Goal: Task Accomplishment & Management: Manage account settings

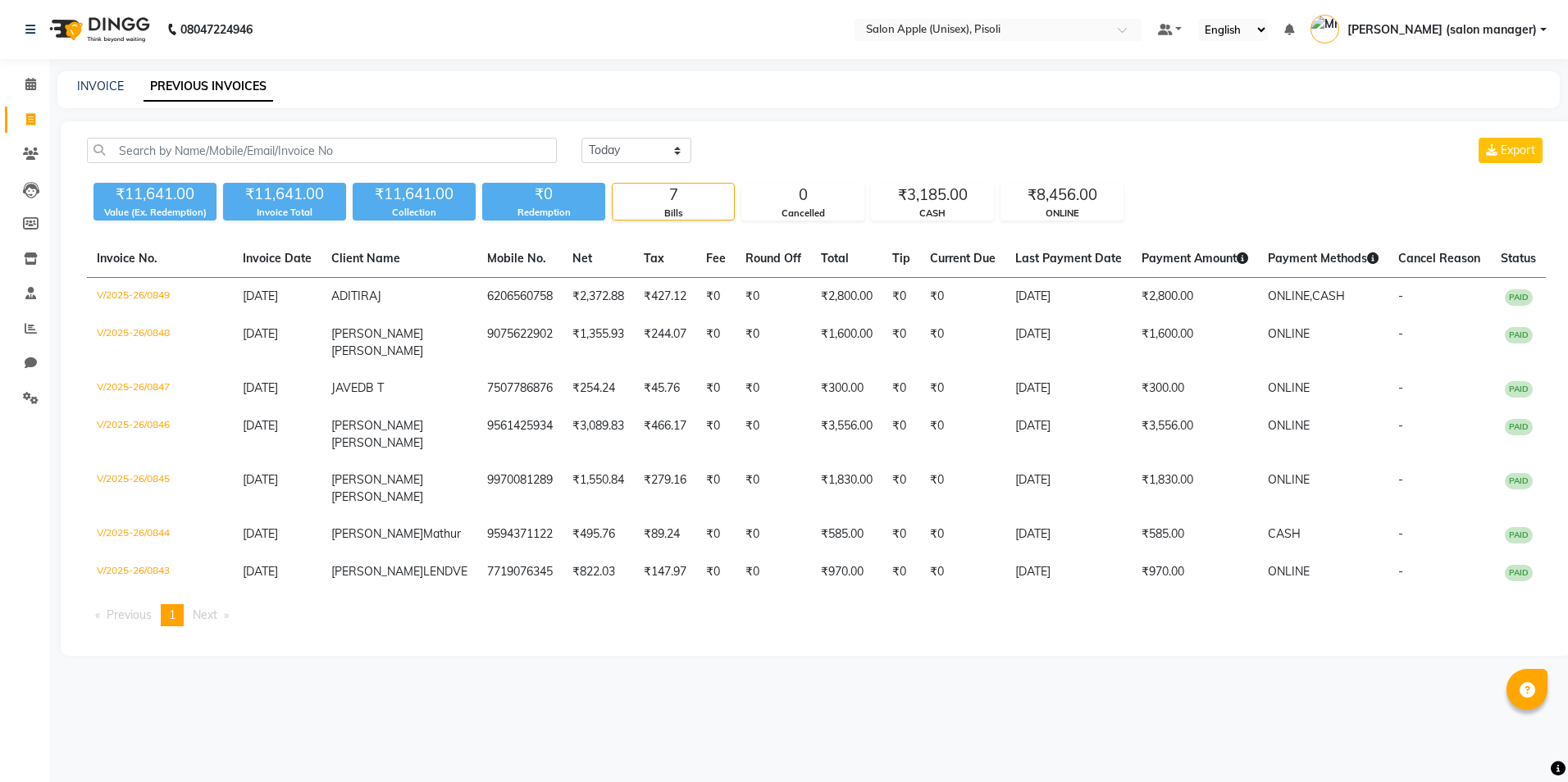
select select "[DATE]"
click at [30, 84] on icon at bounding box center [30, 83] width 10 height 12
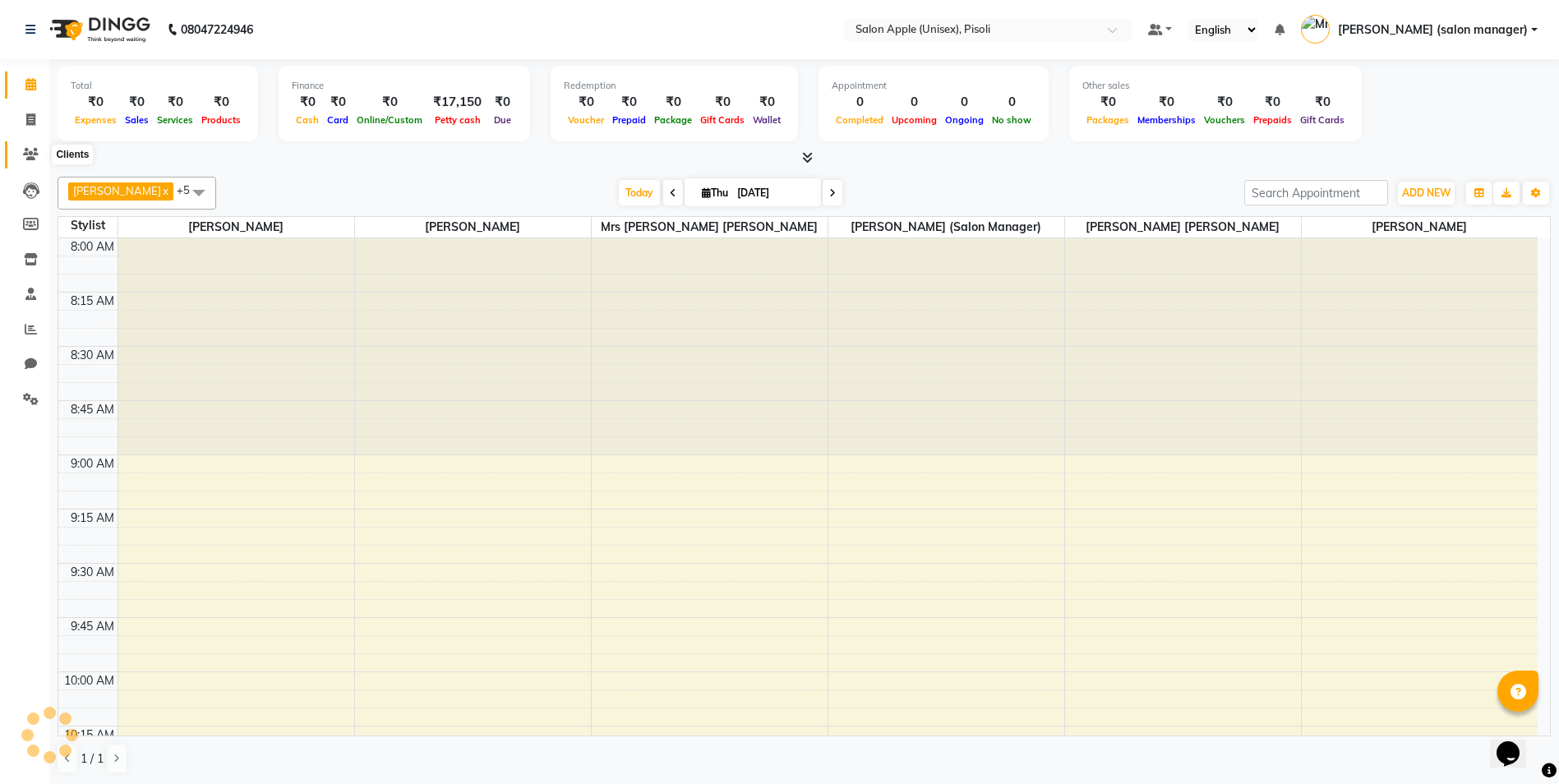
click at [29, 158] on icon at bounding box center [31, 154] width 16 height 12
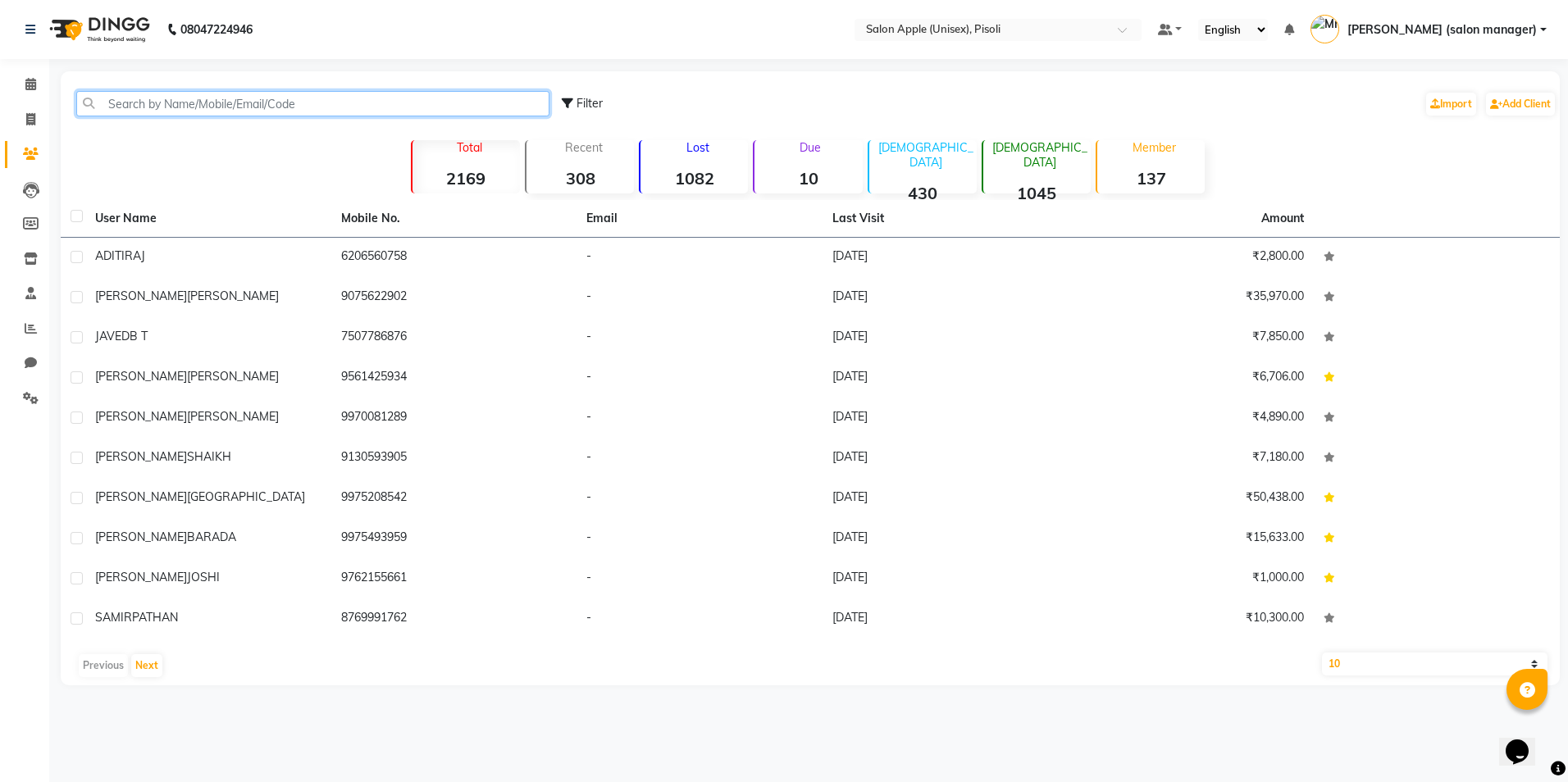
click at [174, 109] on input "text" at bounding box center [313, 103] width 473 height 25
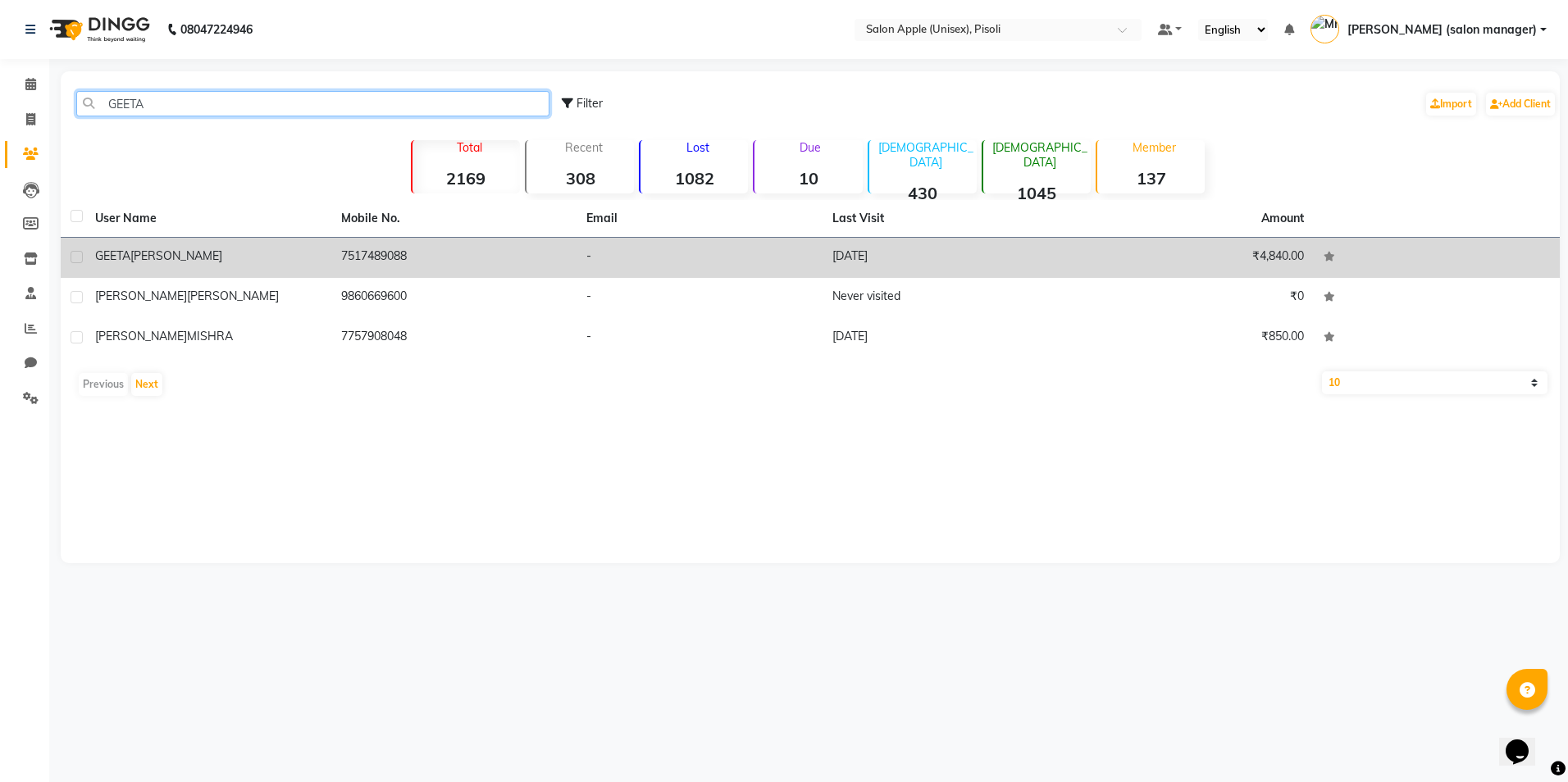
type input "GEETA"
click at [357, 260] on td "7517489088" at bounding box center [453, 257] width 246 height 40
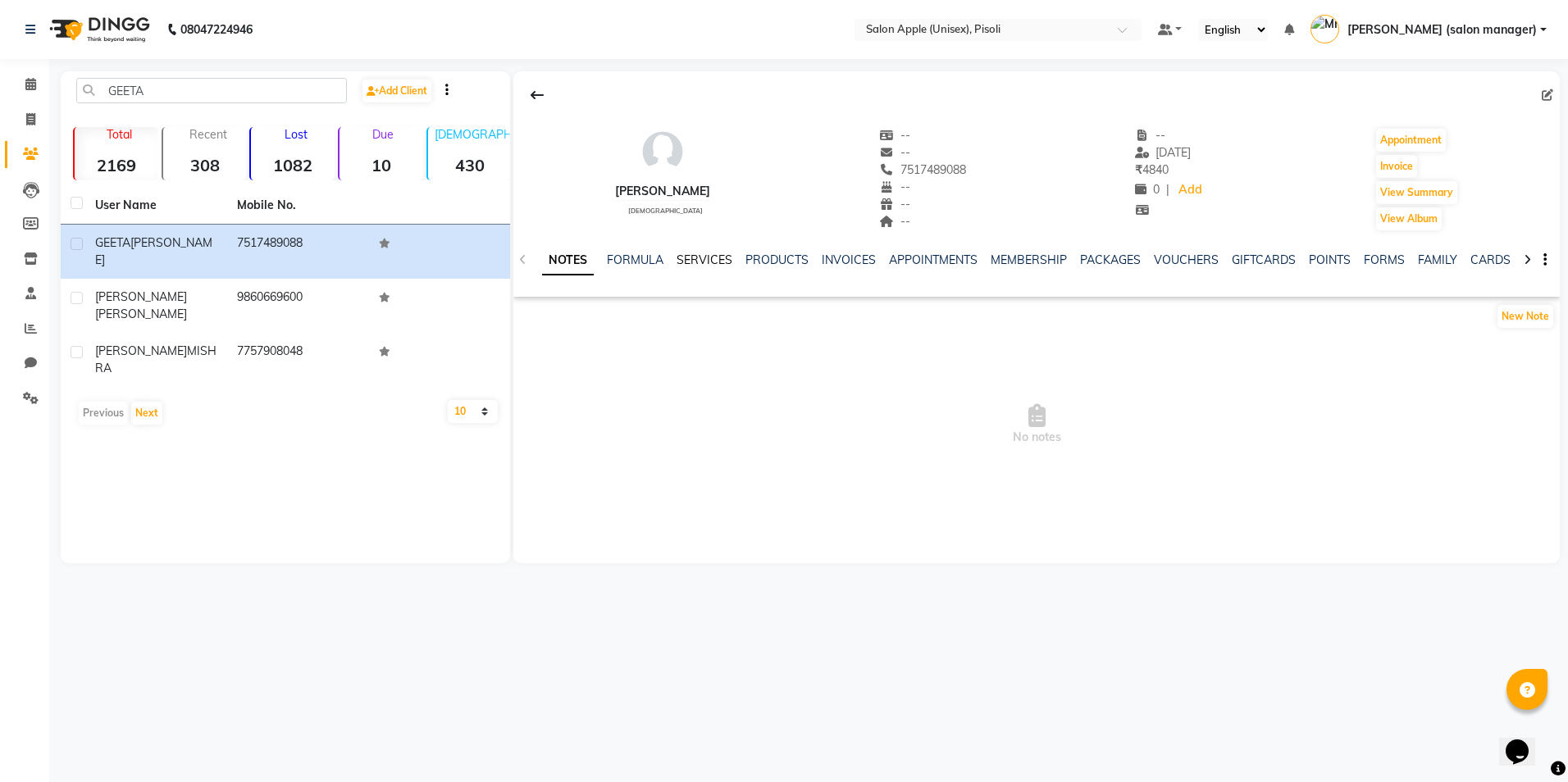
click at [695, 259] on link "SERVICES" at bounding box center [705, 260] width 56 height 15
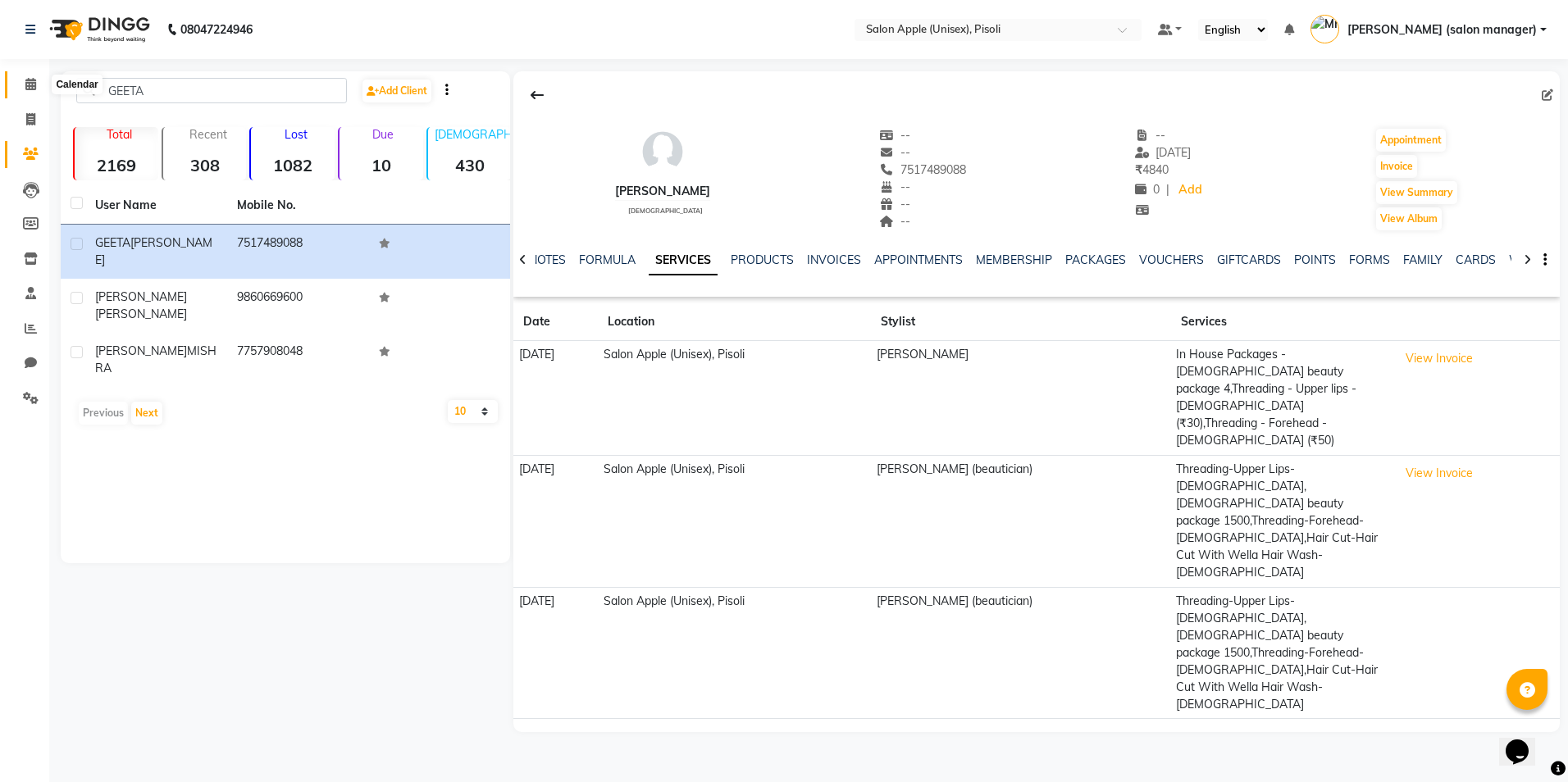
click at [23, 86] on span at bounding box center [31, 85] width 29 height 19
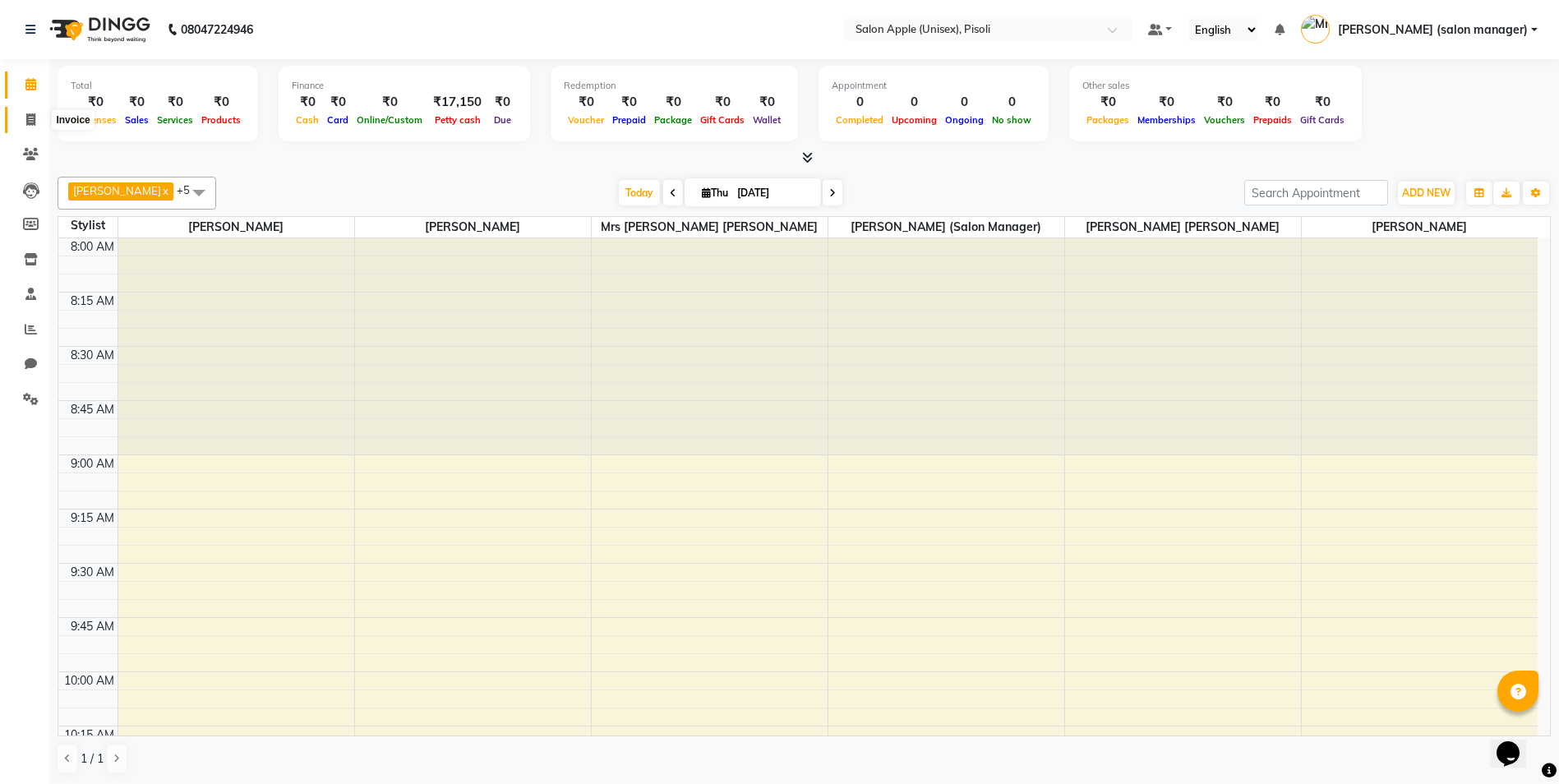
click at [32, 126] on span at bounding box center [31, 120] width 29 height 19
select select "5282"
select select "service"
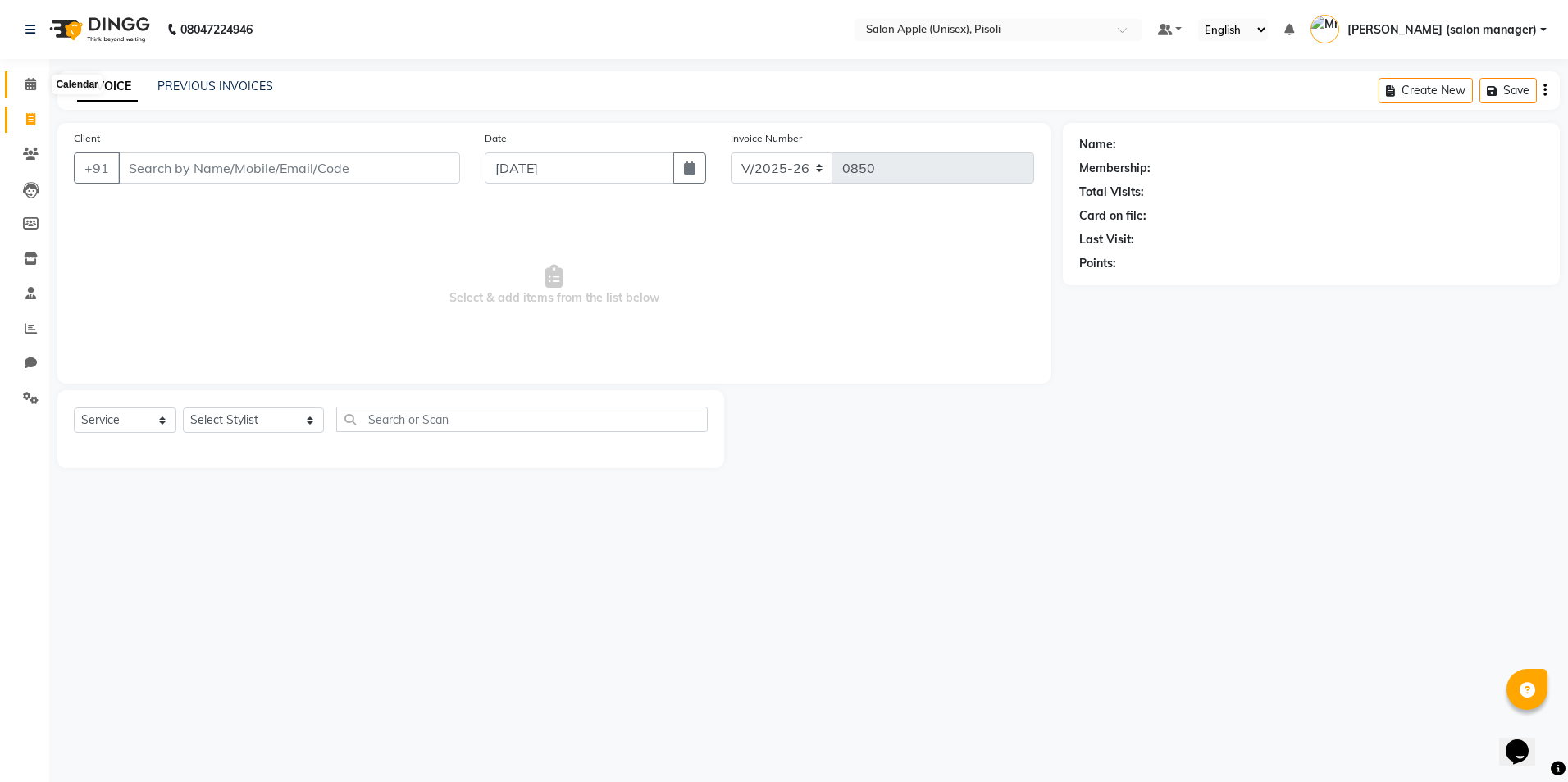
click at [34, 81] on icon at bounding box center [30, 83] width 10 height 12
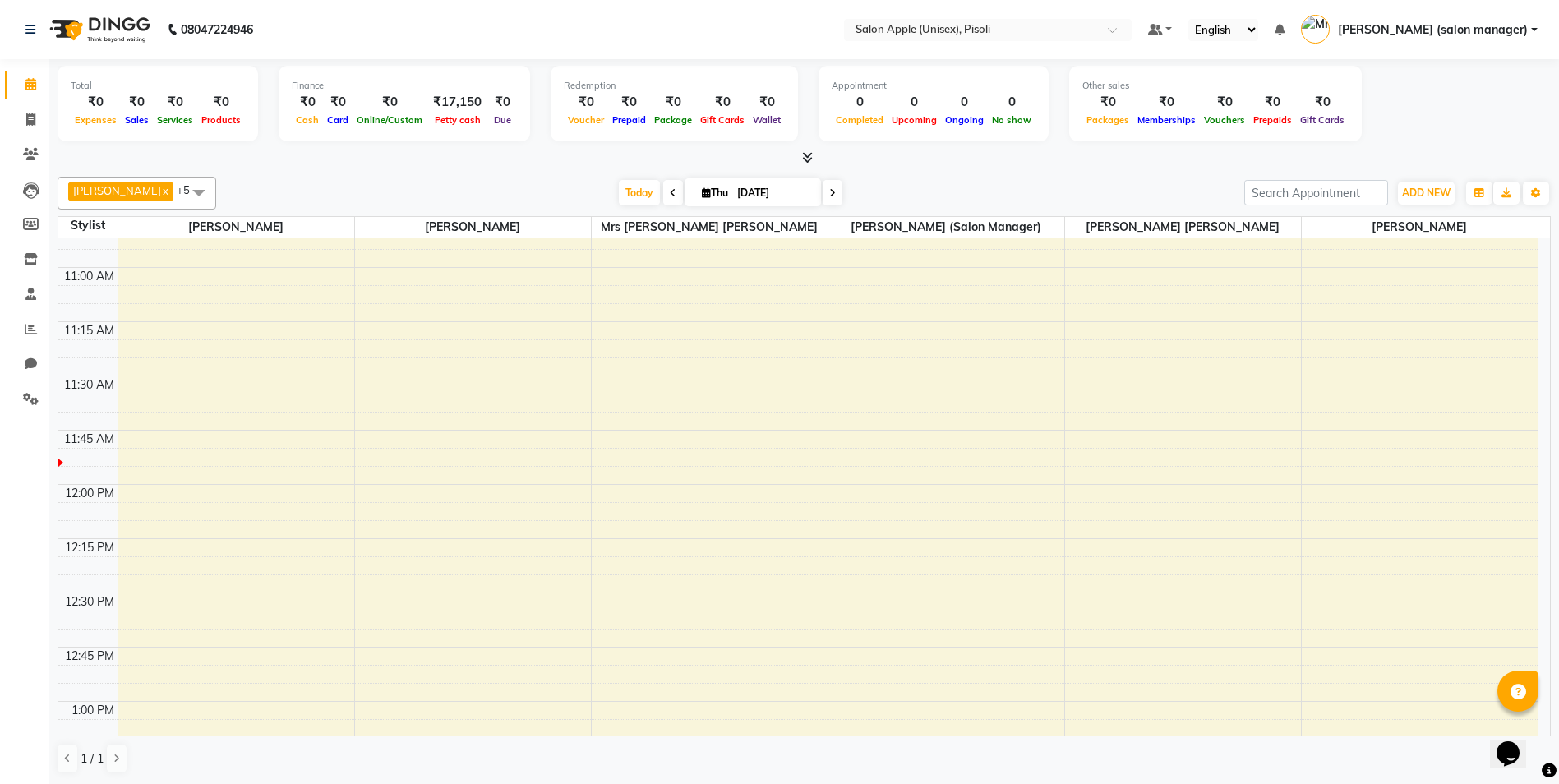
scroll to position [740, 0]
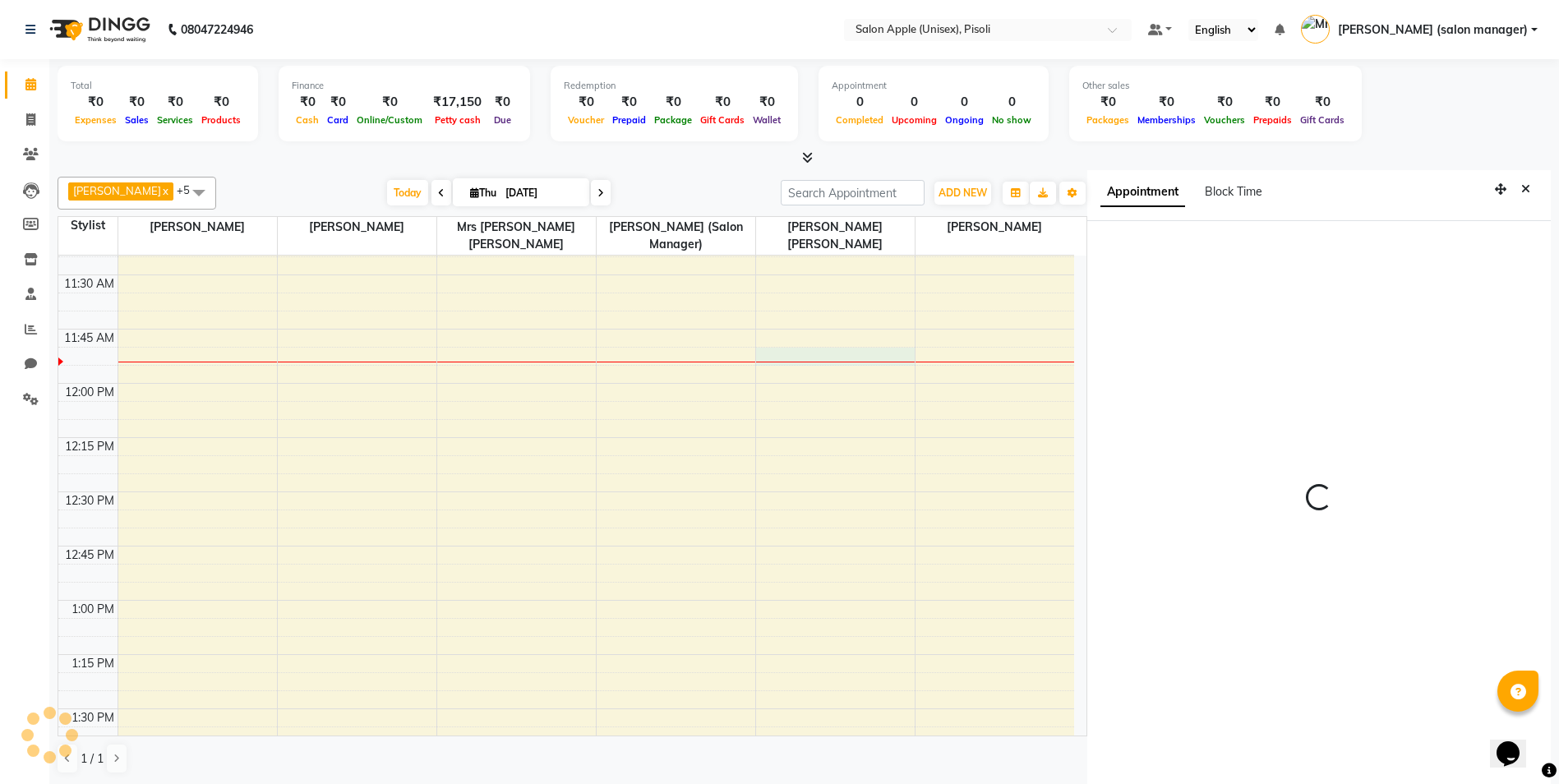
scroll to position [7, 0]
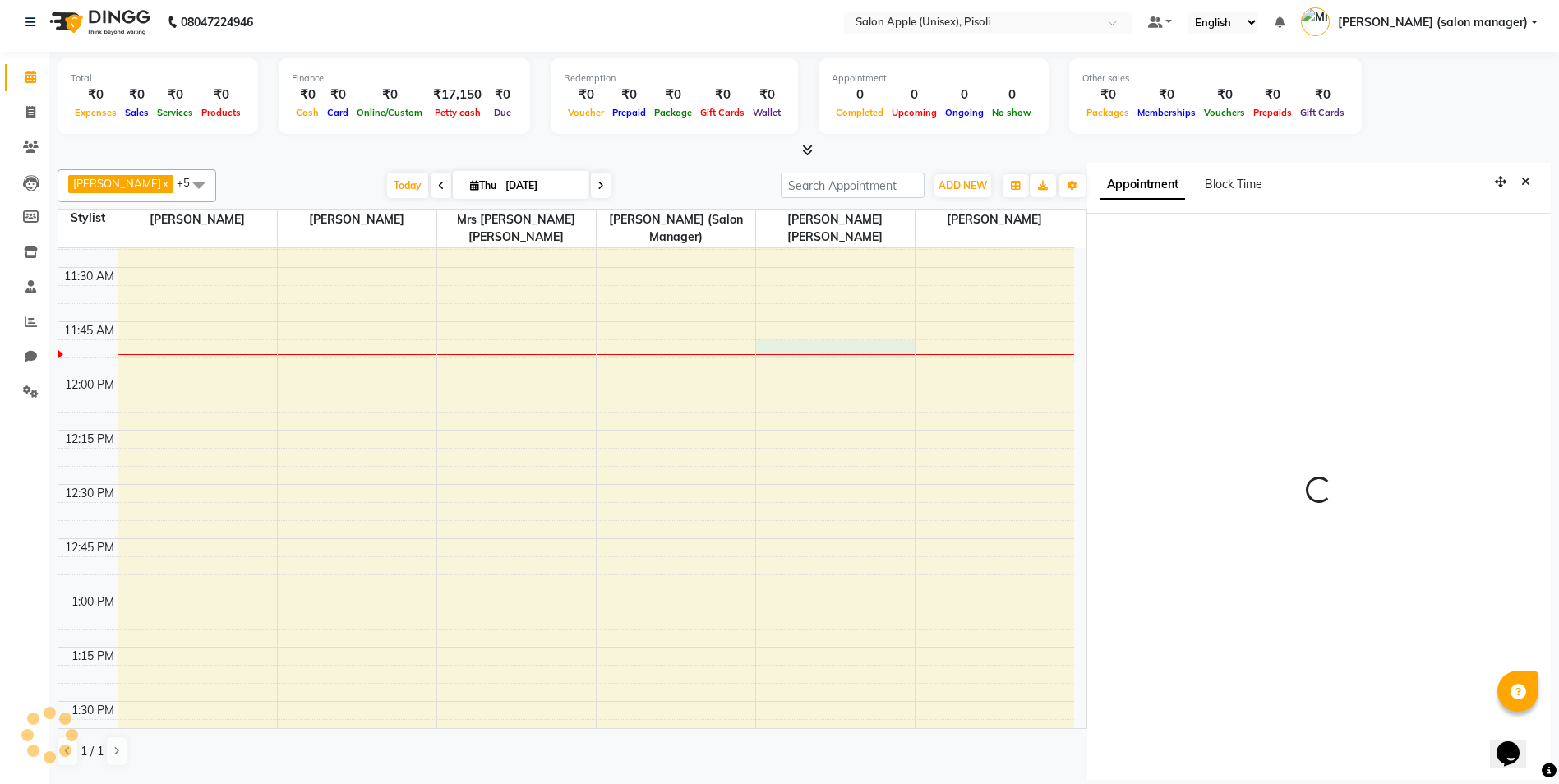
select select "705"
select select "75908"
select select "tentative"
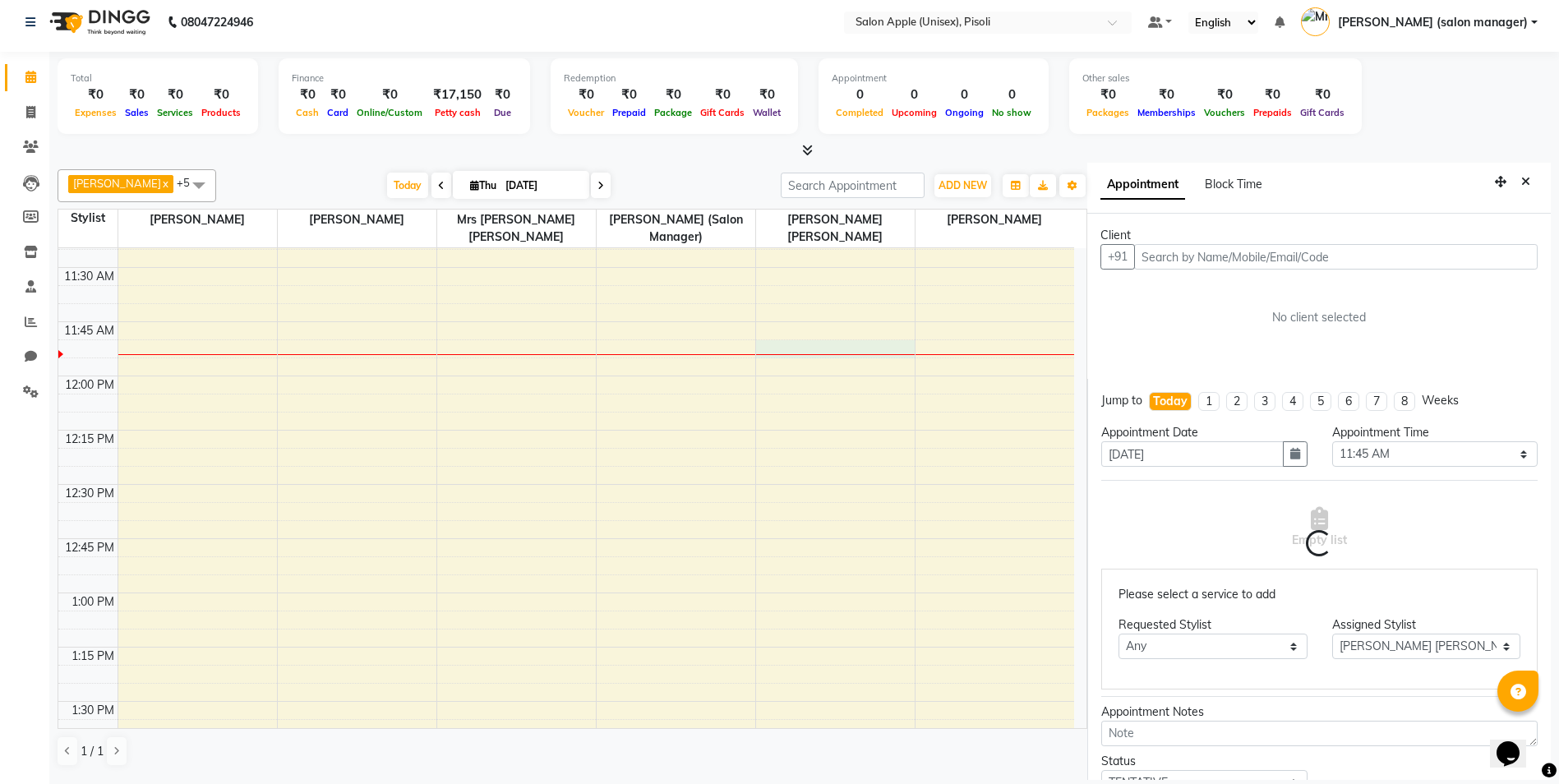
click at [1186, 254] on input "text" at bounding box center [1336, 257] width 404 height 25
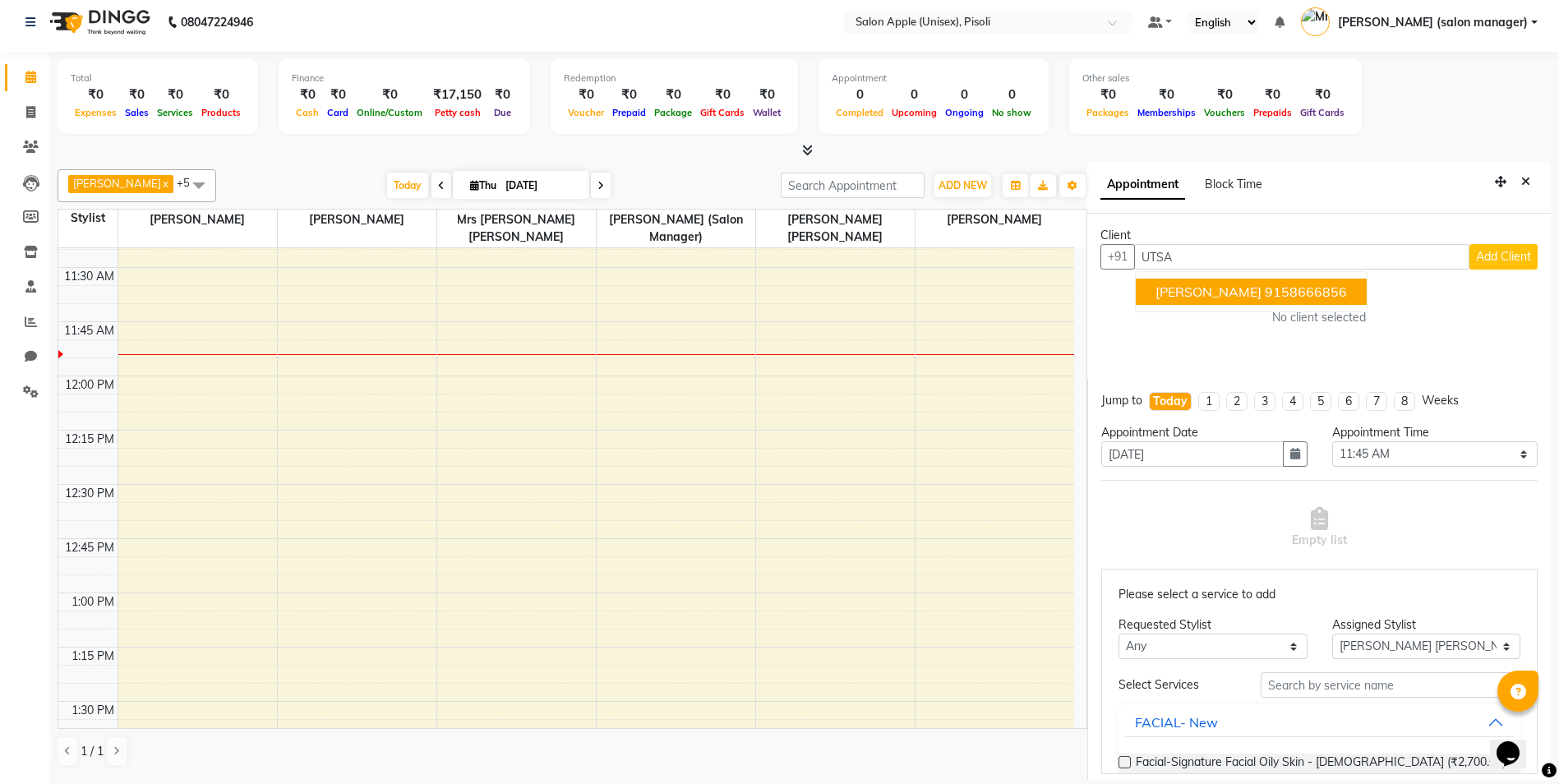
click at [1183, 291] on span "[PERSON_NAME]" at bounding box center [1209, 292] width 106 height 17
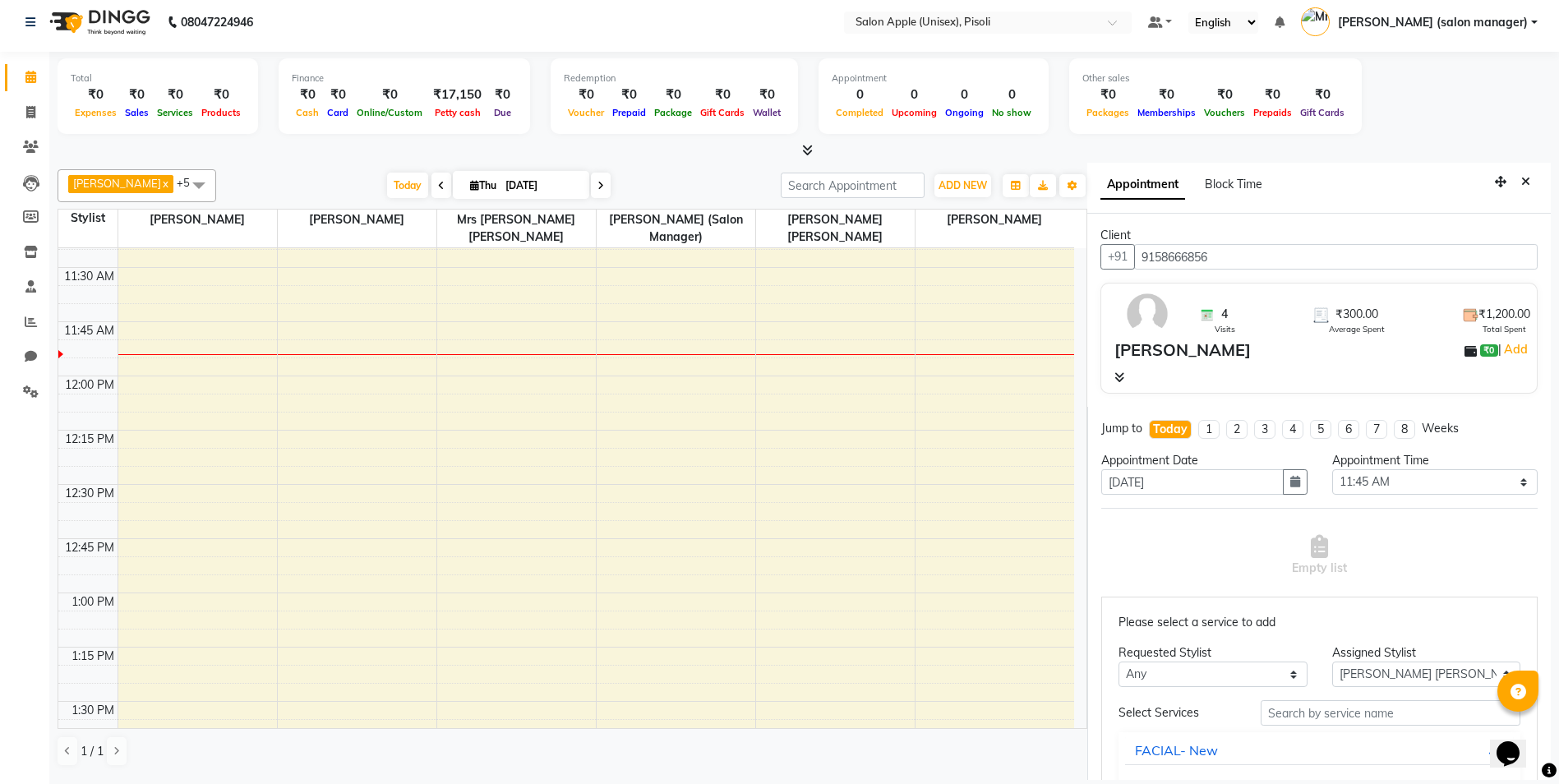
type input "9158666856"
click at [1286, 719] on input "text" at bounding box center [1390, 713] width 260 height 25
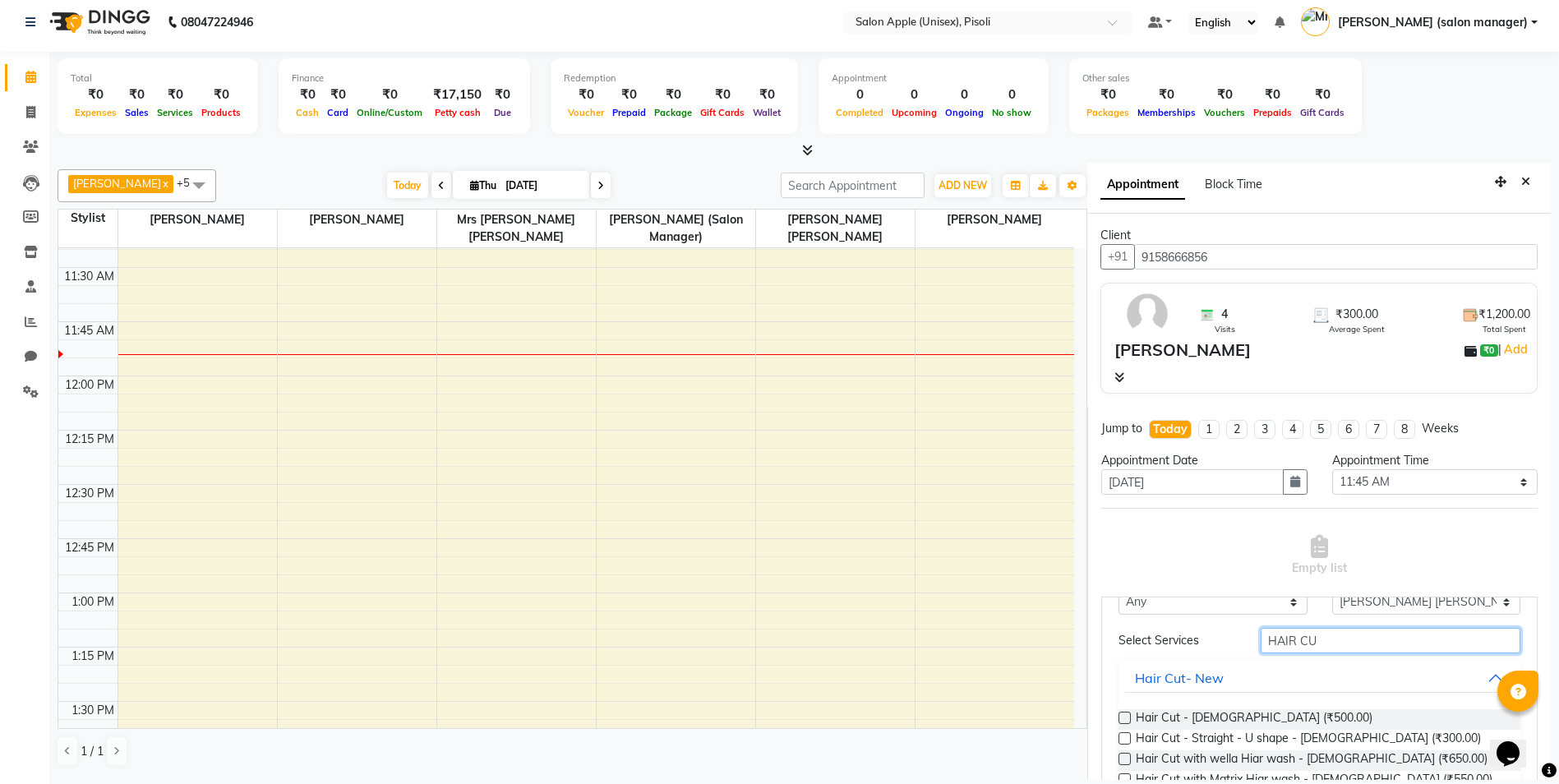
scroll to position [164, 0]
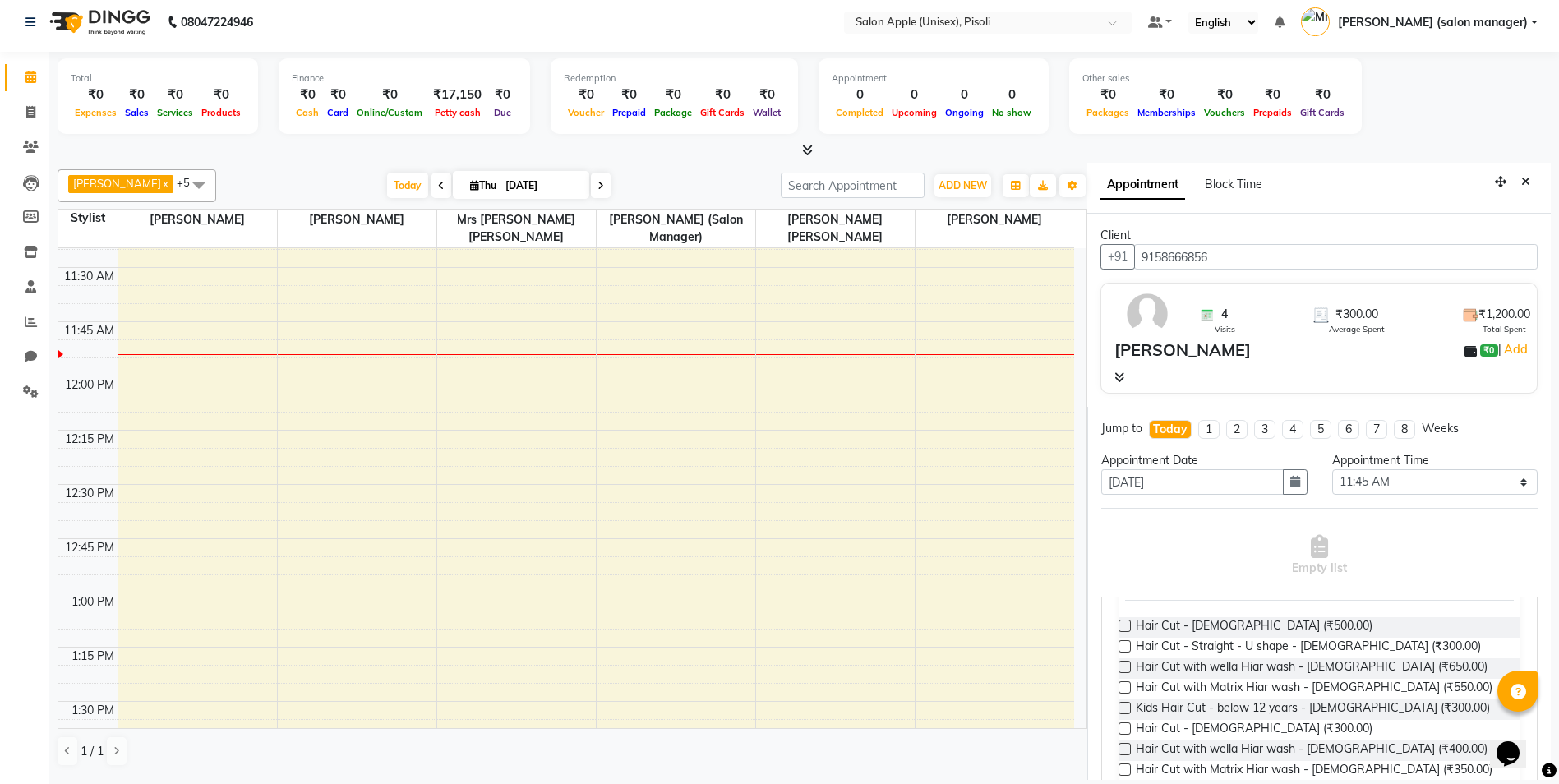
type input "HAIR CU"
click at [1123, 730] on label at bounding box center [1124, 728] width 12 height 12
click at [1123, 730] on input "checkbox" at bounding box center [1123, 730] width 10 height 10
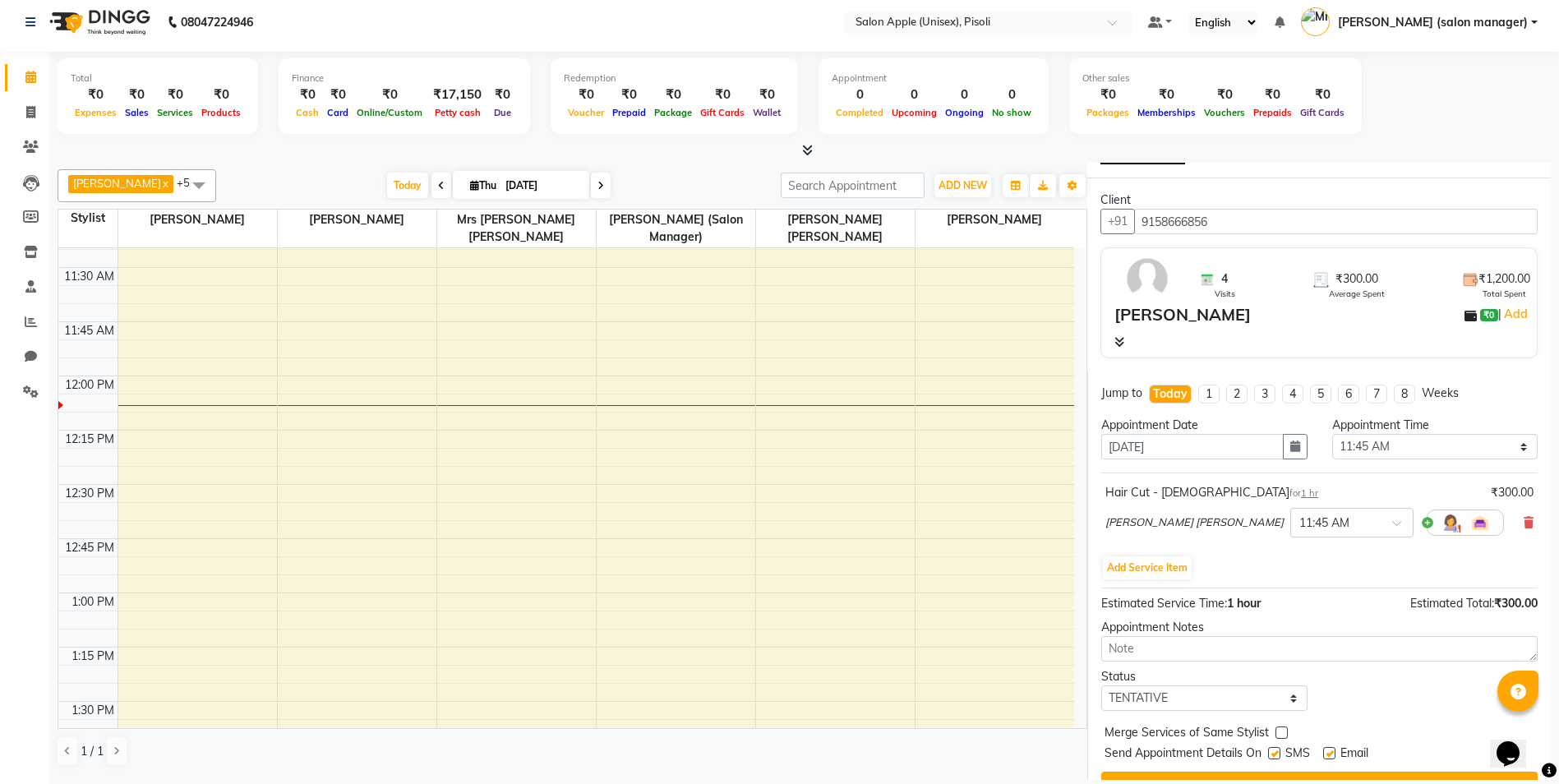
scroll to position [70, 0]
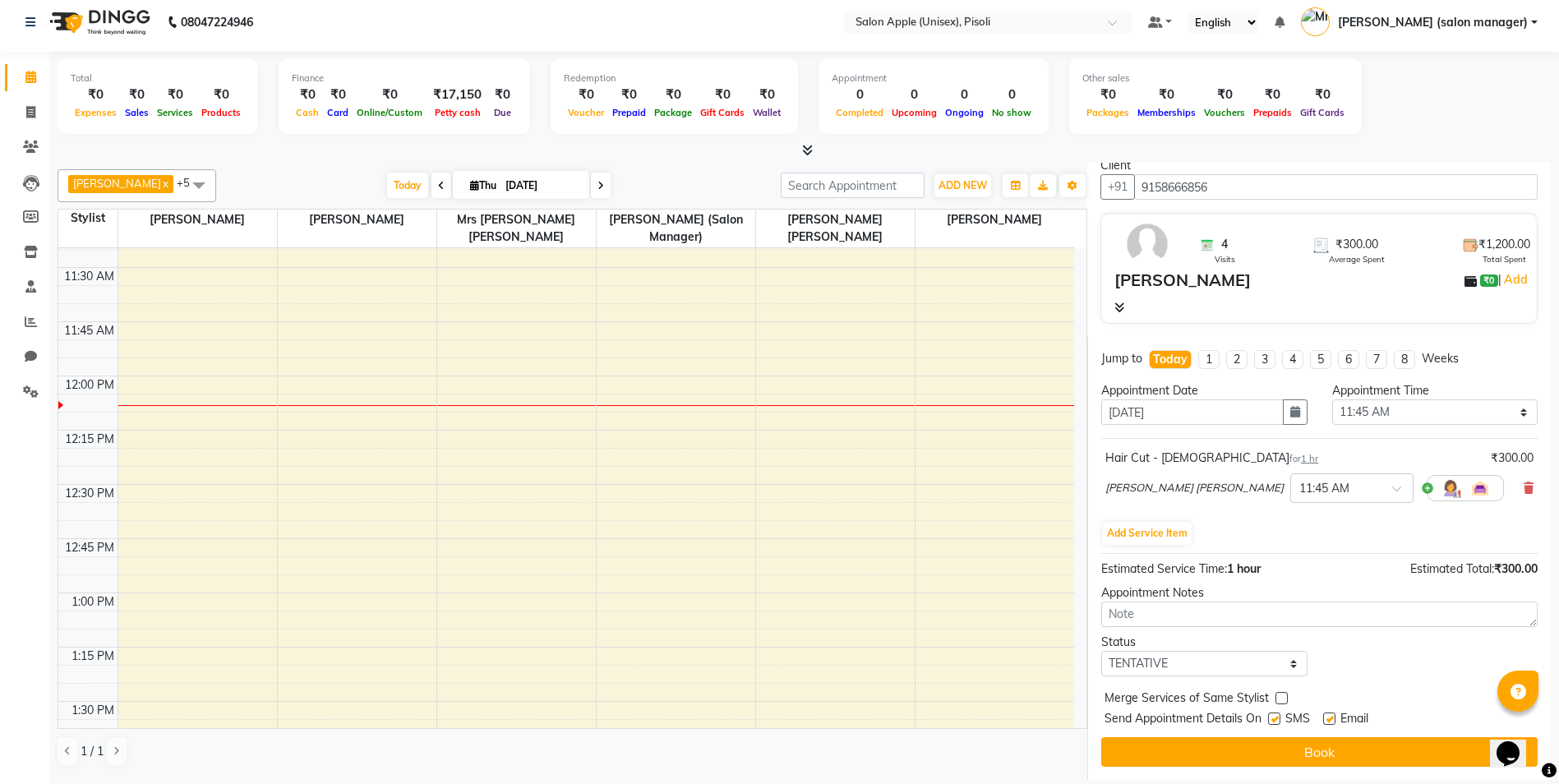
click at [1335, 717] on label at bounding box center [1329, 718] width 12 height 12
click at [1334, 717] on input "checkbox" at bounding box center [1329, 719] width 10 height 10
checkbox input "false"
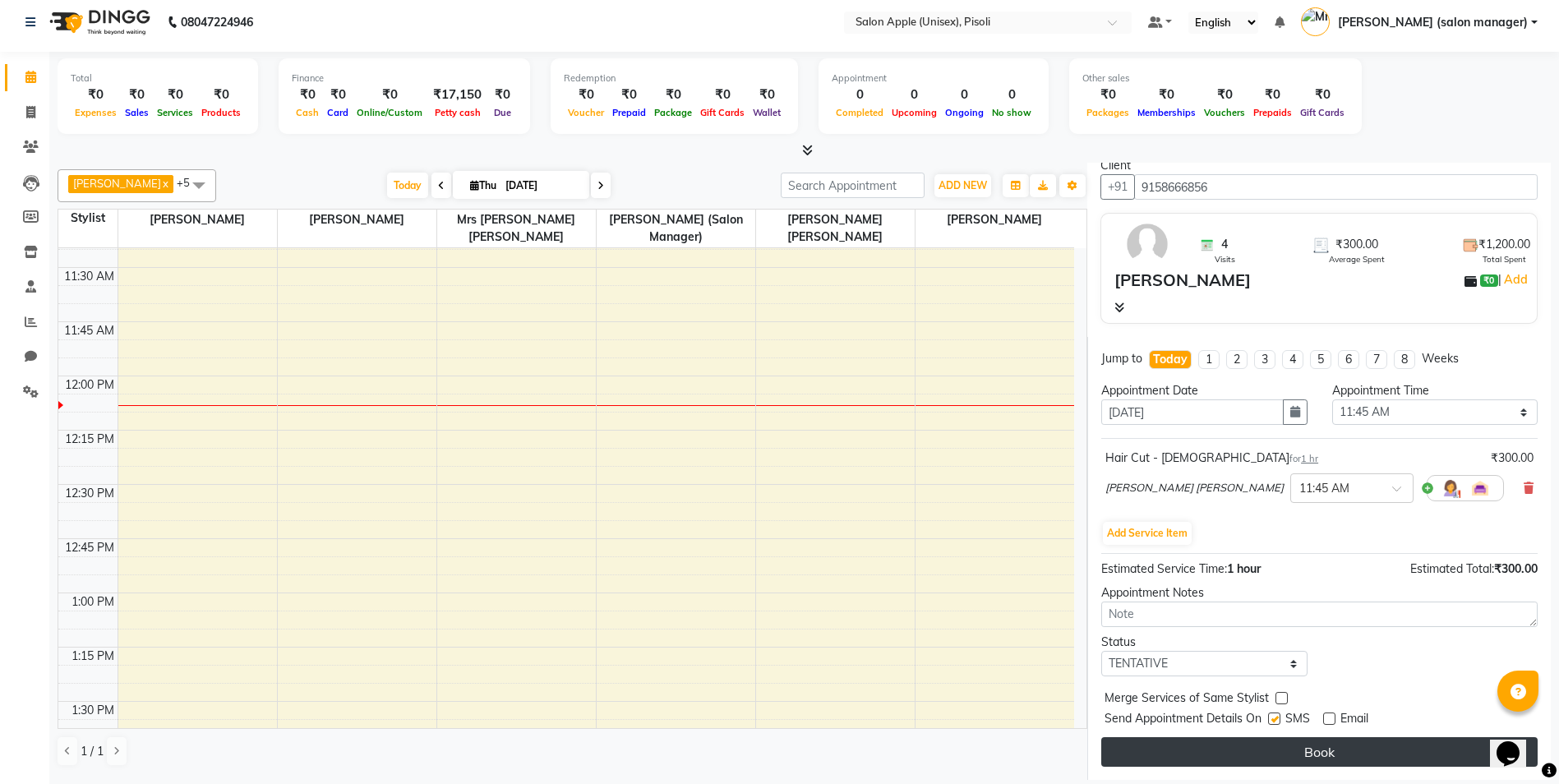
click at [1326, 747] on button "Book" at bounding box center [1320, 752] width 437 height 30
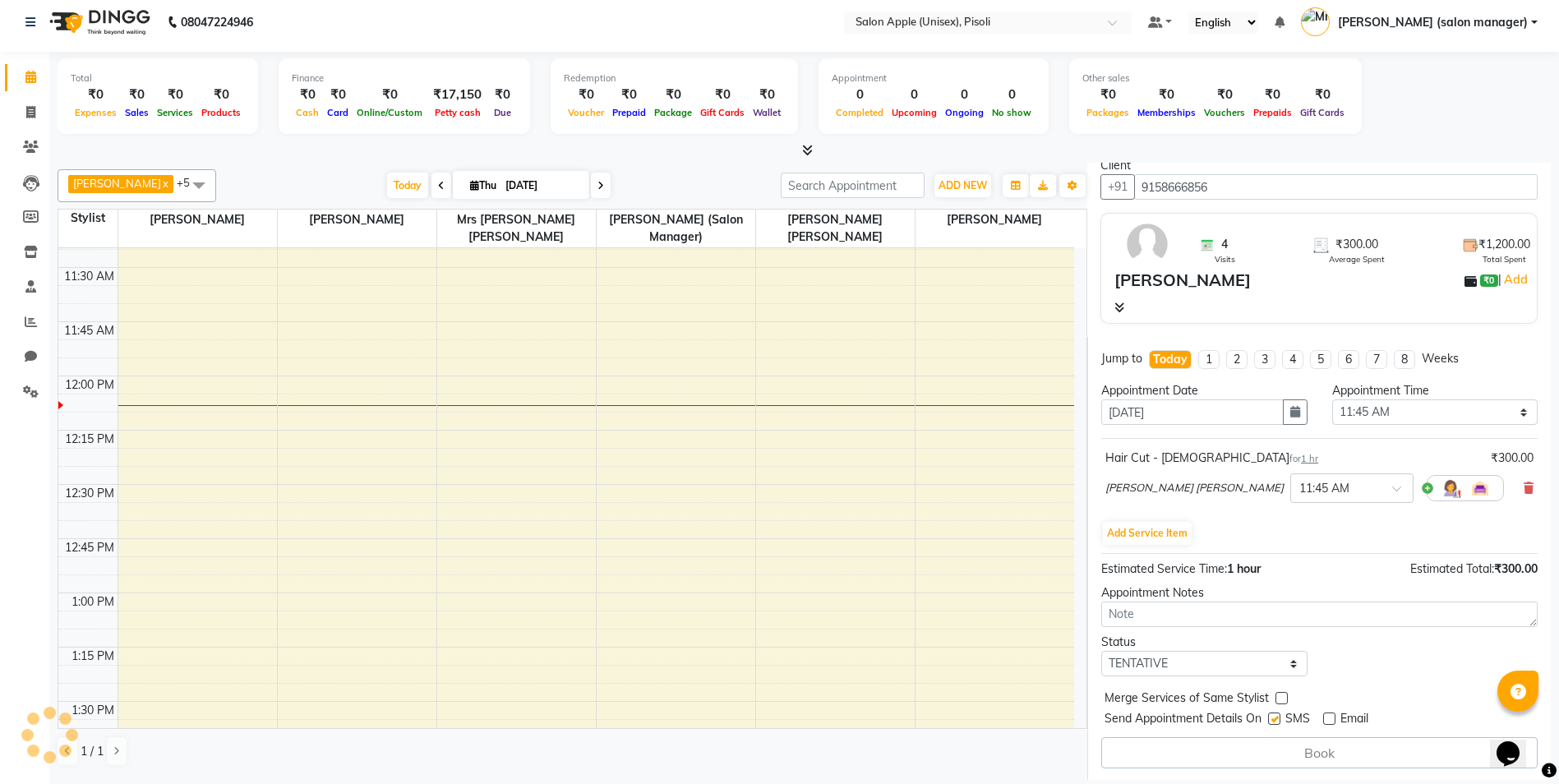
select select "75908"
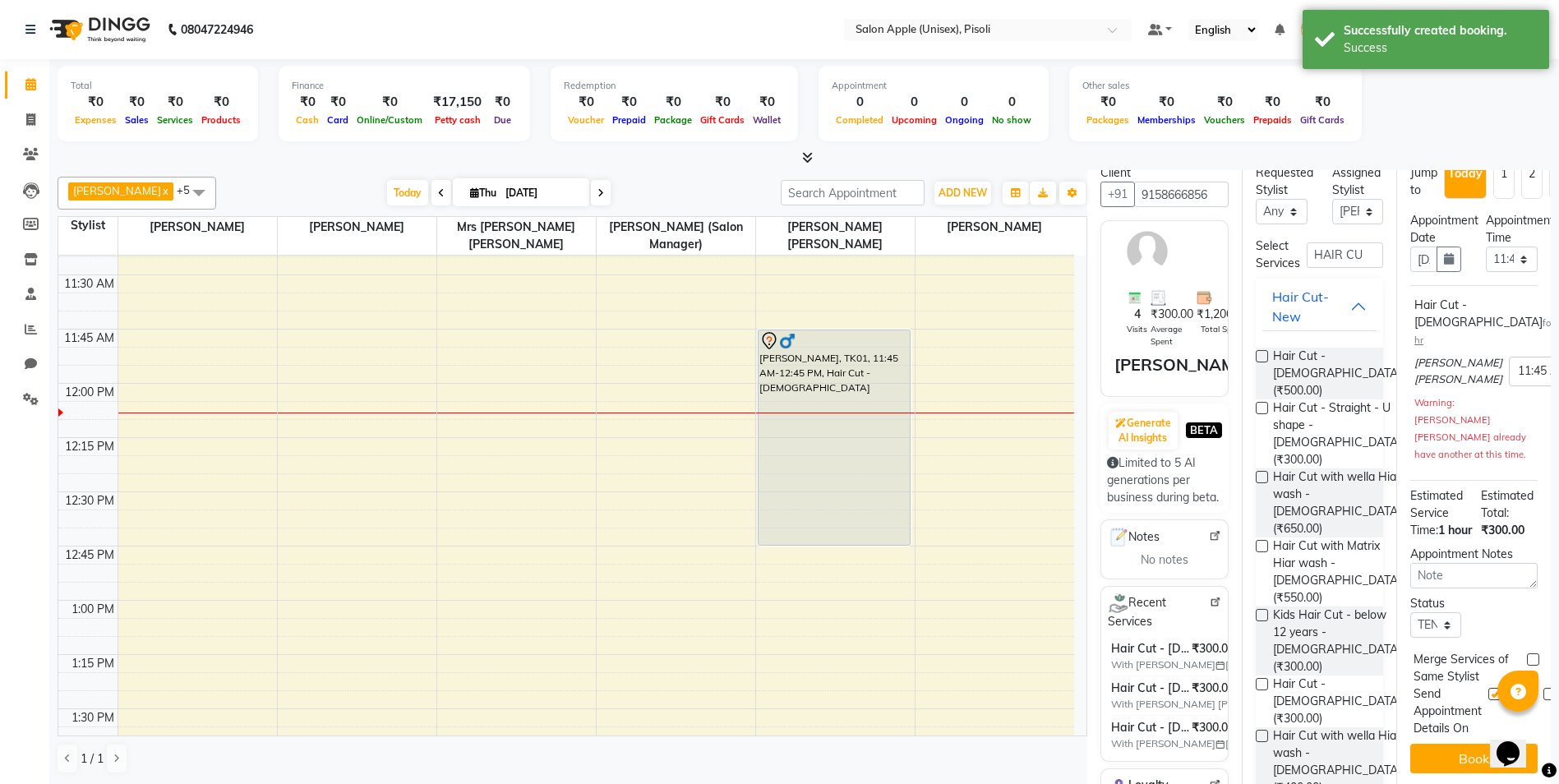
scroll to position [0, 0]
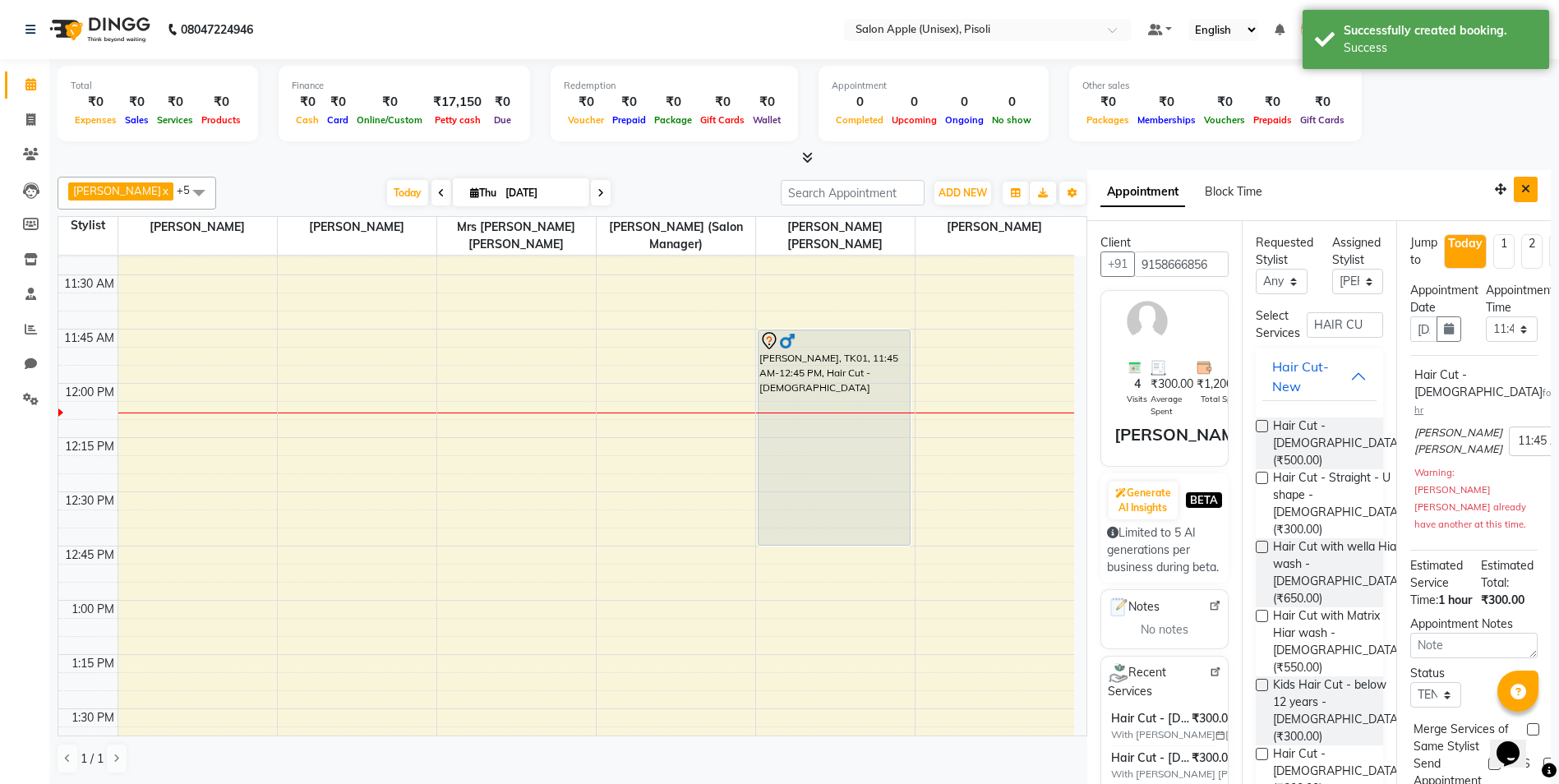
click at [1522, 188] on icon "Close" at bounding box center [1526, 189] width 9 height 11
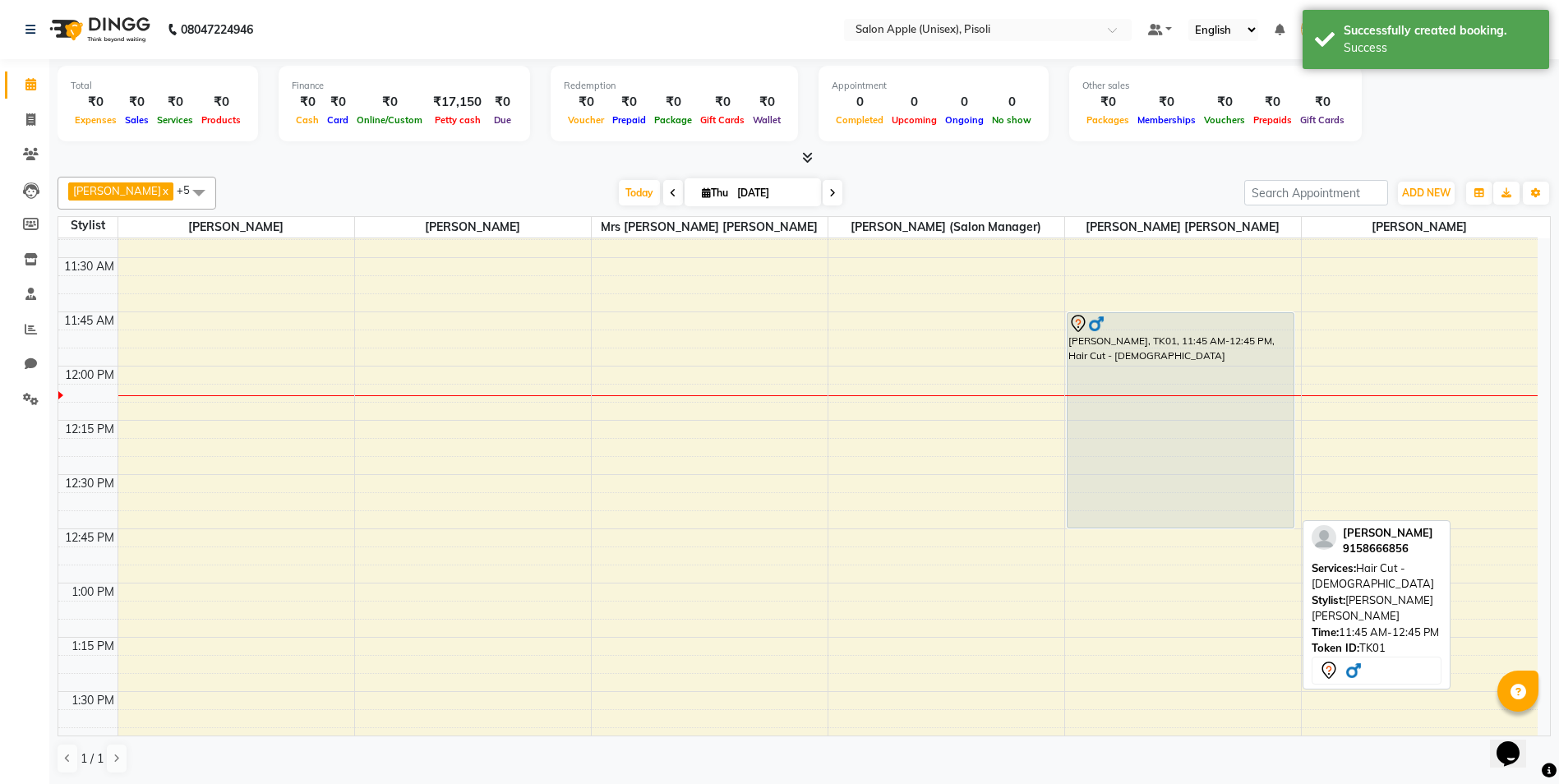
click at [1104, 359] on div "[PERSON_NAME], TK01, 11:45 AM-12:45 PM, Hair Cut - [DEMOGRAPHIC_DATA]" at bounding box center [1181, 420] width 227 height 214
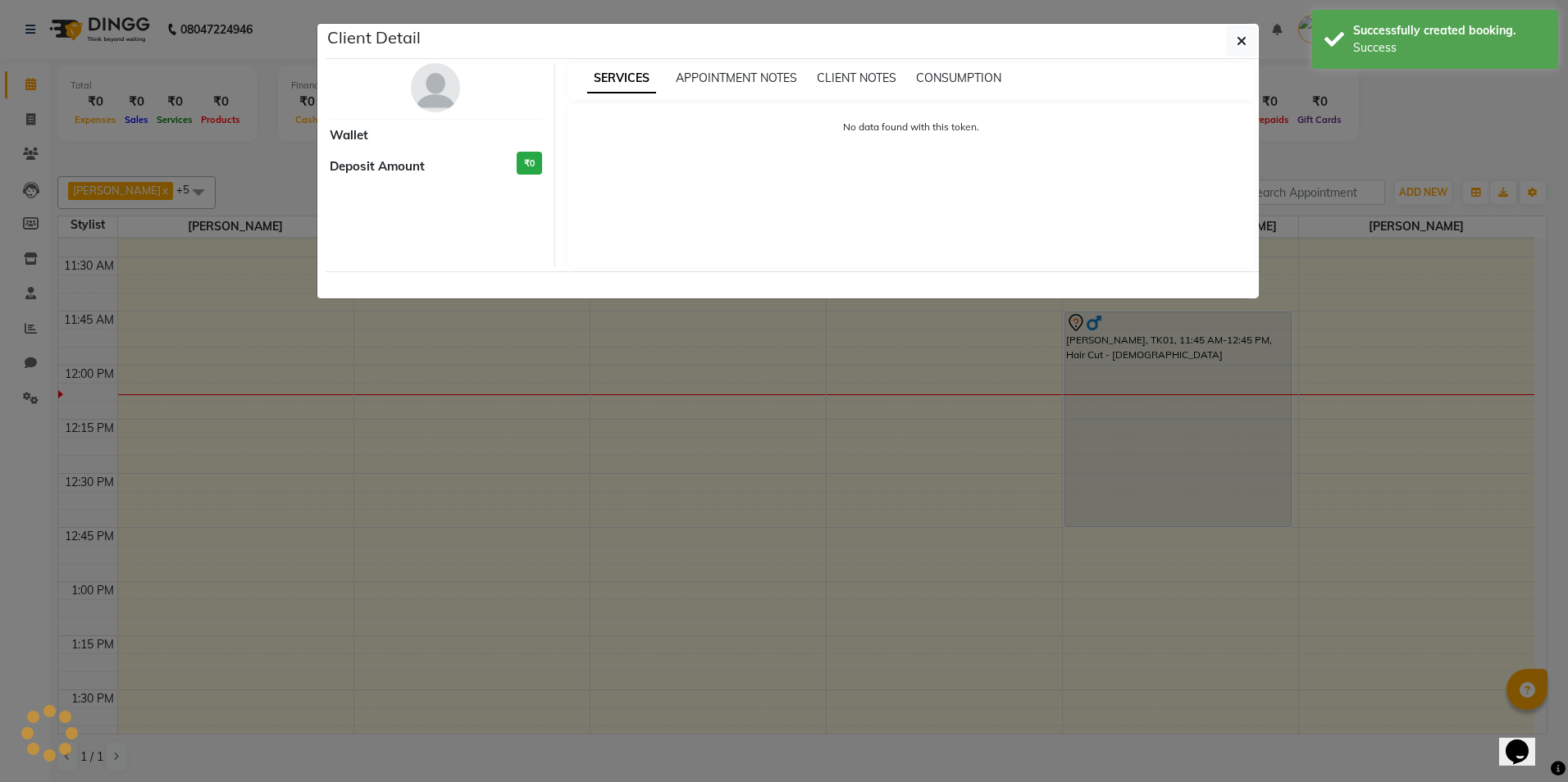
select select "7"
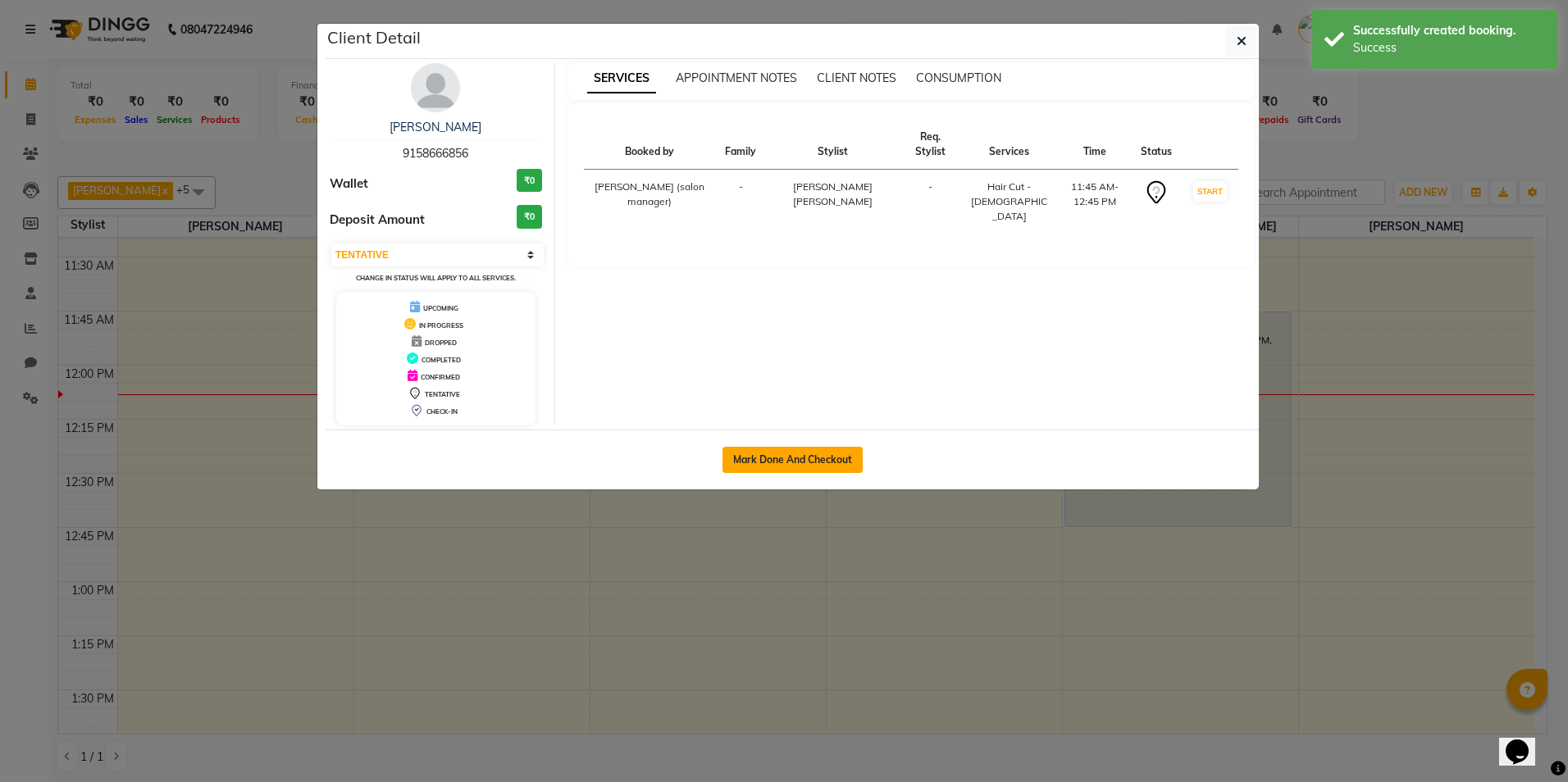
click at [772, 465] on button "Mark Done And Checkout" at bounding box center [792, 460] width 140 height 26
select select "service"
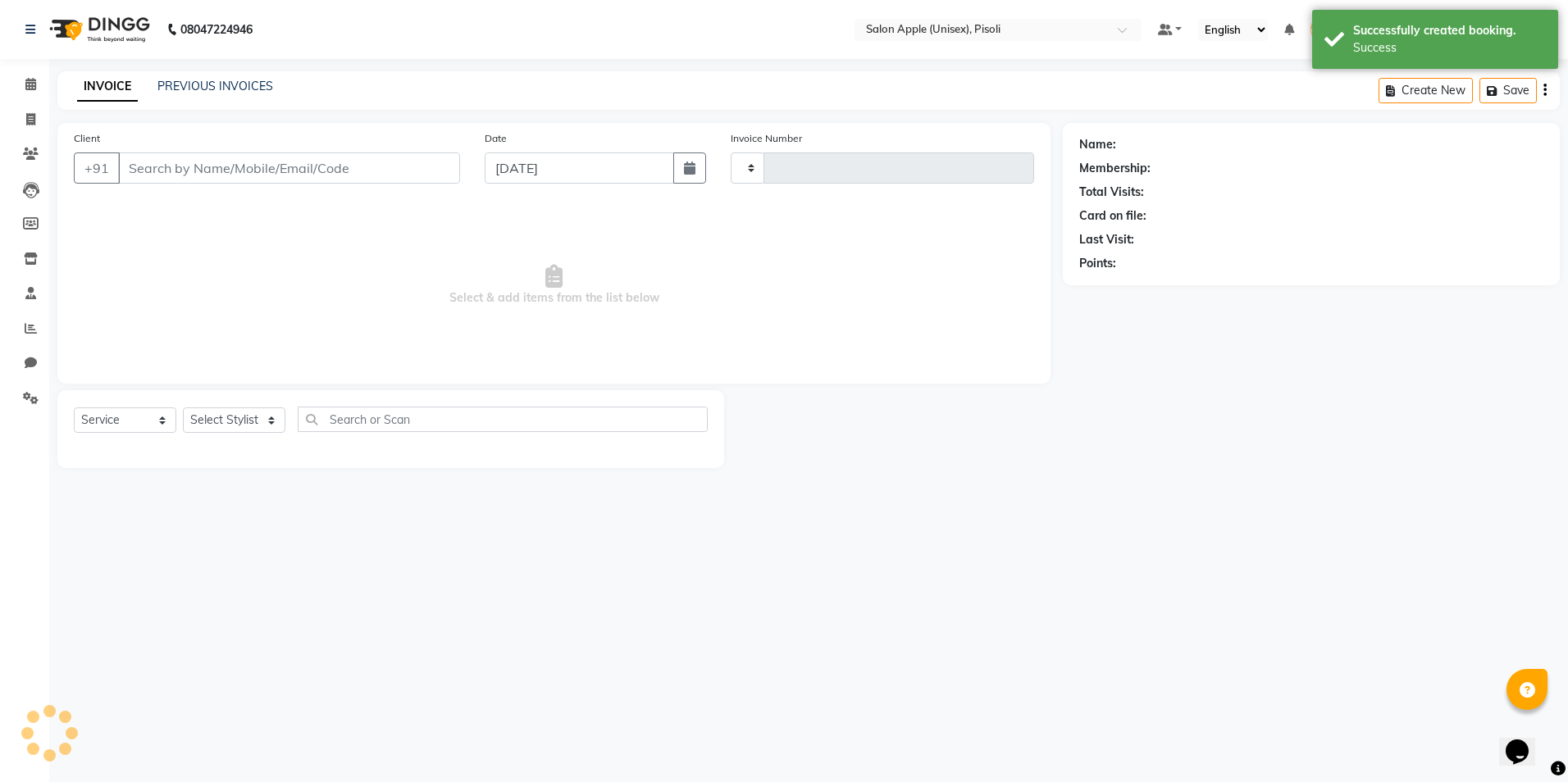
type input "0850"
select select "5282"
type input "9158666856"
select select "75908"
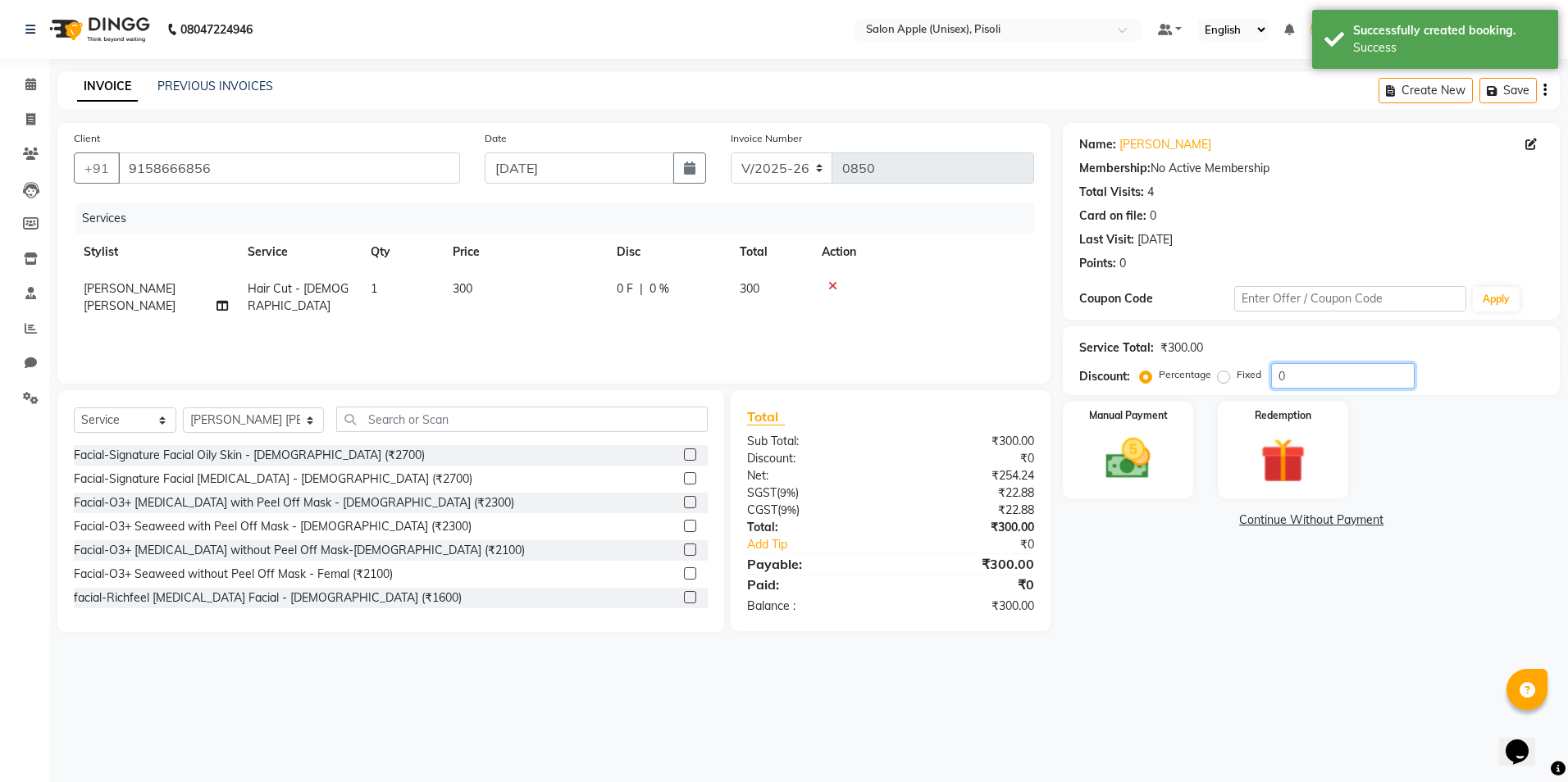
click at [1290, 372] on input "0" at bounding box center [1343, 376] width 144 height 25
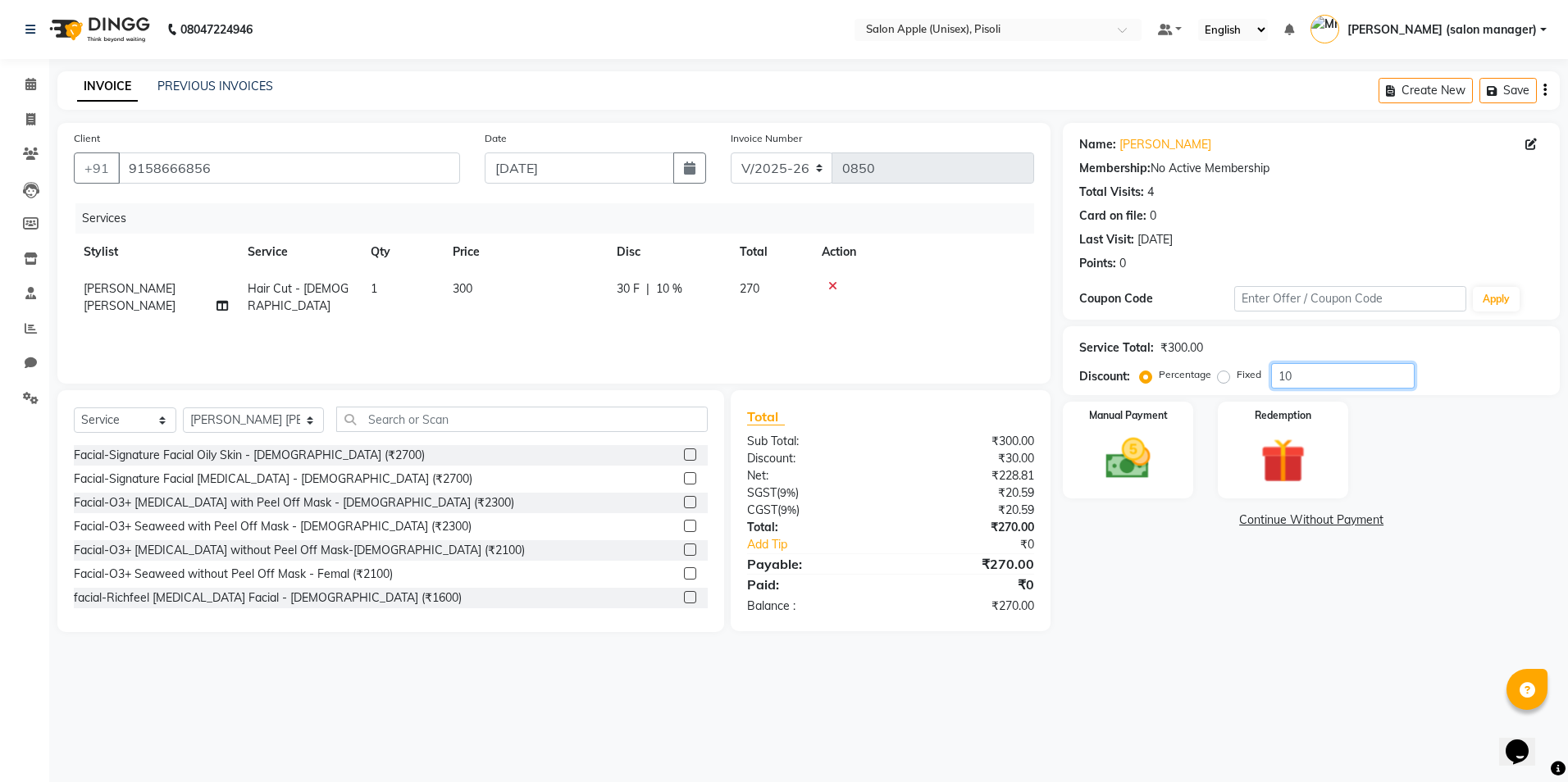
type input "10"
click at [117, 417] on select "Select Service Product Membership Package Voucher Prepaid Gift Card" at bounding box center [125, 419] width 103 height 25
select select "membership"
click at [74, 407] on select "Select Service Product Membership Package Voucher Prepaid Gift Card" at bounding box center [125, 419] width 103 height 25
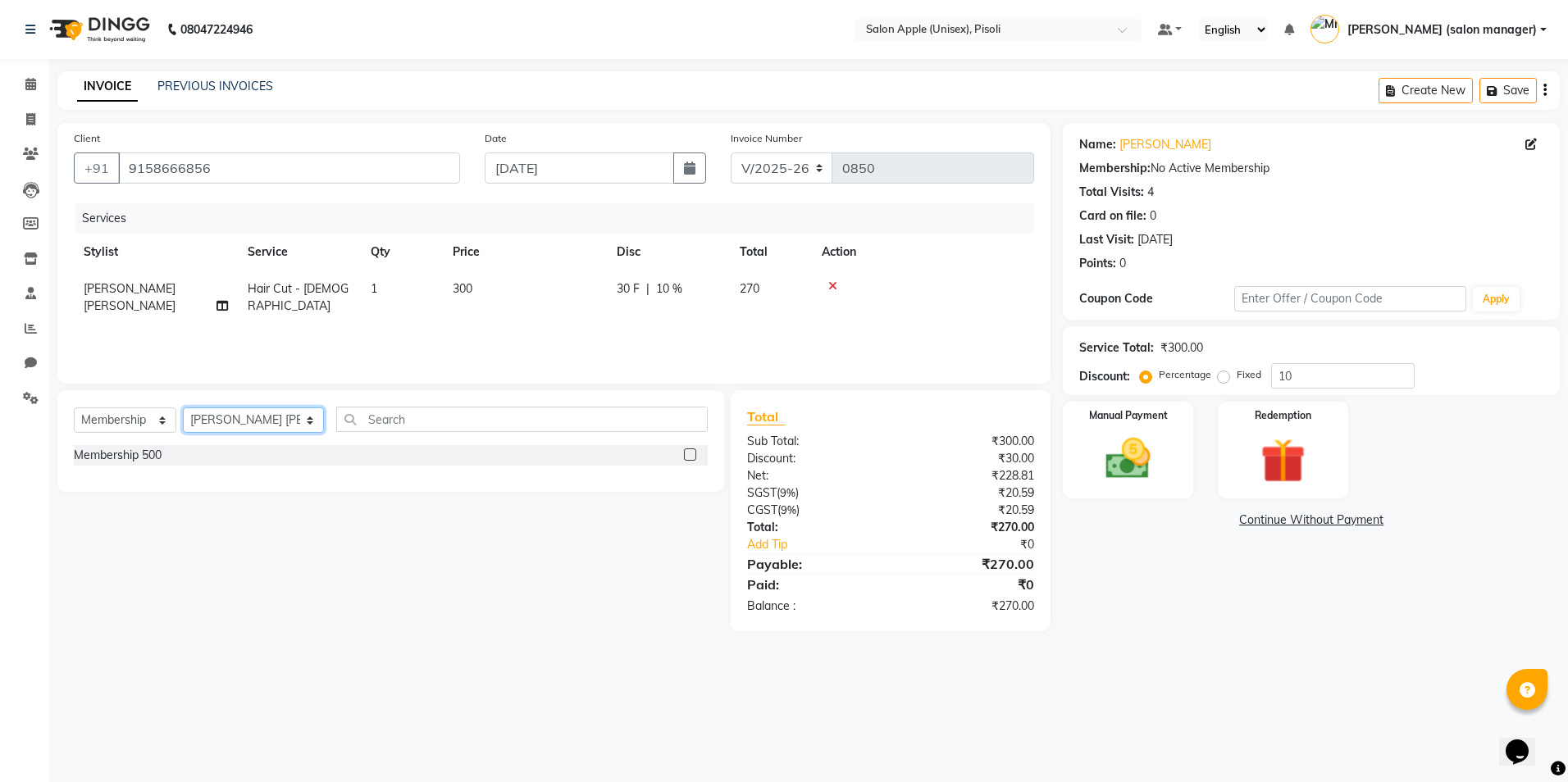
click at [279, 424] on select "Select Stylist [PERSON_NAME] Owner [PERSON_NAME] Owner [PERSON_NAME] [PERSON_NA…" at bounding box center [253, 419] width 141 height 25
select select "34592"
click at [183, 407] on select "Select Stylist [PERSON_NAME] Owner [PERSON_NAME] Owner [PERSON_NAME] [PERSON_NA…" at bounding box center [253, 419] width 141 height 25
click at [691, 456] on label at bounding box center [690, 454] width 12 height 12
click at [691, 456] on input "checkbox" at bounding box center [689, 455] width 10 height 10
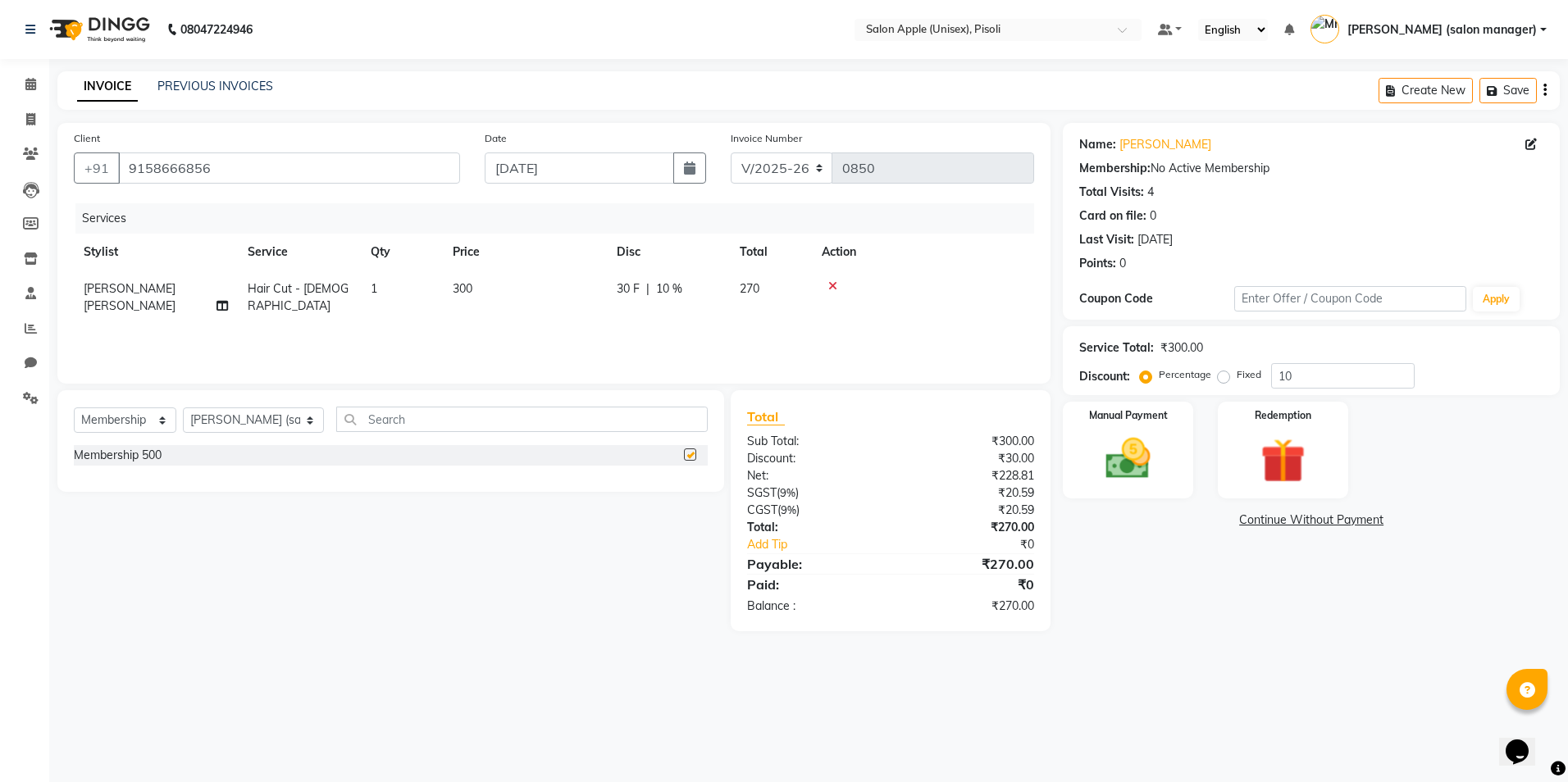
select select "select"
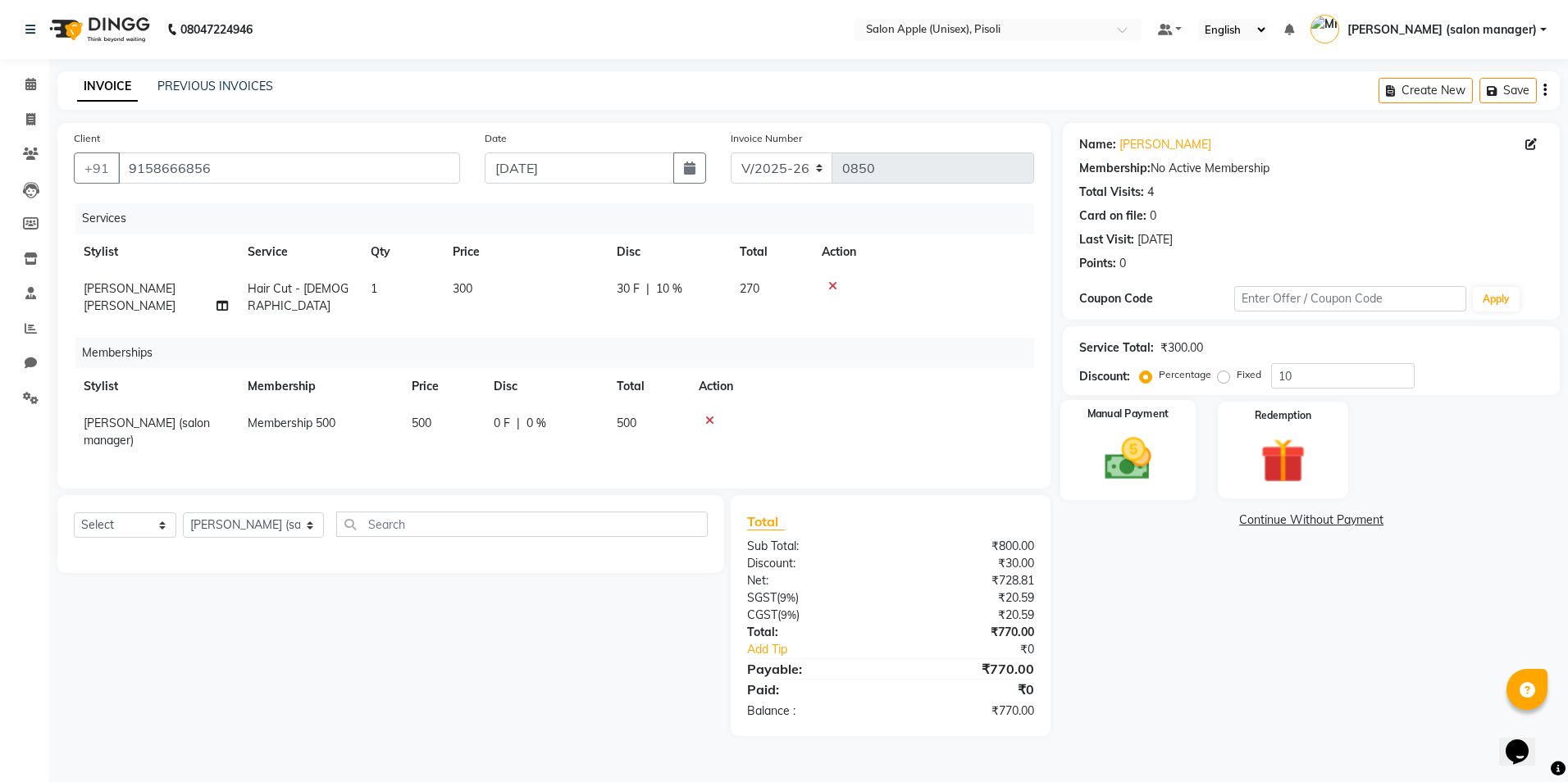
click at [1154, 476] on img at bounding box center [1128, 459] width 77 height 54
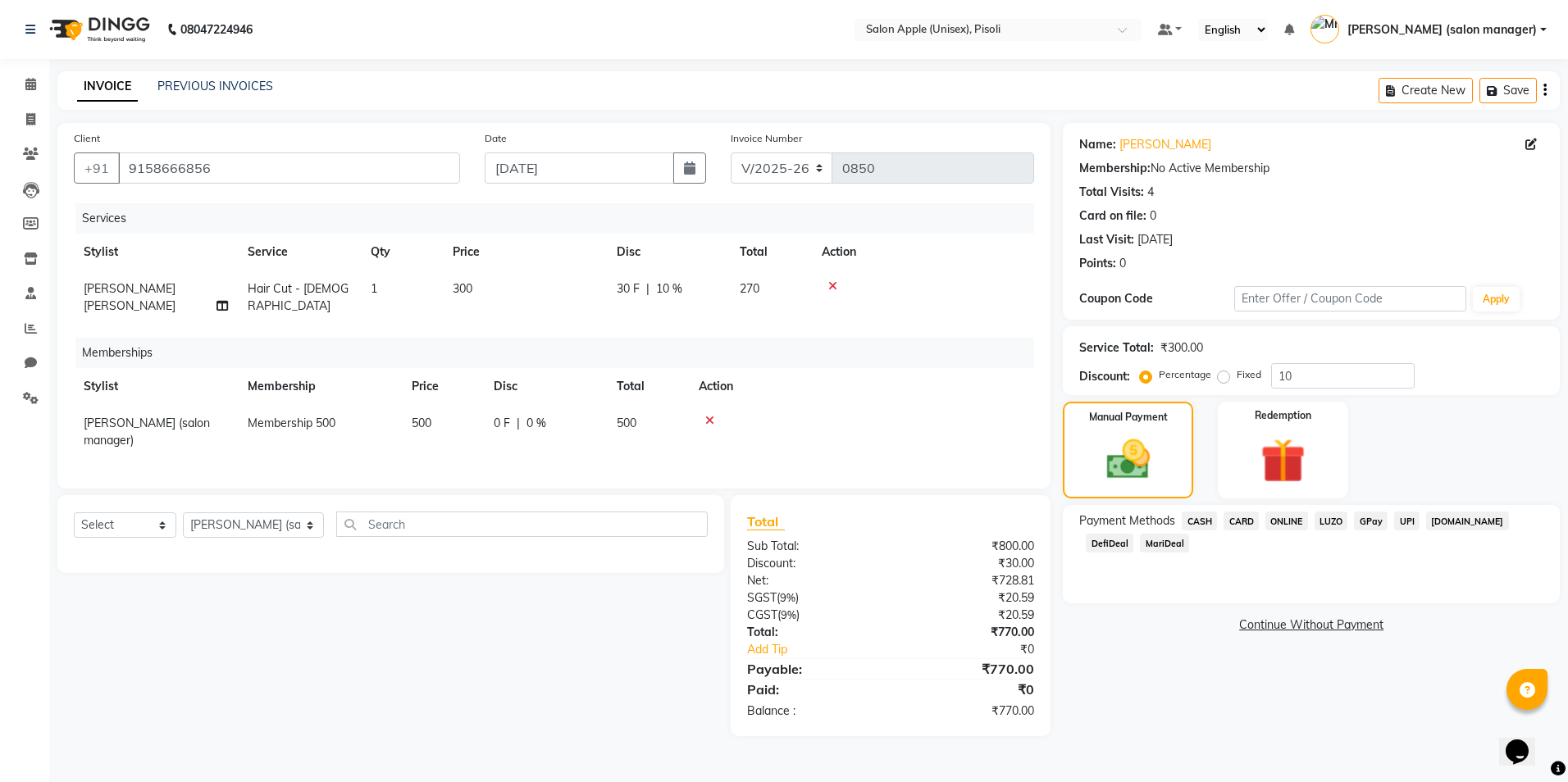
click at [1205, 523] on span "CASH" at bounding box center [1199, 520] width 36 height 19
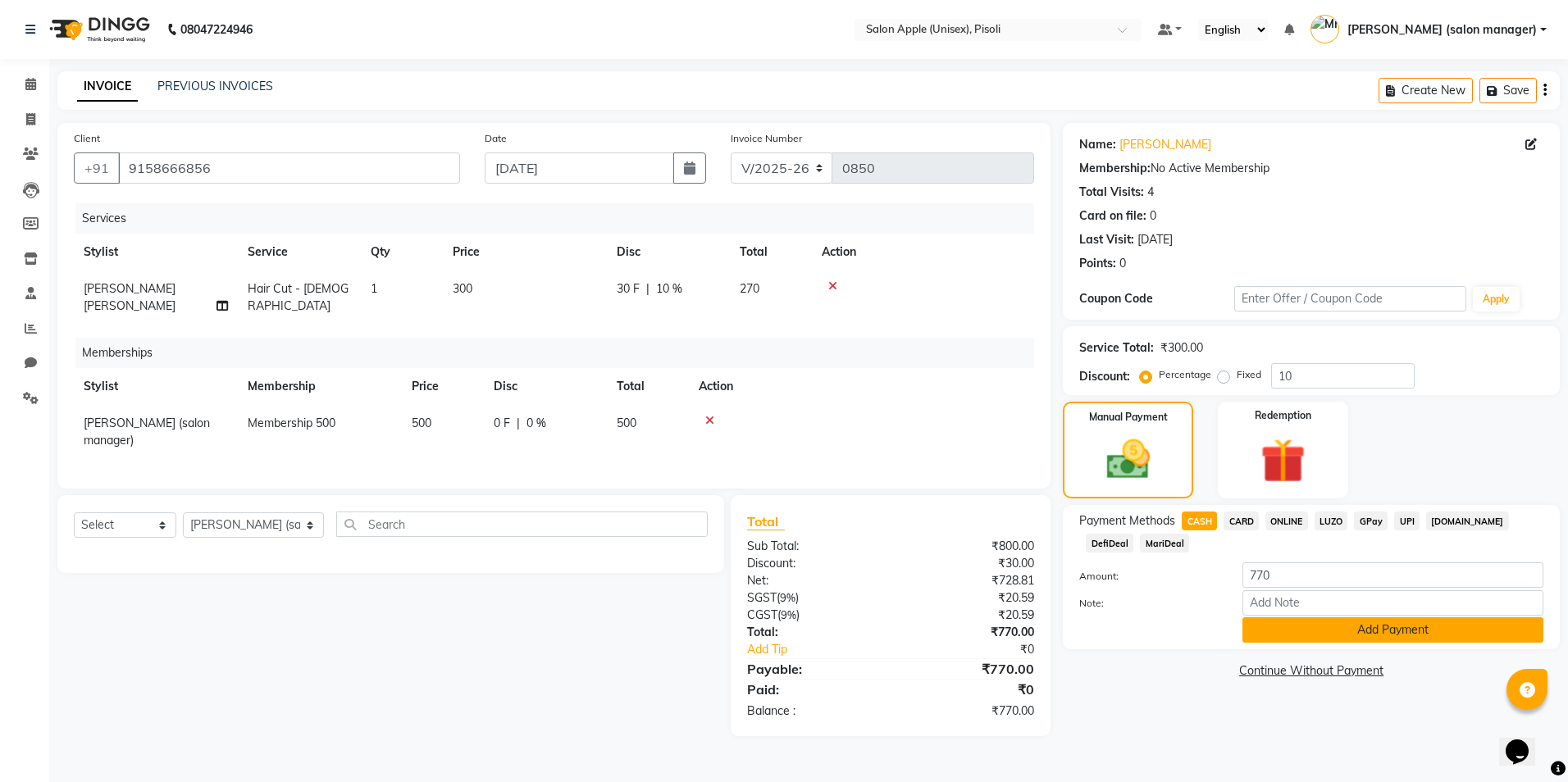
click at [1323, 626] on button "Add Payment" at bounding box center [1392, 630] width 301 height 25
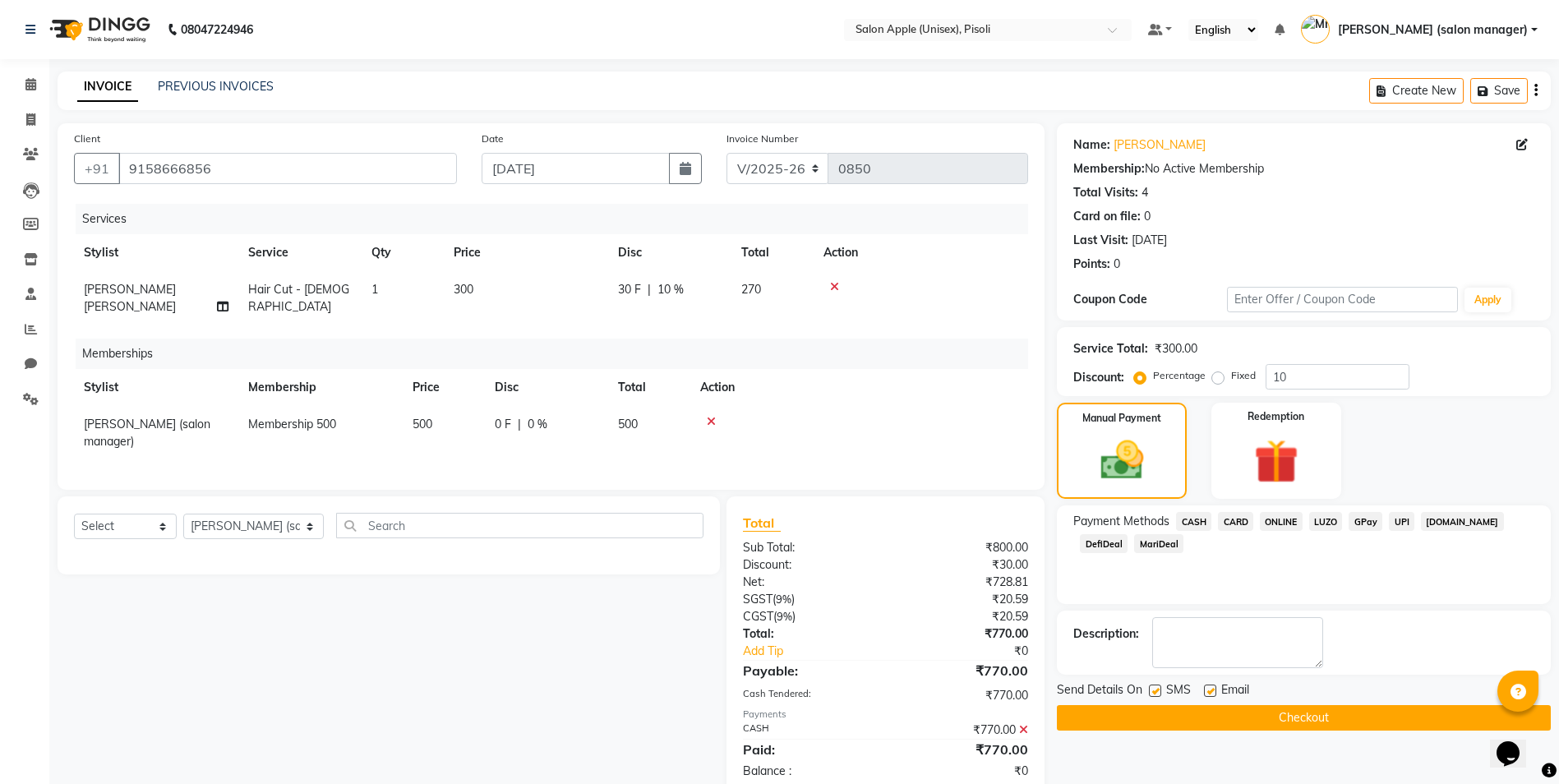
click at [1206, 690] on label at bounding box center [1210, 690] width 12 height 12
click at [1206, 690] on input "checkbox" at bounding box center [1209, 691] width 10 height 10
checkbox input "false"
click at [1205, 715] on button "Checkout" at bounding box center [1303, 717] width 494 height 25
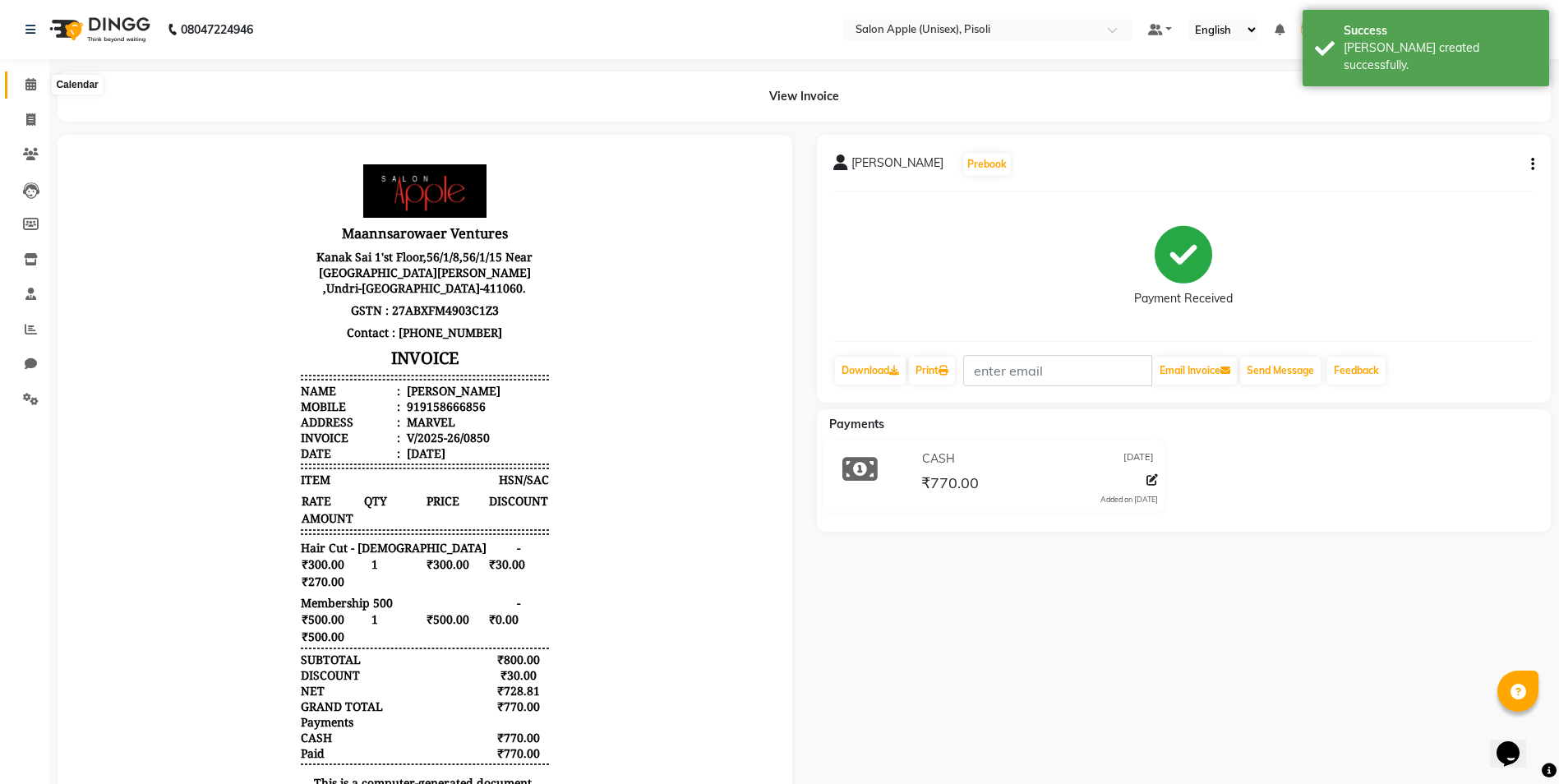
click at [31, 87] on icon at bounding box center [30, 83] width 10 height 12
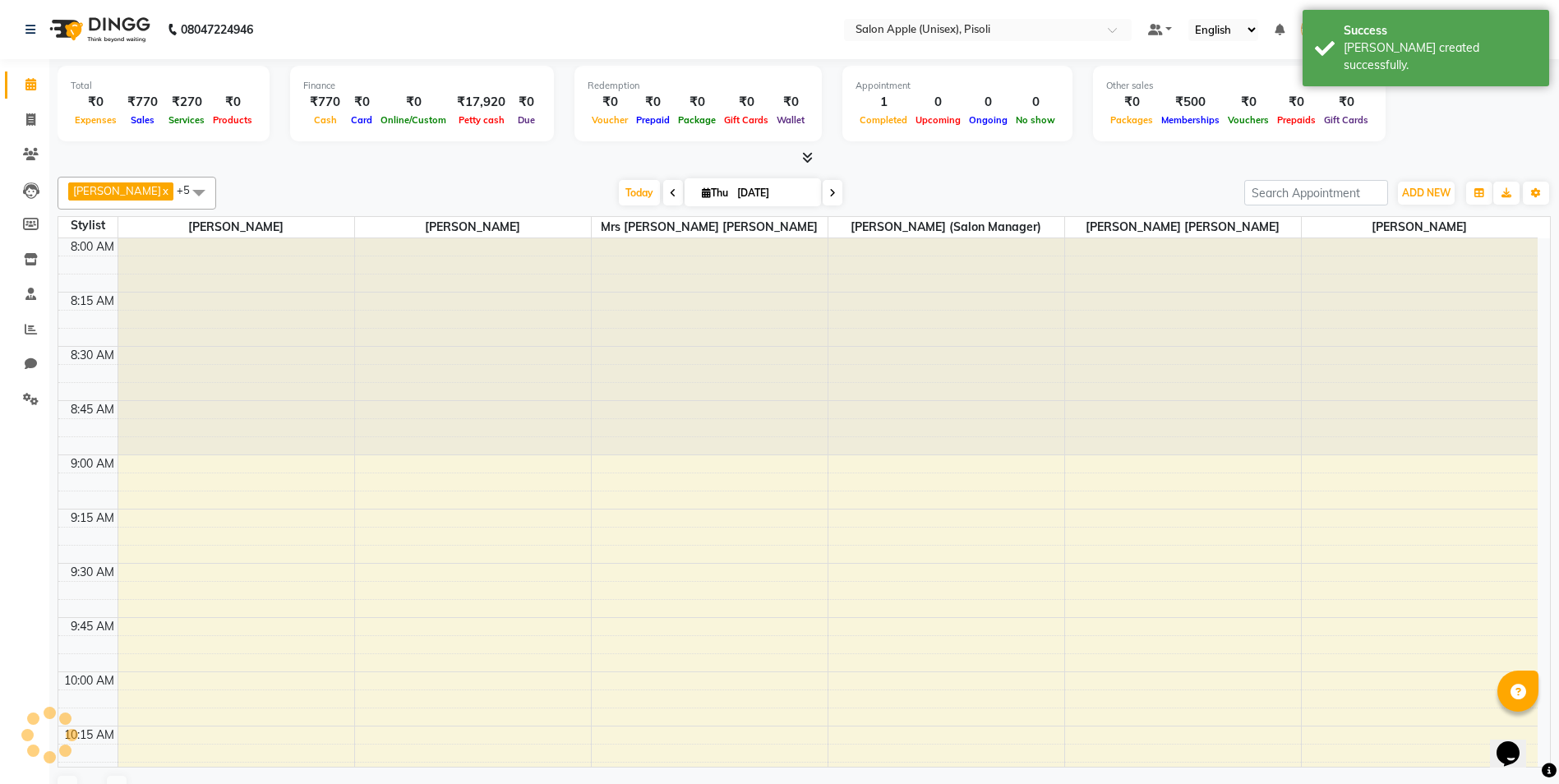
scroll to position [868, 0]
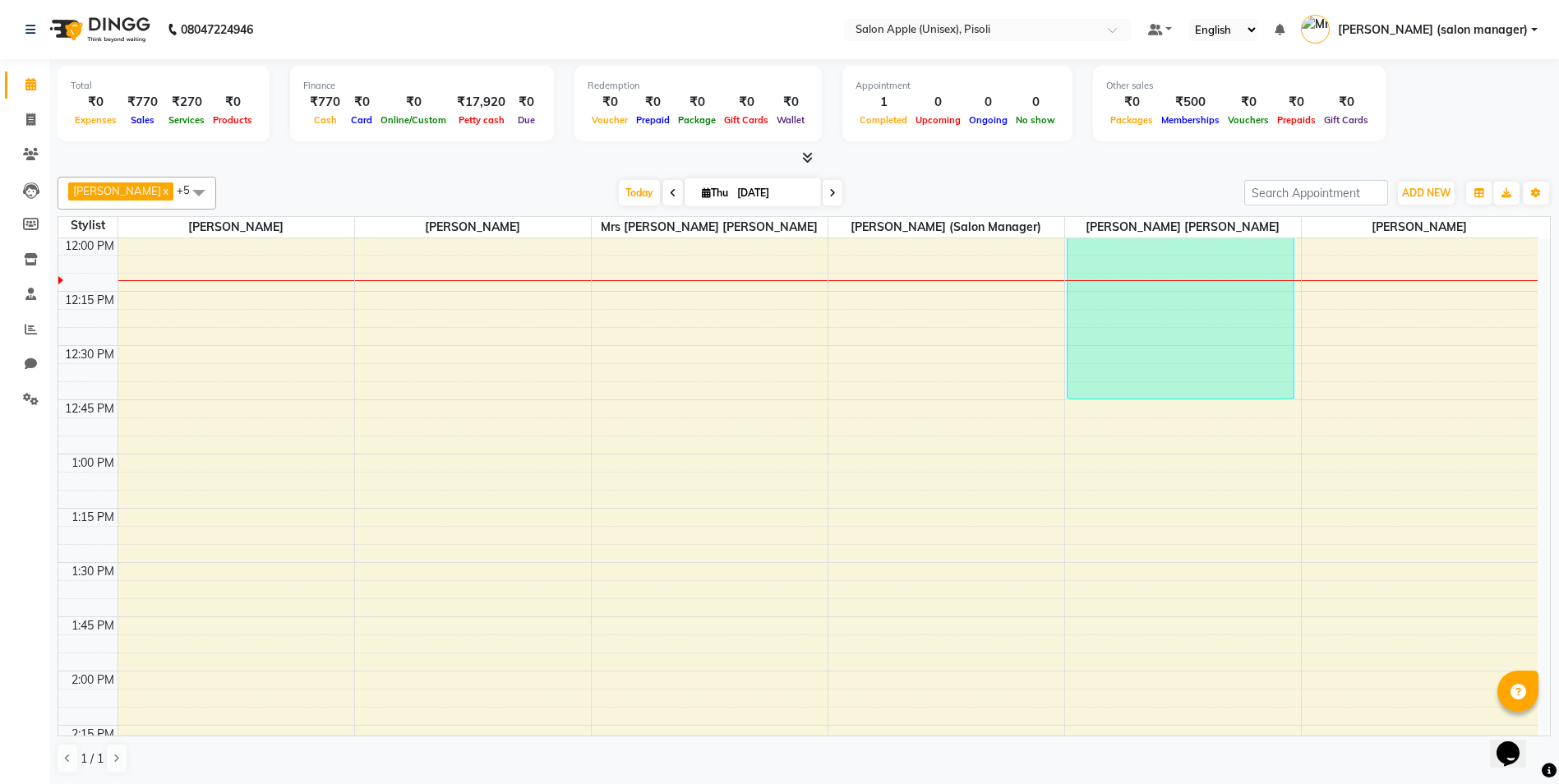
click at [909, 167] on div "Total ₹0 Expenses ₹770 Sales ₹270 Services ₹0 Products Finance ₹770 Cash ₹0 Car…" at bounding box center [805, 422] width 1510 height 726
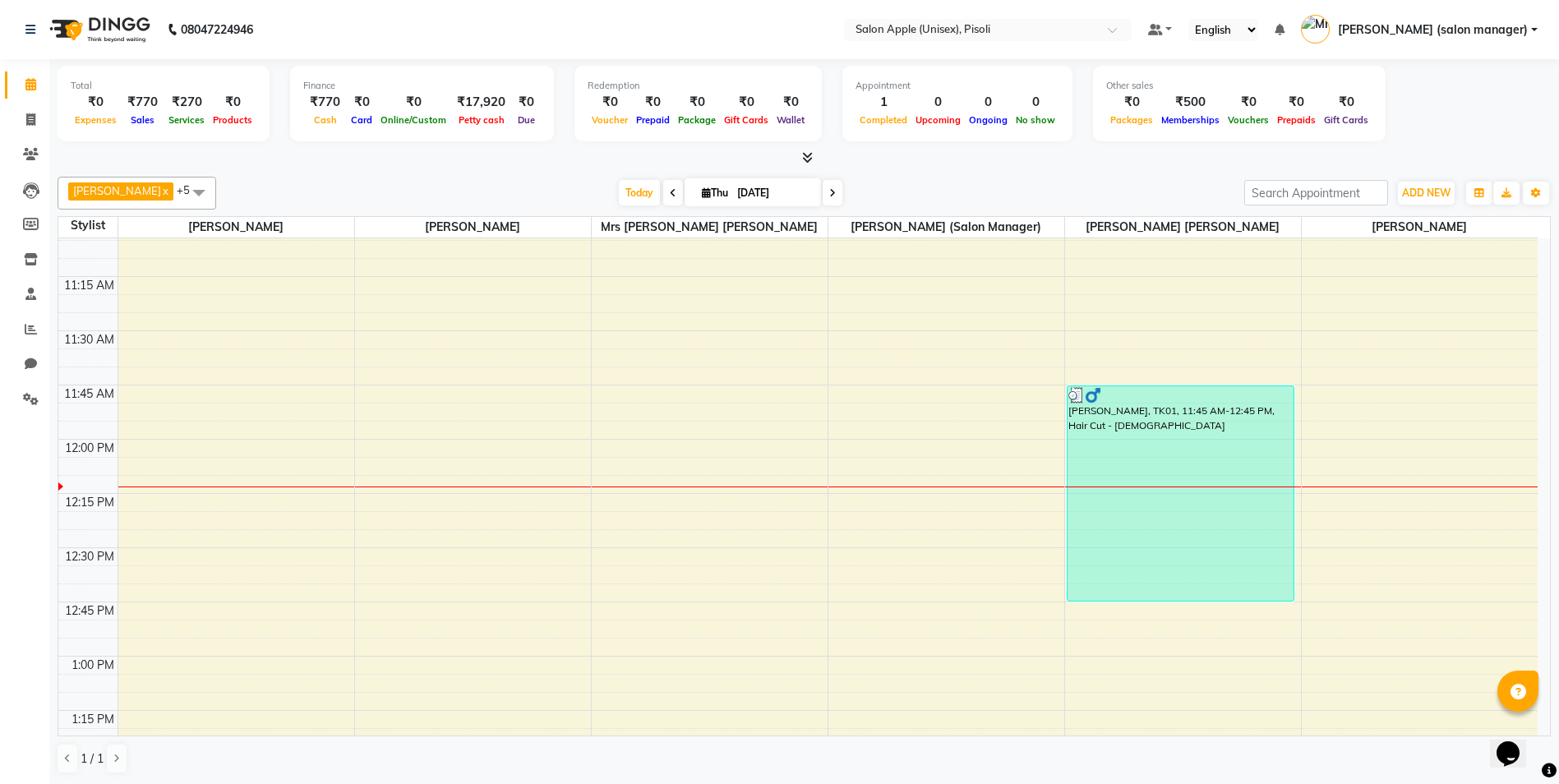
scroll to position [622, 0]
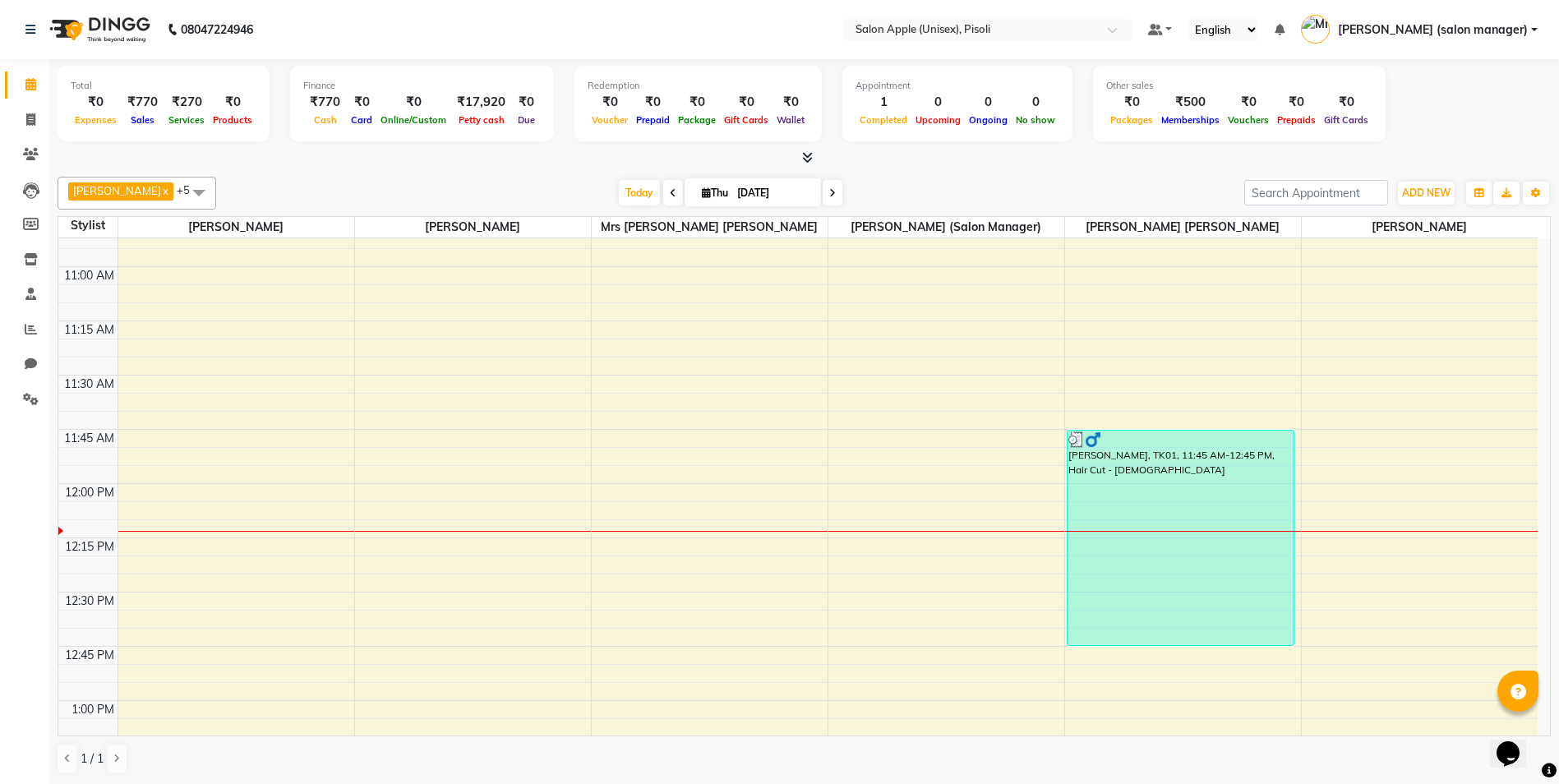
click at [848, 202] on div "[DATE] [DATE]" at bounding box center [731, 193] width 1012 height 24
click at [910, 199] on div "[DATE] [DATE]" at bounding box center [731, 193] width 1012 height 24
click at [31, 86] on icon at bounding box center [30, 83] width 10 height 12
click at [809, 158] on icon at bounding box center [807, 156] width 10 height 12
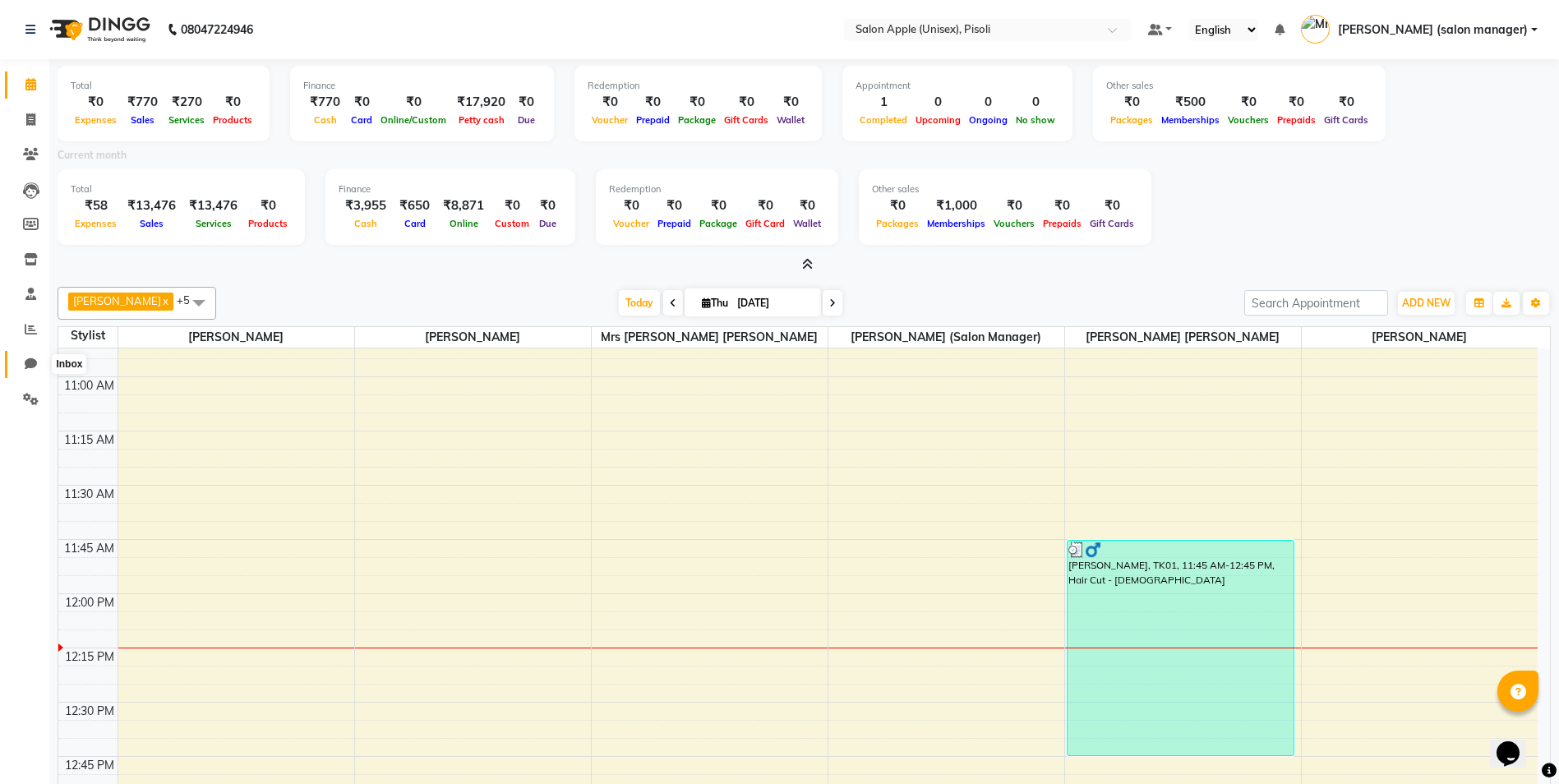
click at [34, 368] on icon at bounding box center [30, 363] width 12 height 12
select select "100"
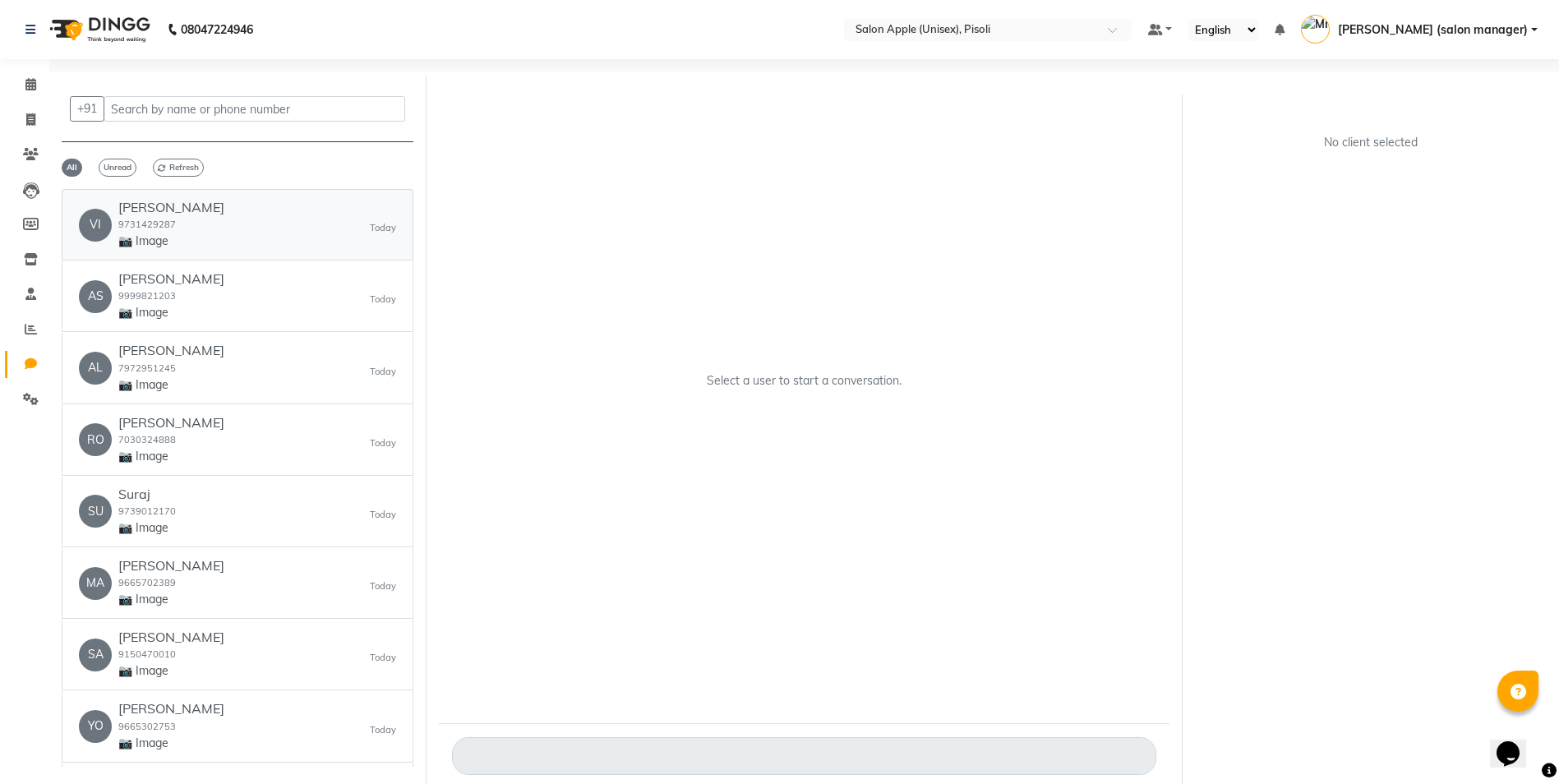
click at [264, 224] on div "VI [PERSON_NAME] 9731429287 📷 Image [DATE]" at bounding box center [237, 225] width 318 height 51
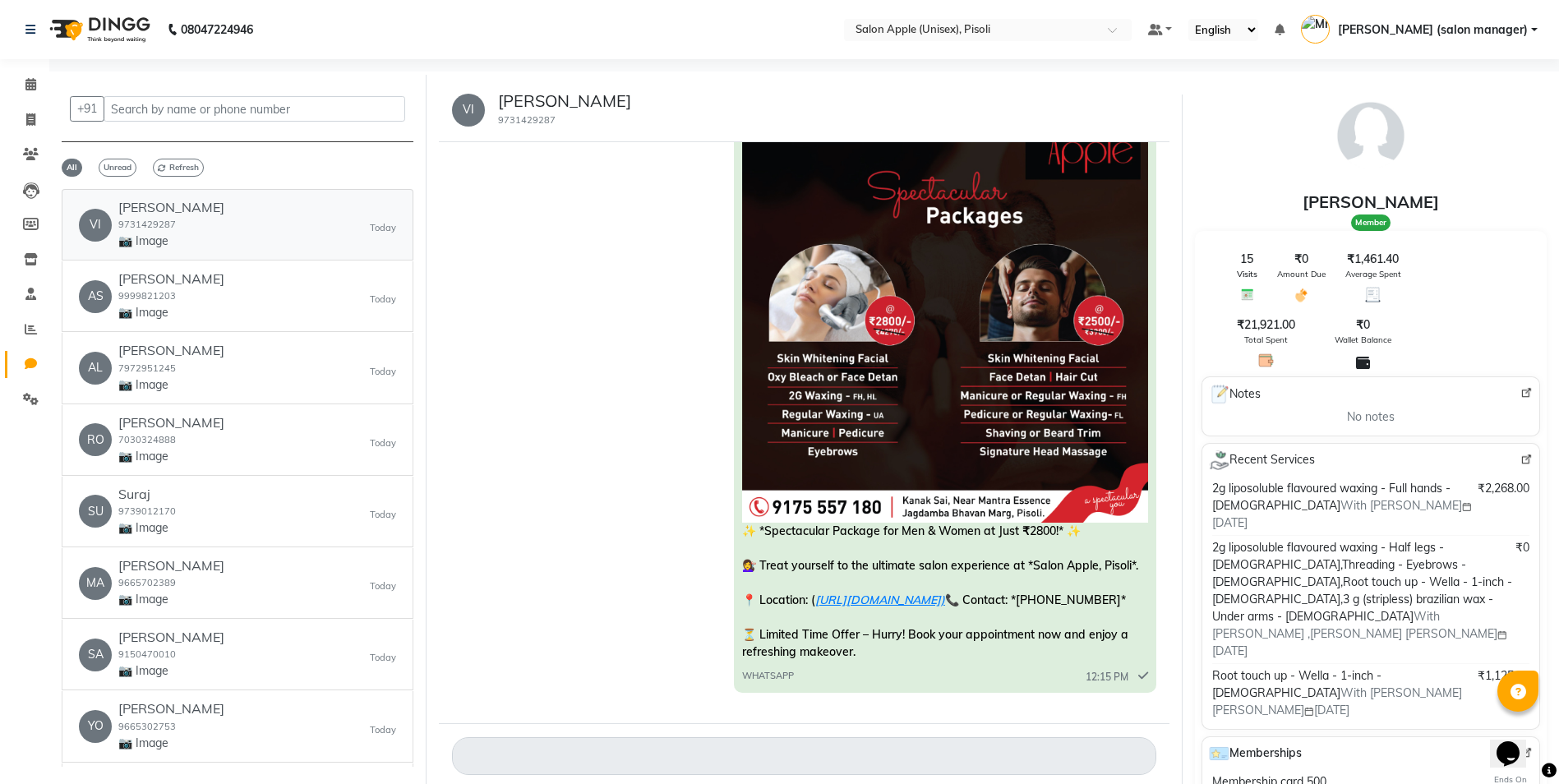
scroll to position [836, 0]
click at [307, 291] on div "AS [PERSON_NAME] 9999821203 📷 Image [DATE]" at bounding box center [237, 297] width 318 height 51
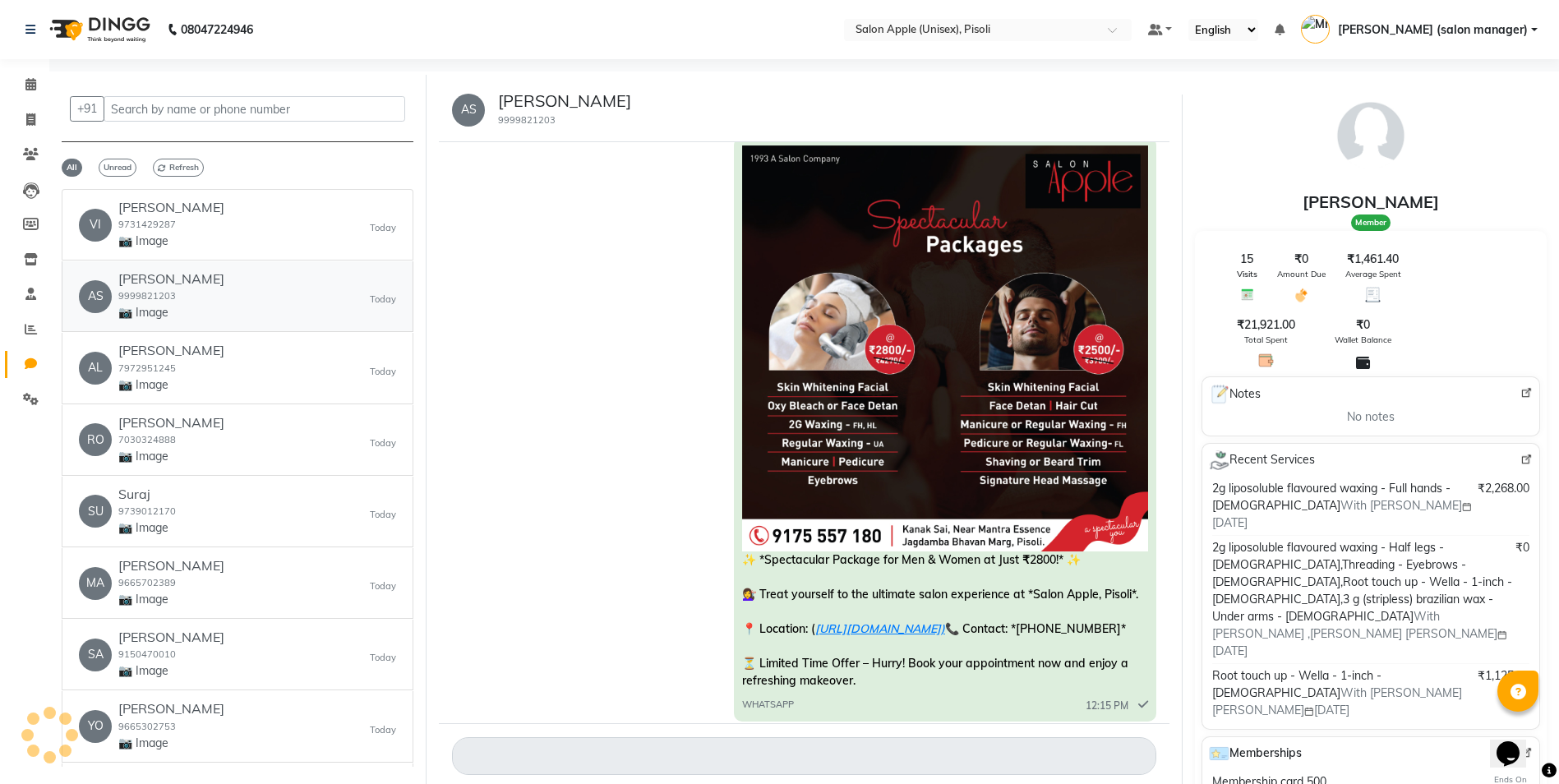
scroll to position [754, 0]
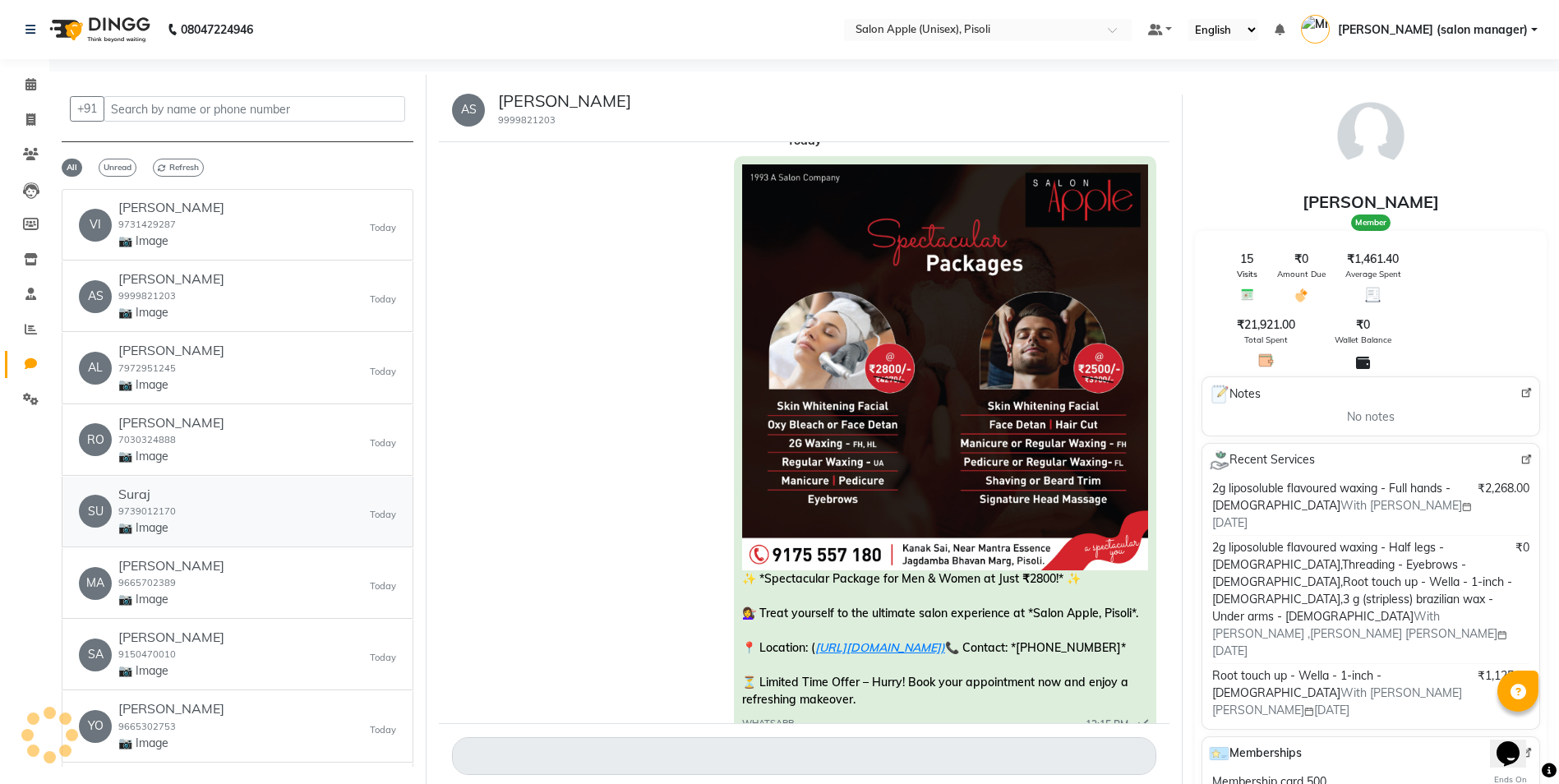
click at [231, 512] on div "SU Suraj 9739012170 📷 Image [DATE]" at bounding box center [237, 511] width 318 height 51
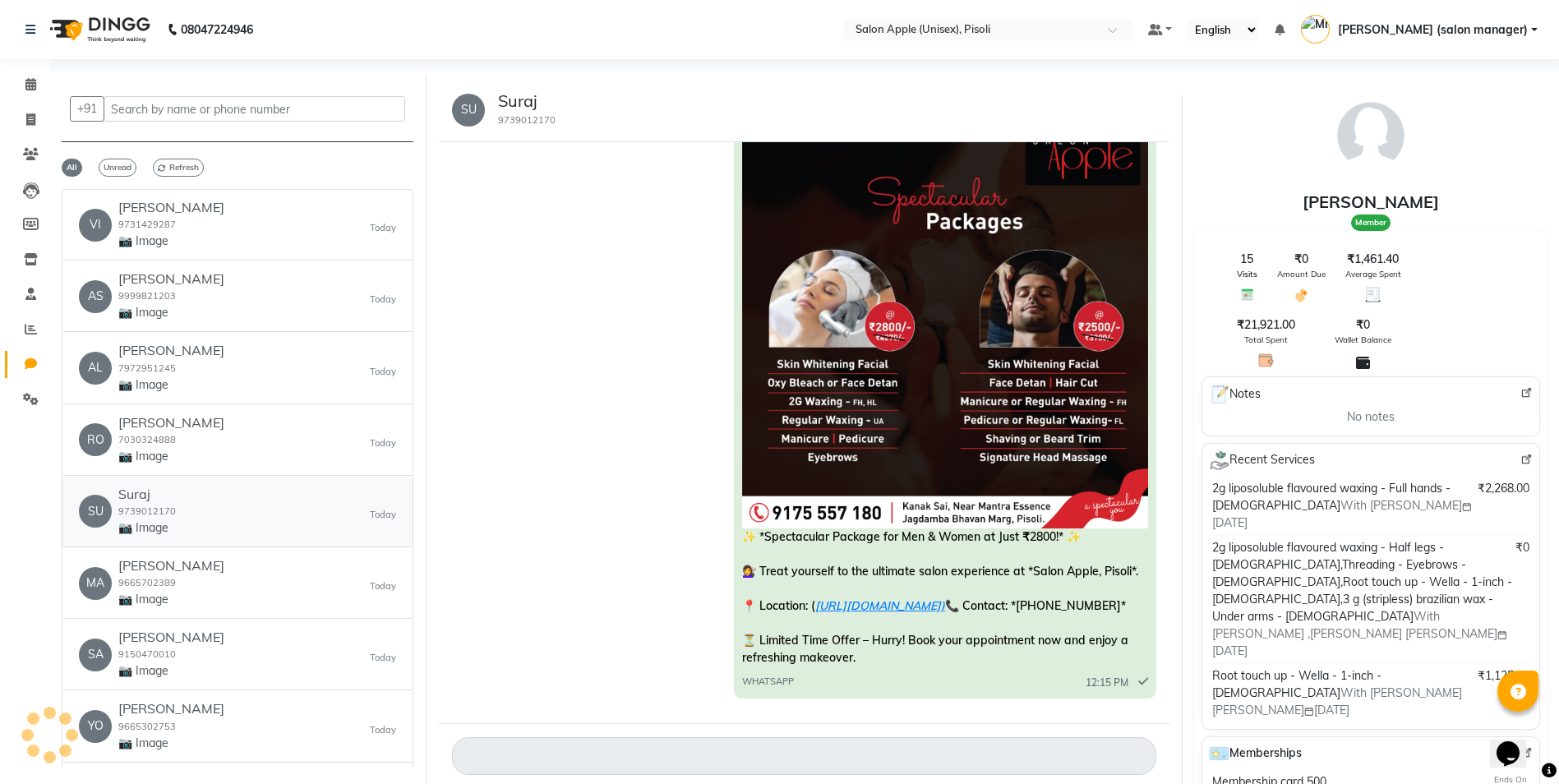
scroll to position [836, 0]
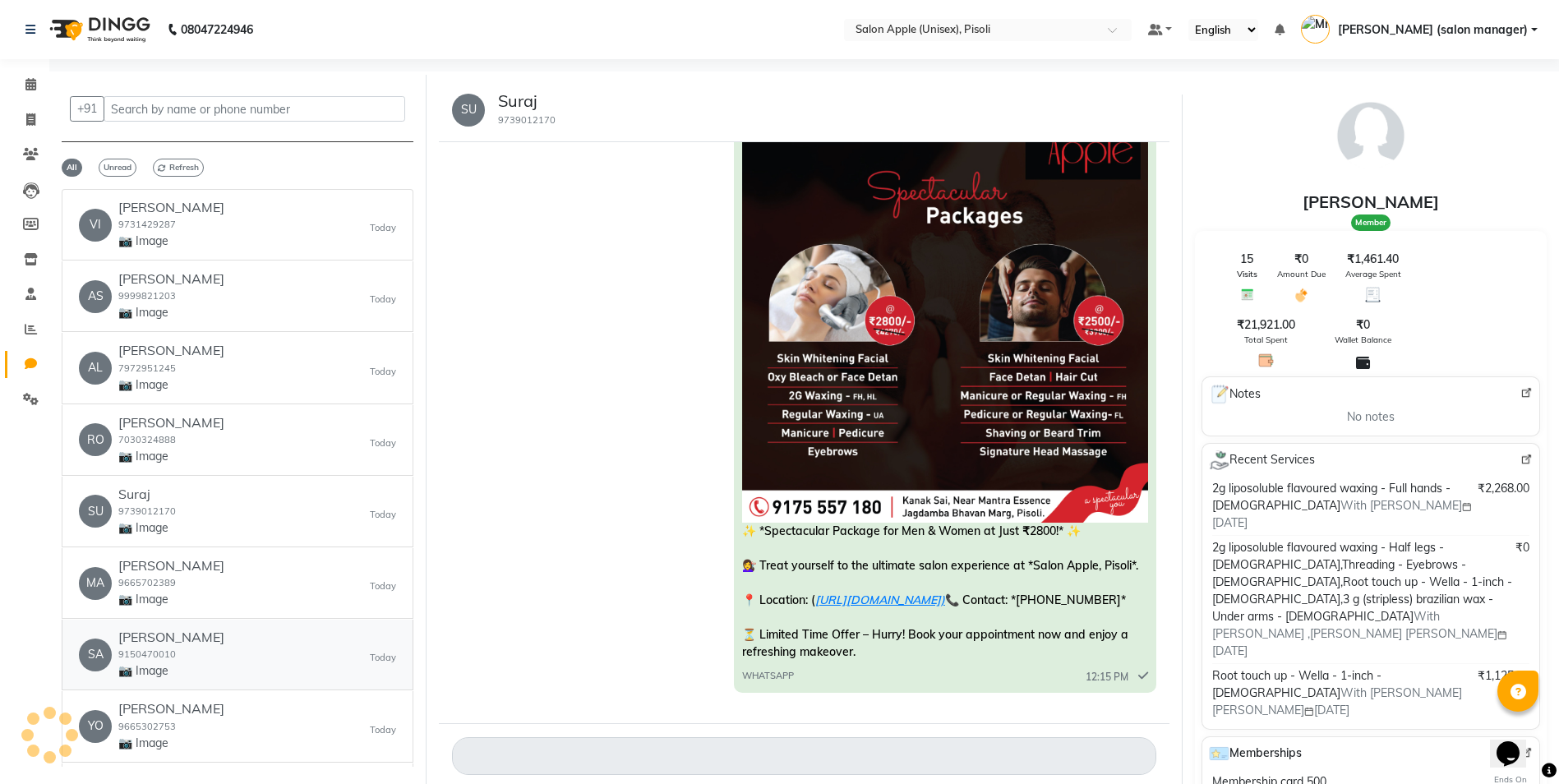
click at [256, 651] on div "SA SAIMA SHEHNAWAS 9150470010 📷 Image [DATE]" at bounding box center [237, 655] width 318 height 51
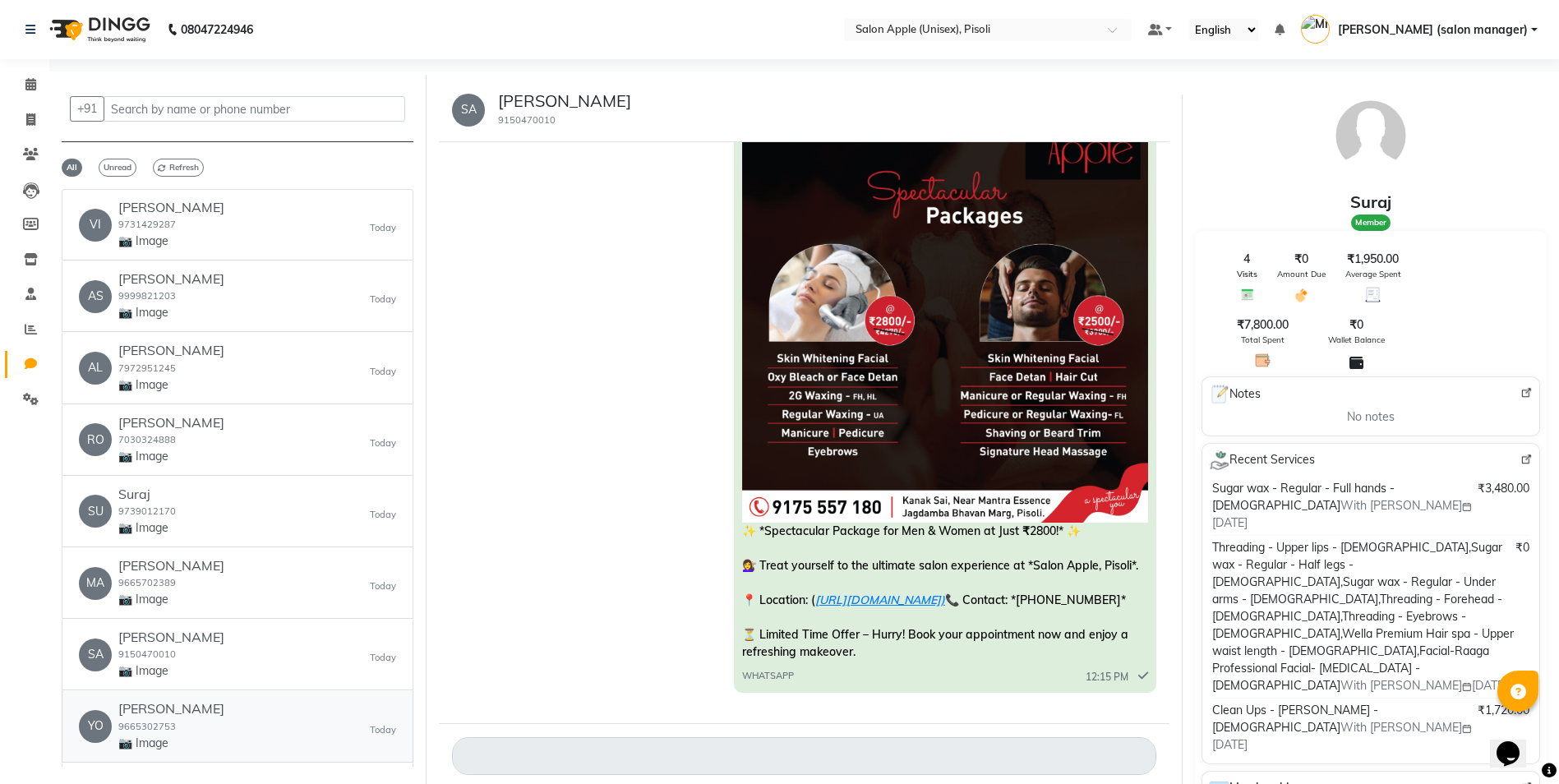
click at [292, 714] on div "YO [PERSON_NAME] 9665302753 📷 Image [DATE]" at bounding box center [237, 726] width 318 height 51
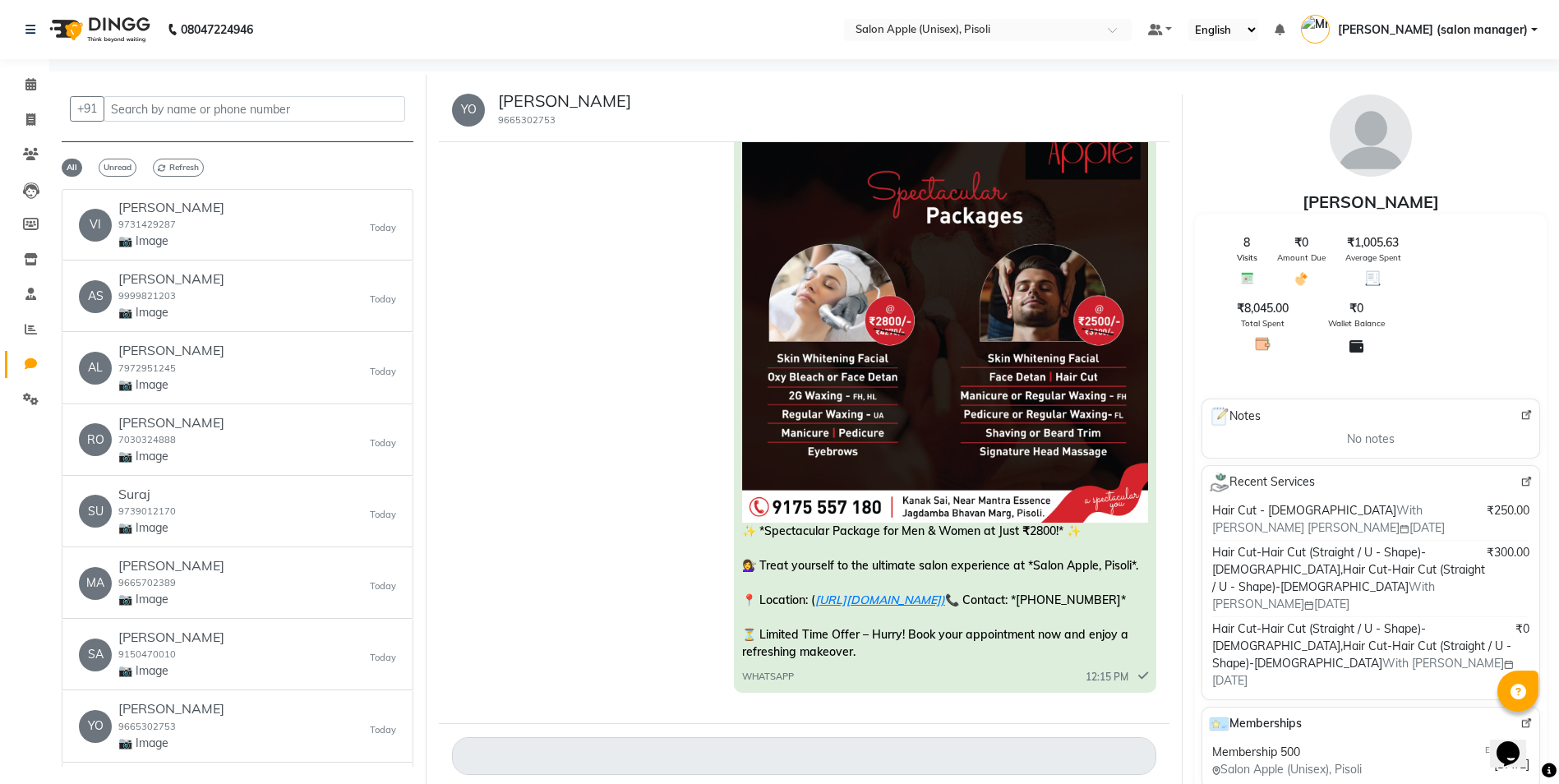
click at [479, 386] on div "✨ *Spectacular Package for Men & Women at Just ₹2800!* ✨ 💇‍♀️ Treat yourself to…" at bounding box center [805, 403] width 705 height 588
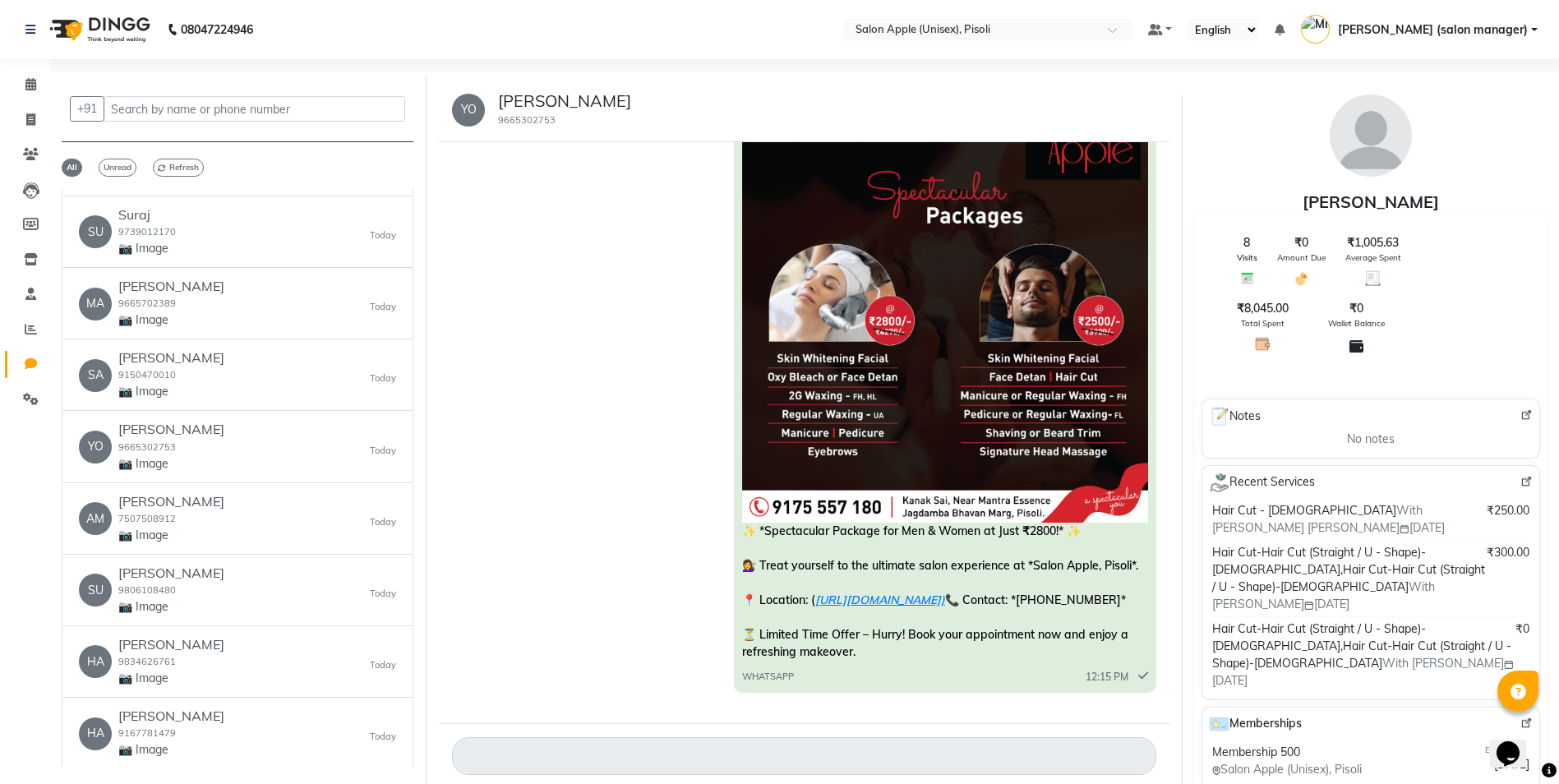
drag, startPoint x: 413, startPoint y: 244, endPoint x: 414, endPoint y: 302, distance: 58.0
click at [414, 302] on div "+91 All Unread Refresh VI [PERSON_NAME] 9731429287 📷 Image [DATE] AS [PERSON_NA…" at bounding box center [238, 432] width 378 height 714
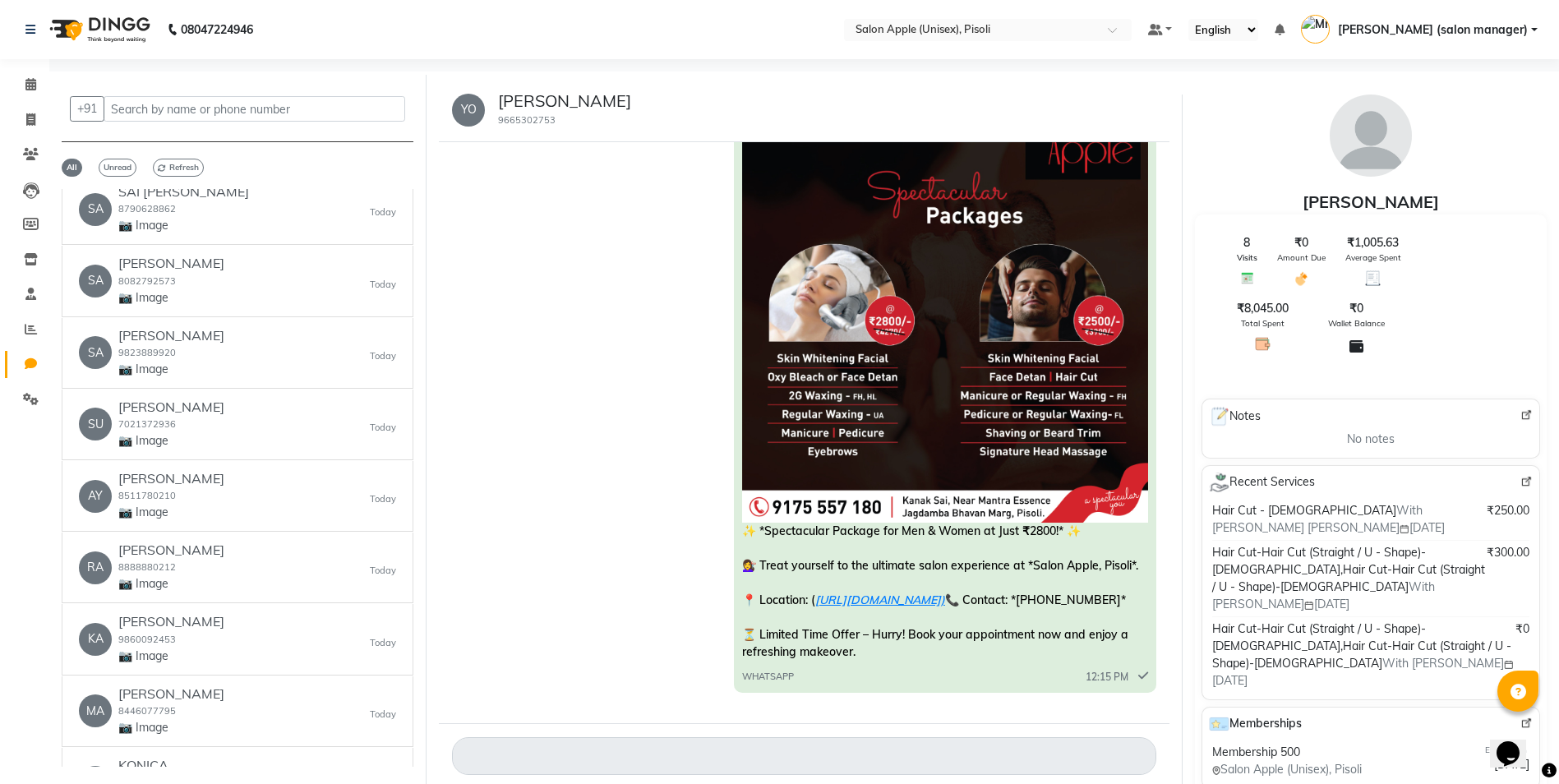
scroll to position [5836, 0]
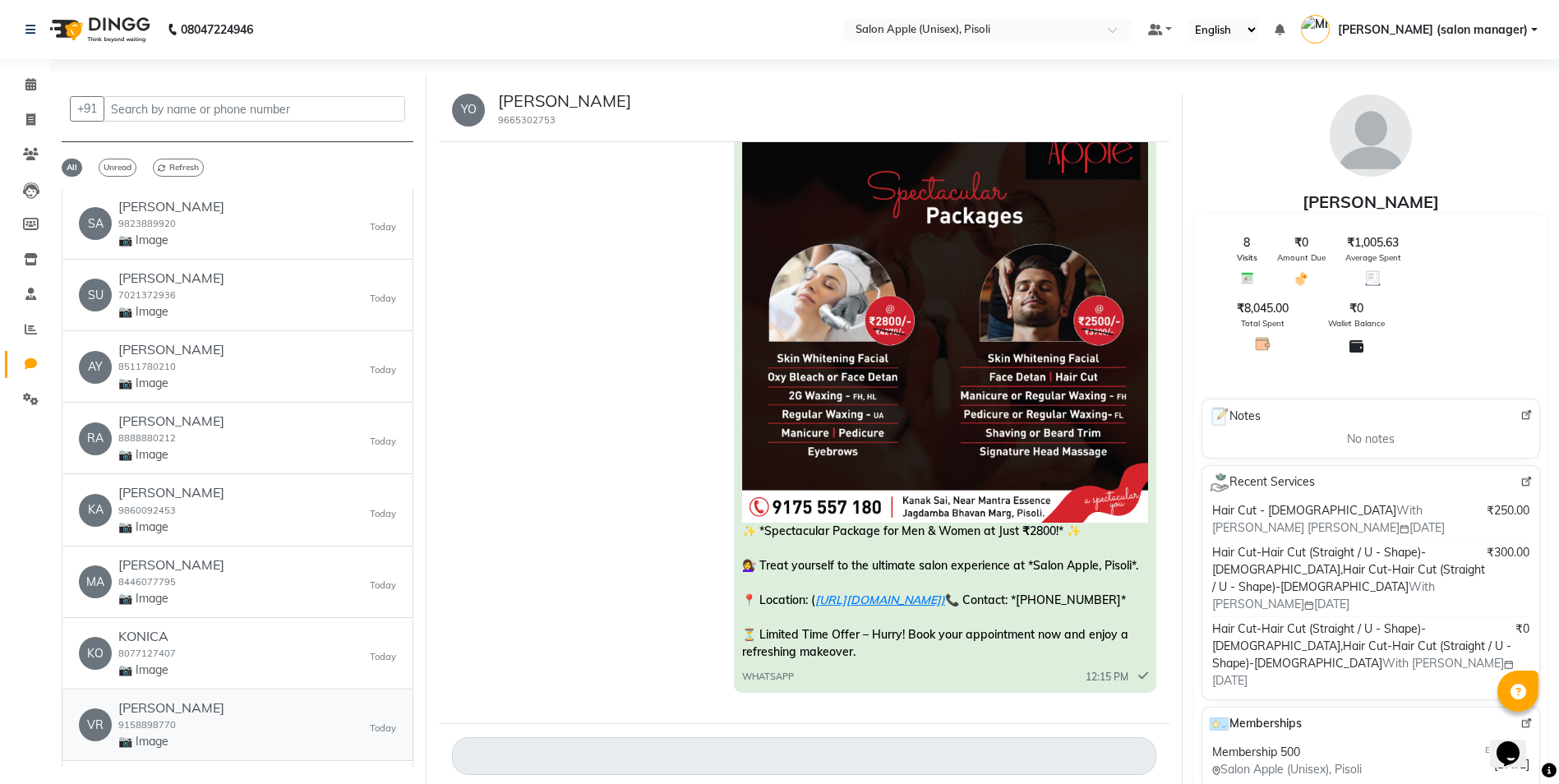
click at [385, 701] on div "VR [PERSON_NAME] 9158898770 📷 Image [DATE]" at bounding box center [237, 726] width 318 height 51
click at [384, 721] on small "Today" at bounding box center [383, 728] width 26 height 14
click at [225, 701] on div "[PERSON_NAME] 9158898770 📷 Image" at bounding box center [171, 726] width 106 height 51
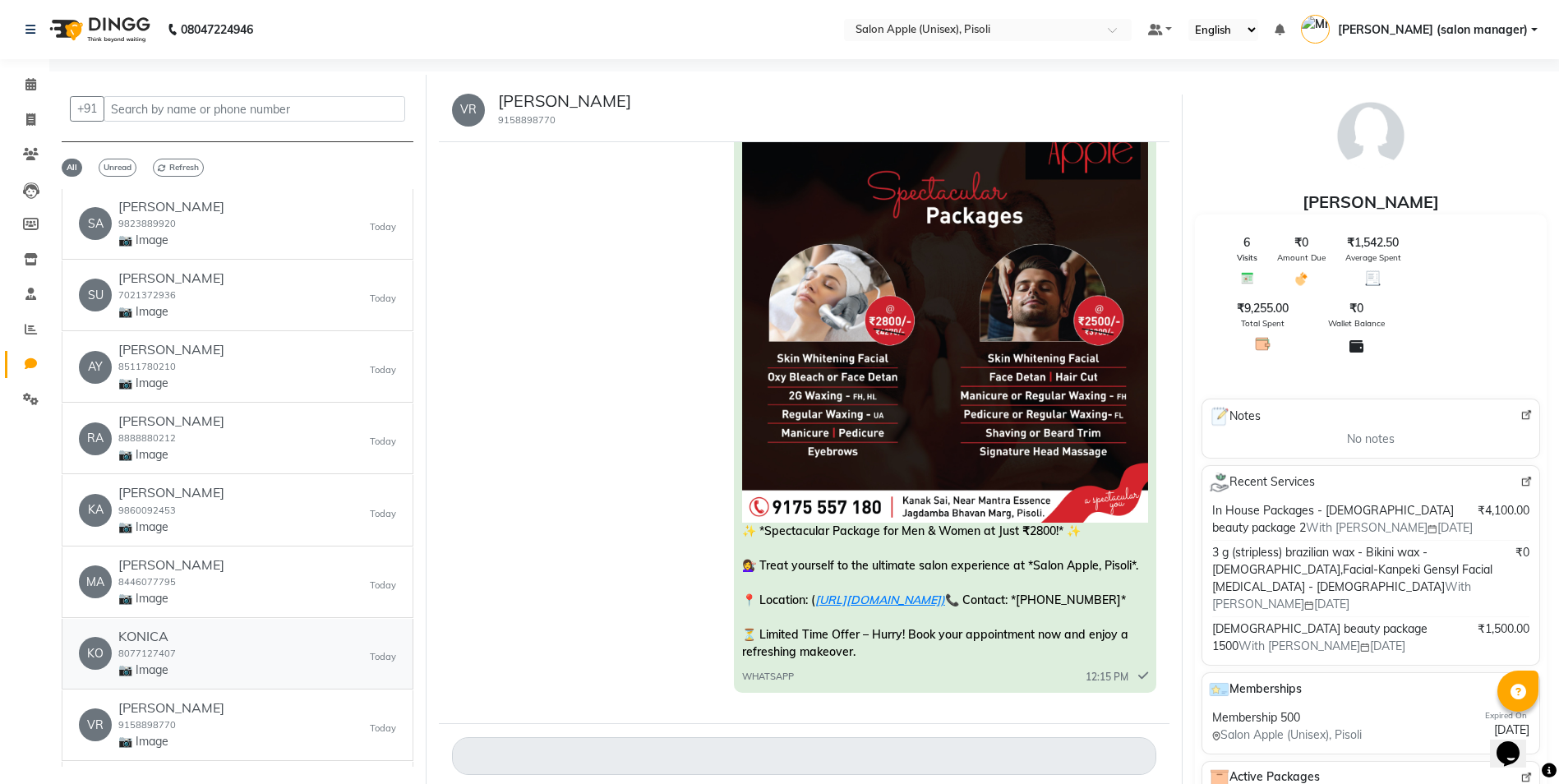
click at [291, 643] on div "KO KONICA 8077127407 📷 Image [DATE]" at bounding box center [237, 654] width 318 height 51
drag, startPoint x: 405, startPoint y: 664, endPoint x: 404, endPoint y: 683, distance: 19.0
click at [404, 690] on link "VR [PERSON_NAME] 9158898770 📷 Image [DATE]" at bounding box center [238, 725] width 352 height 70
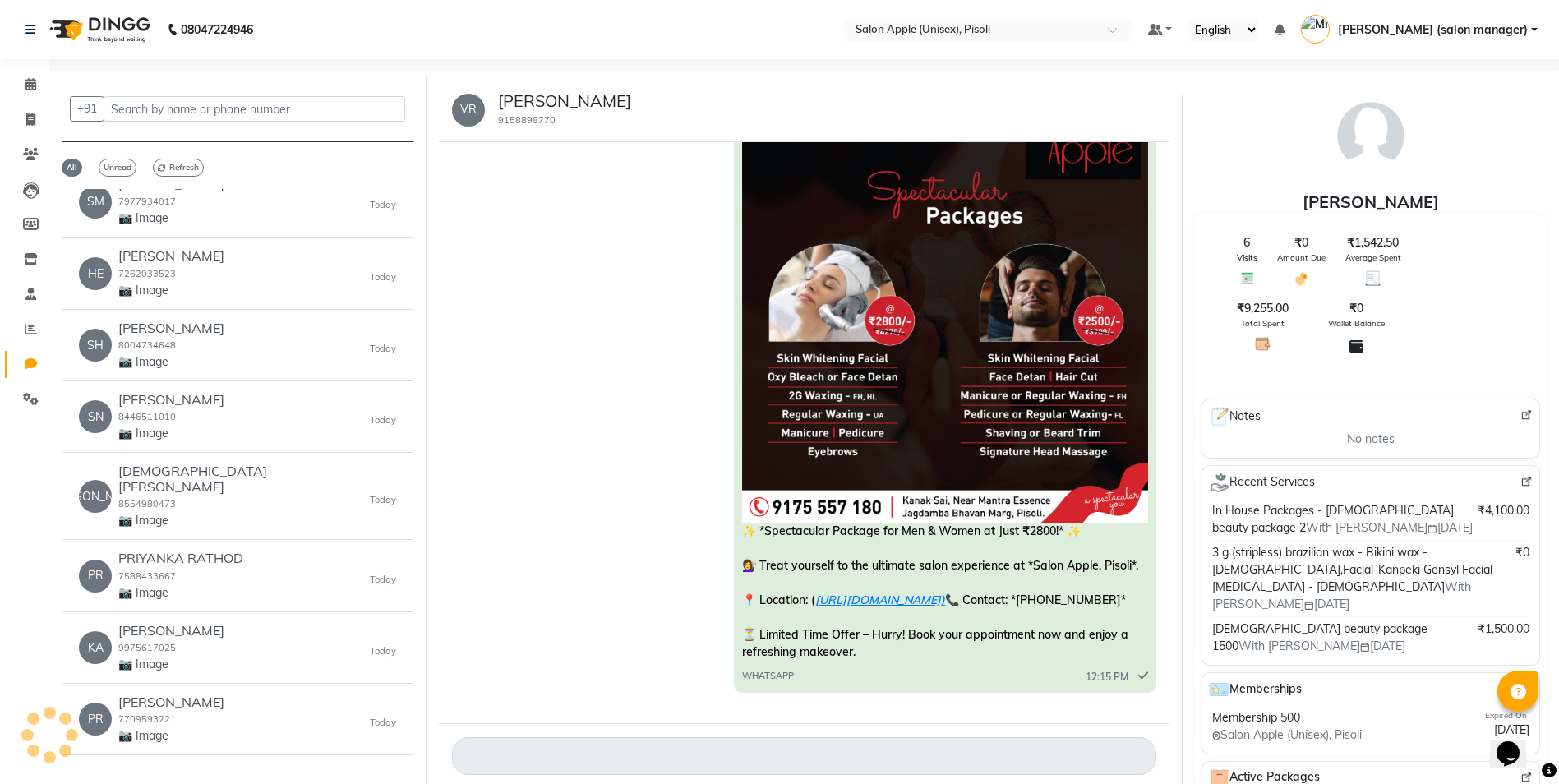
scroll to position [6653, 0]
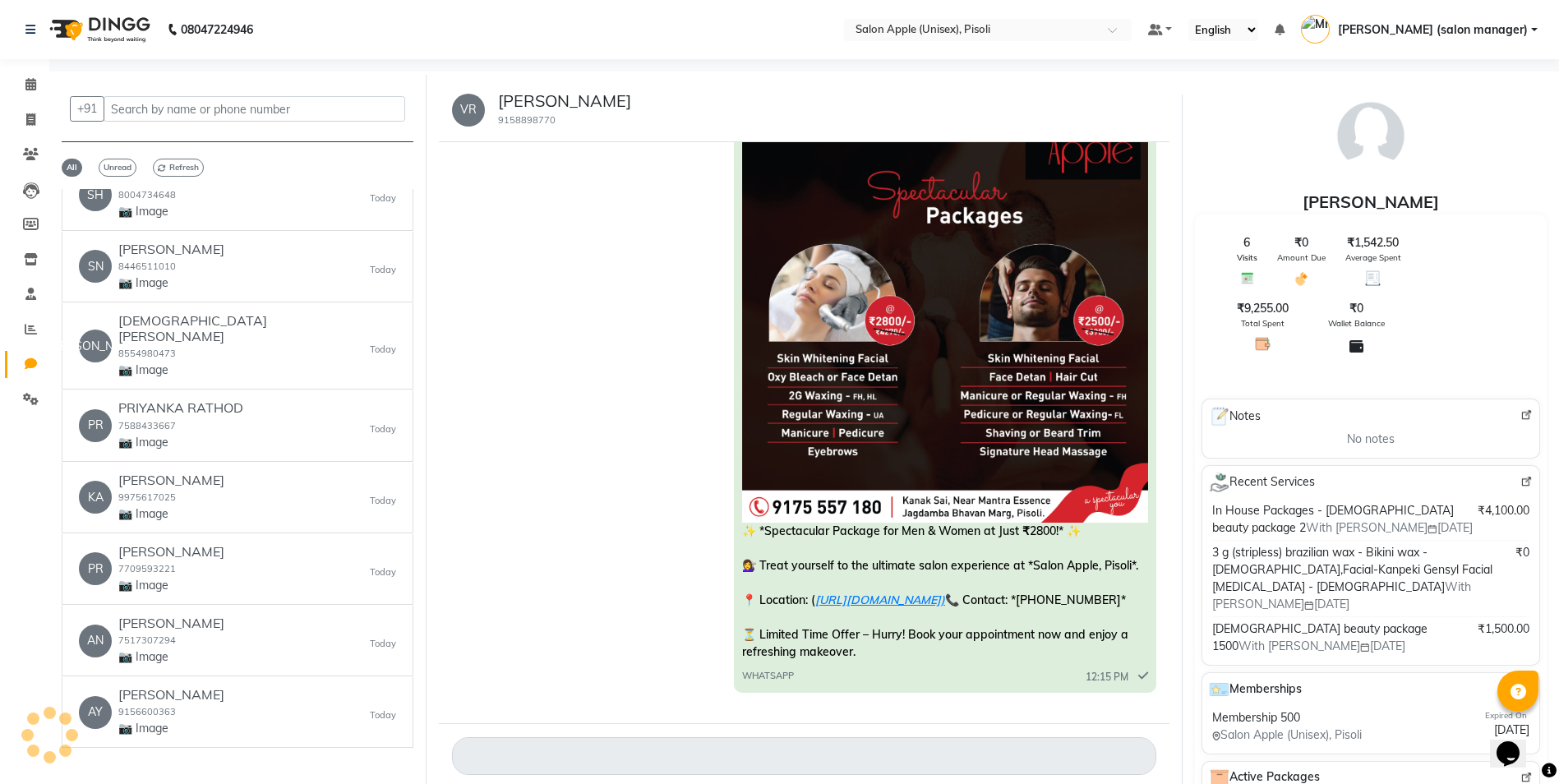
click at [380, 767] on button "Next" at bounding box center [393, 779] width 39 height 25
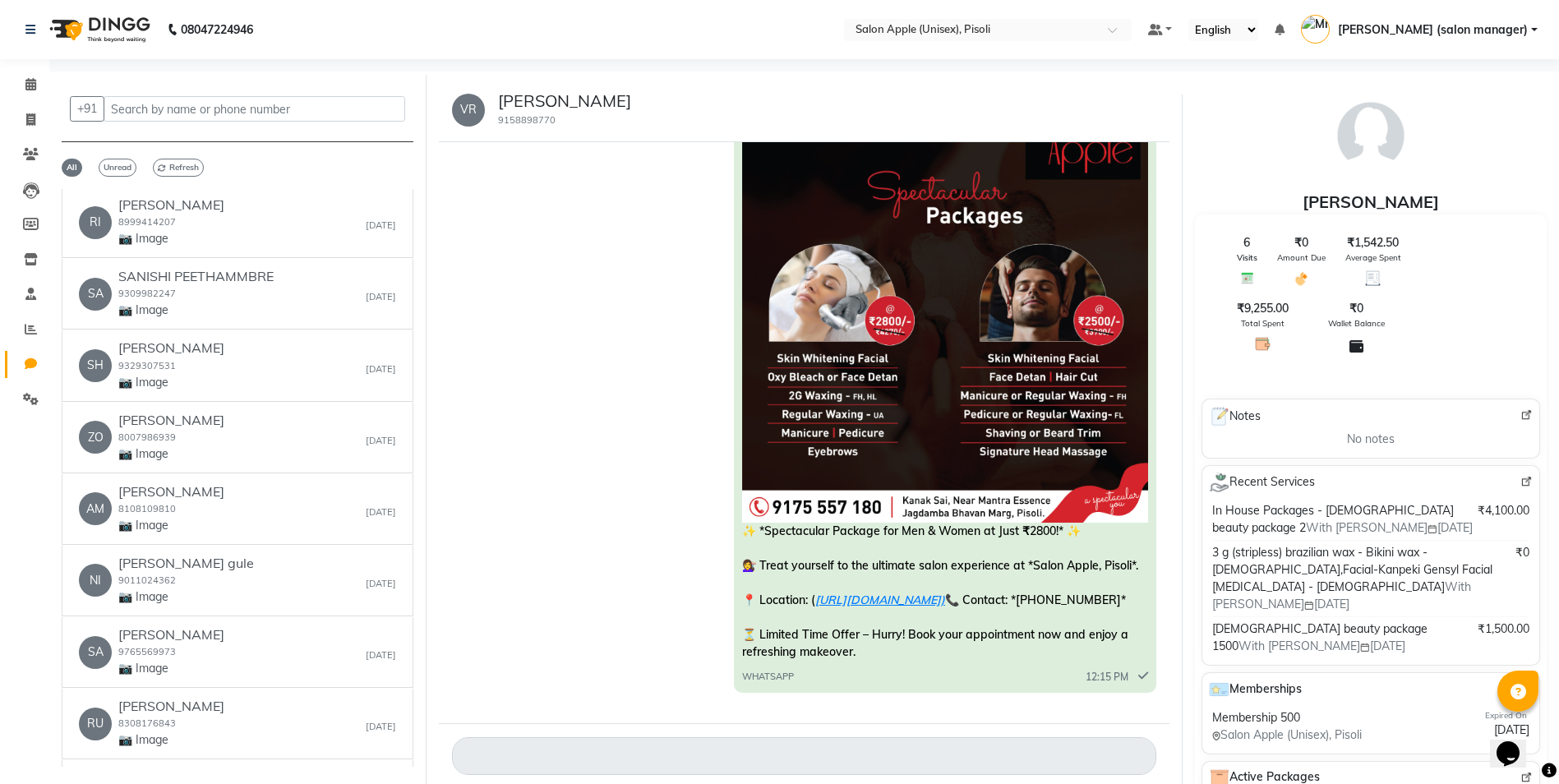
scroll to position [4848, 0]
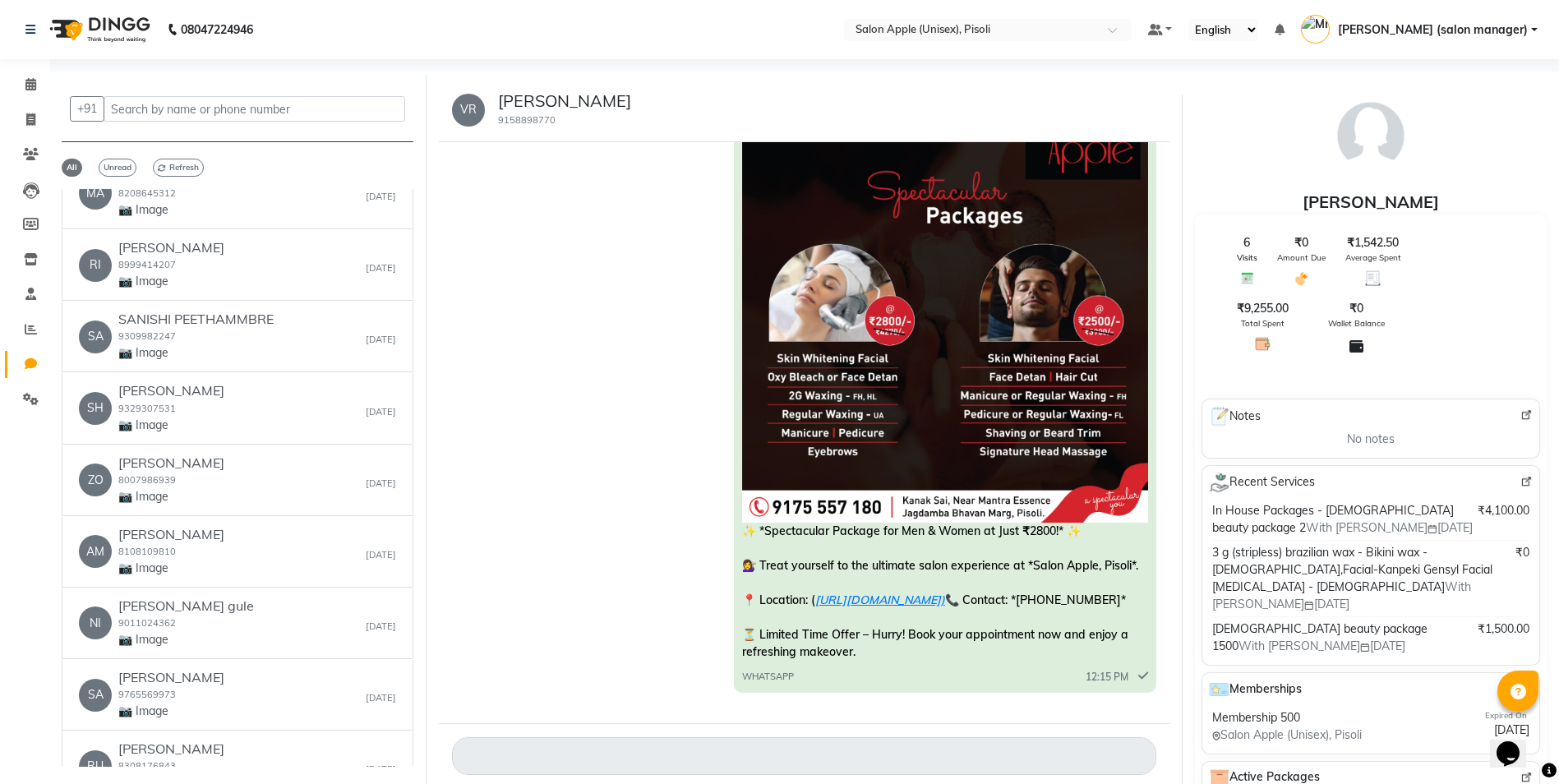
drag, startPoint x: 436, startPoint y: 580, endPoint x: 438, endPoint y: 537, distance: 43.0
click at [438, 537] on div "VR [PERSON_NAME] 9158898770 [DATE] ✨ *Spectacular Package for Men & Women at Ju…" at bounding box center [804, 433] width 755 height 710
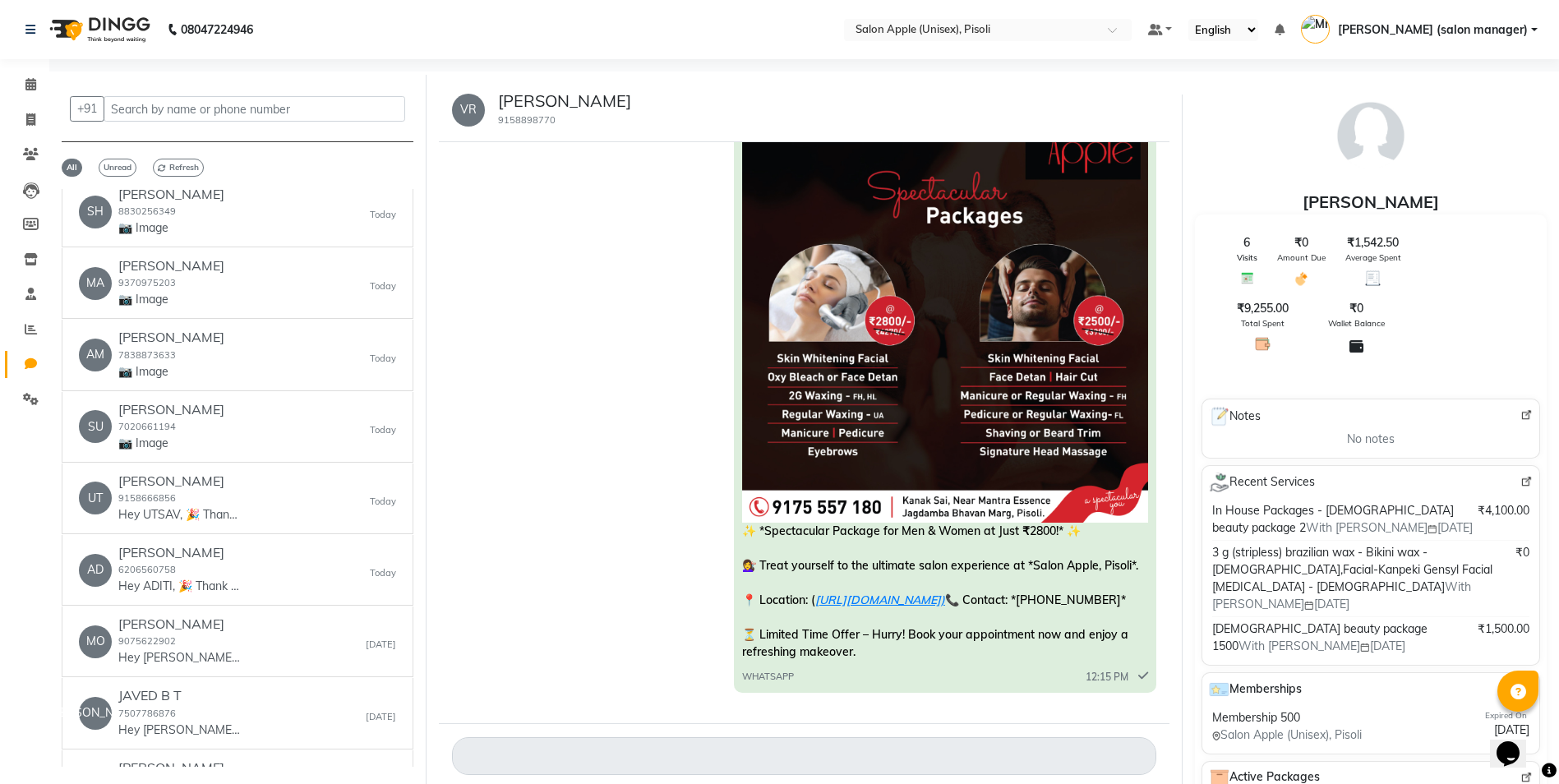
scroll to position [3365, 0]
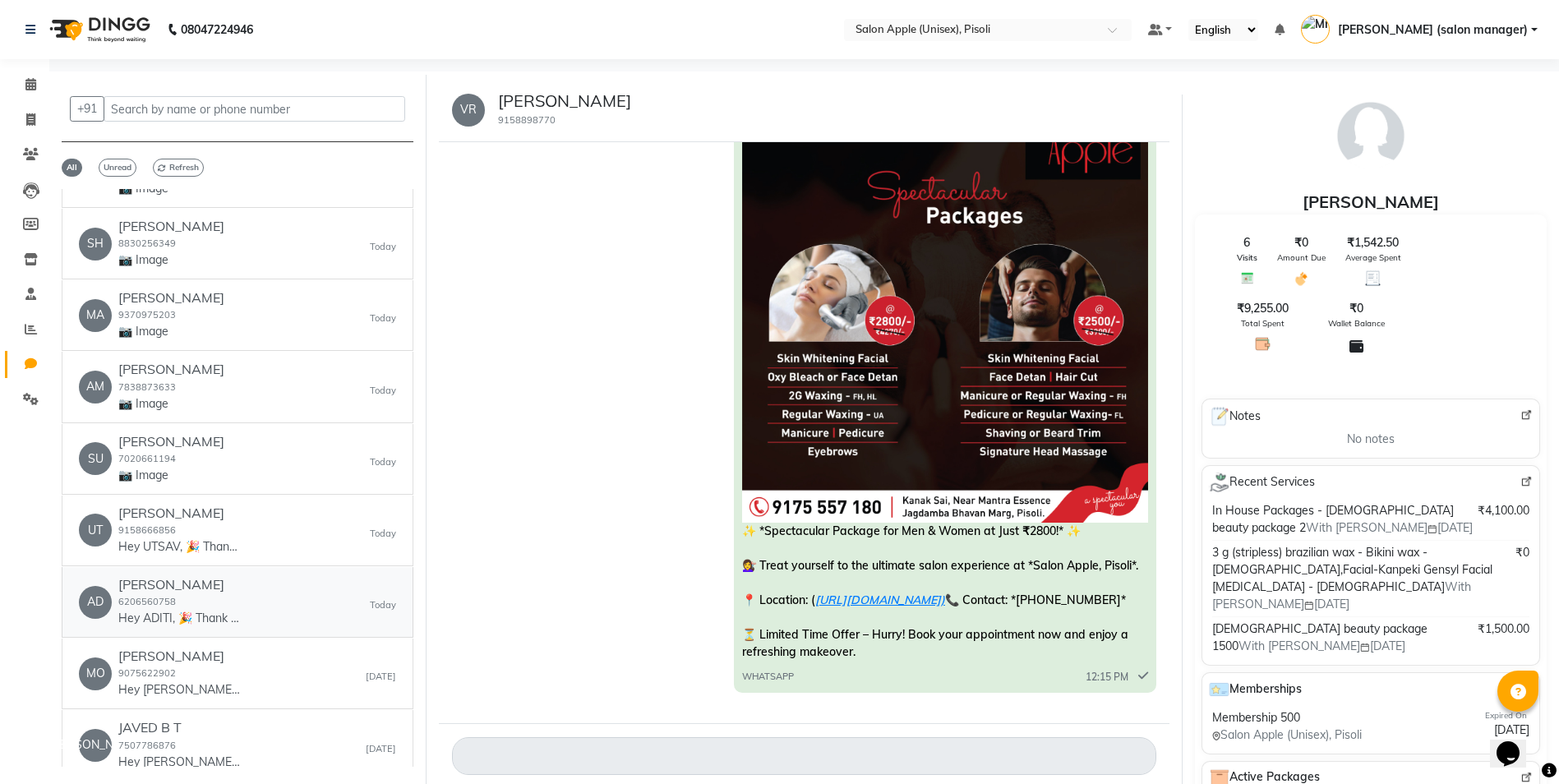
click at [272, 580] on div "AD ADITI RAJ 6206560758 Hey ADITI, 🎉 Thank you for choosing Salon Apple (Unisex…" at bounding box center [237, 602] width 318 height 51
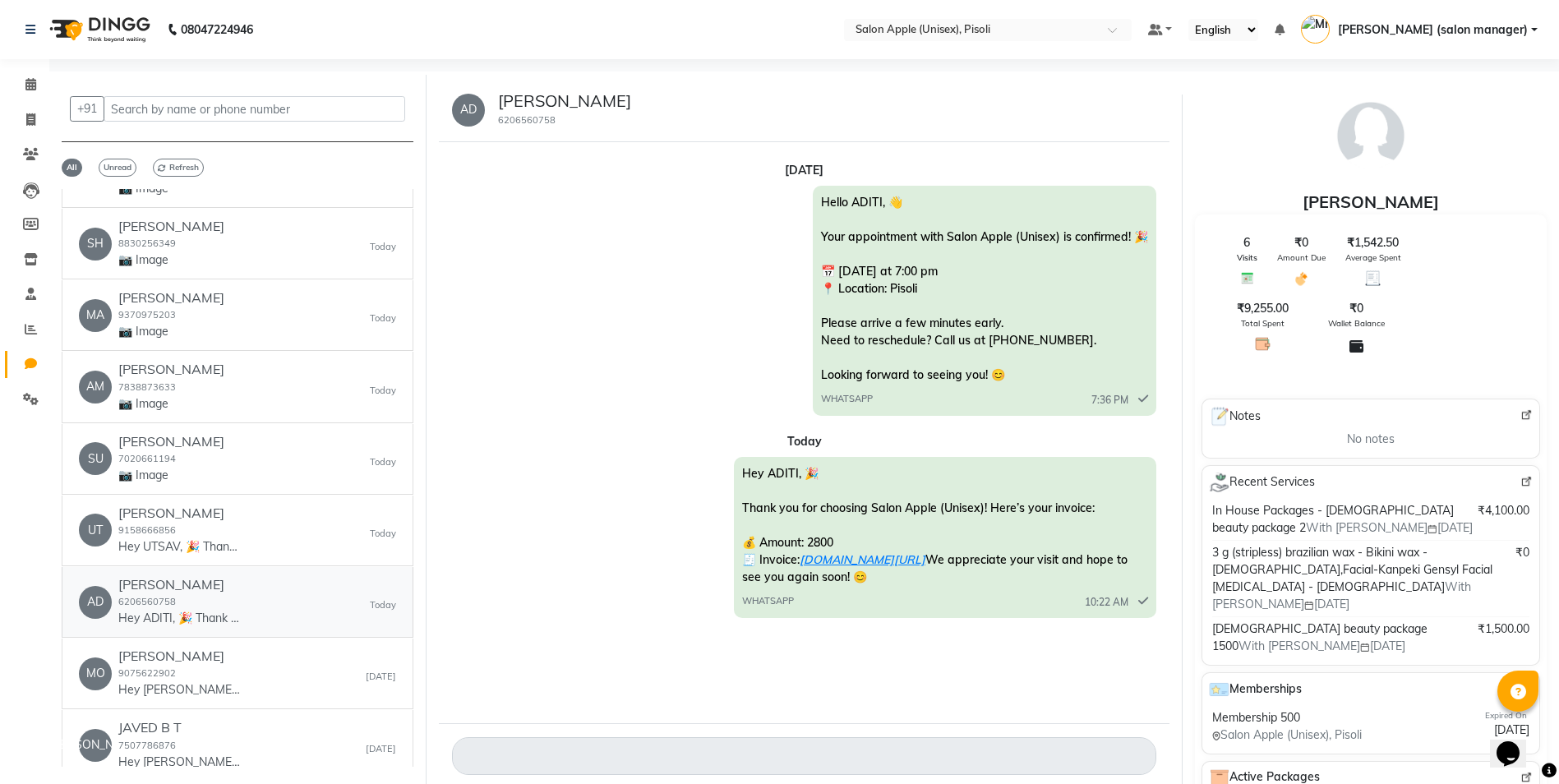
scroll to position [0, 0]
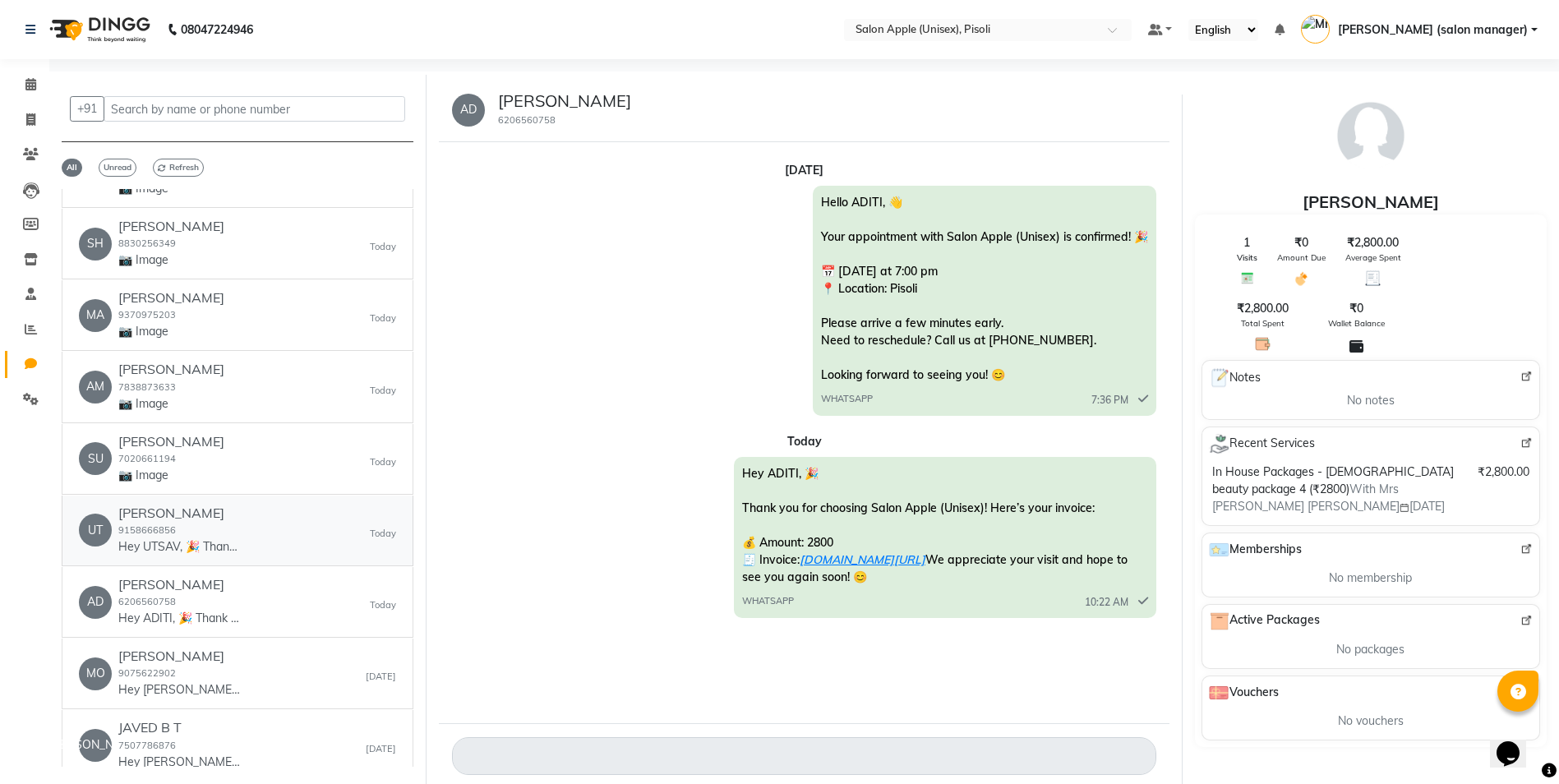
click at [285, 506] on div "UT [PERSON_NAME] 9158666856 Hey UTSAV, 🎉 Thank you for choosing Salon Apple (Un…" at bounding box center [237, 531] width 318 height 51
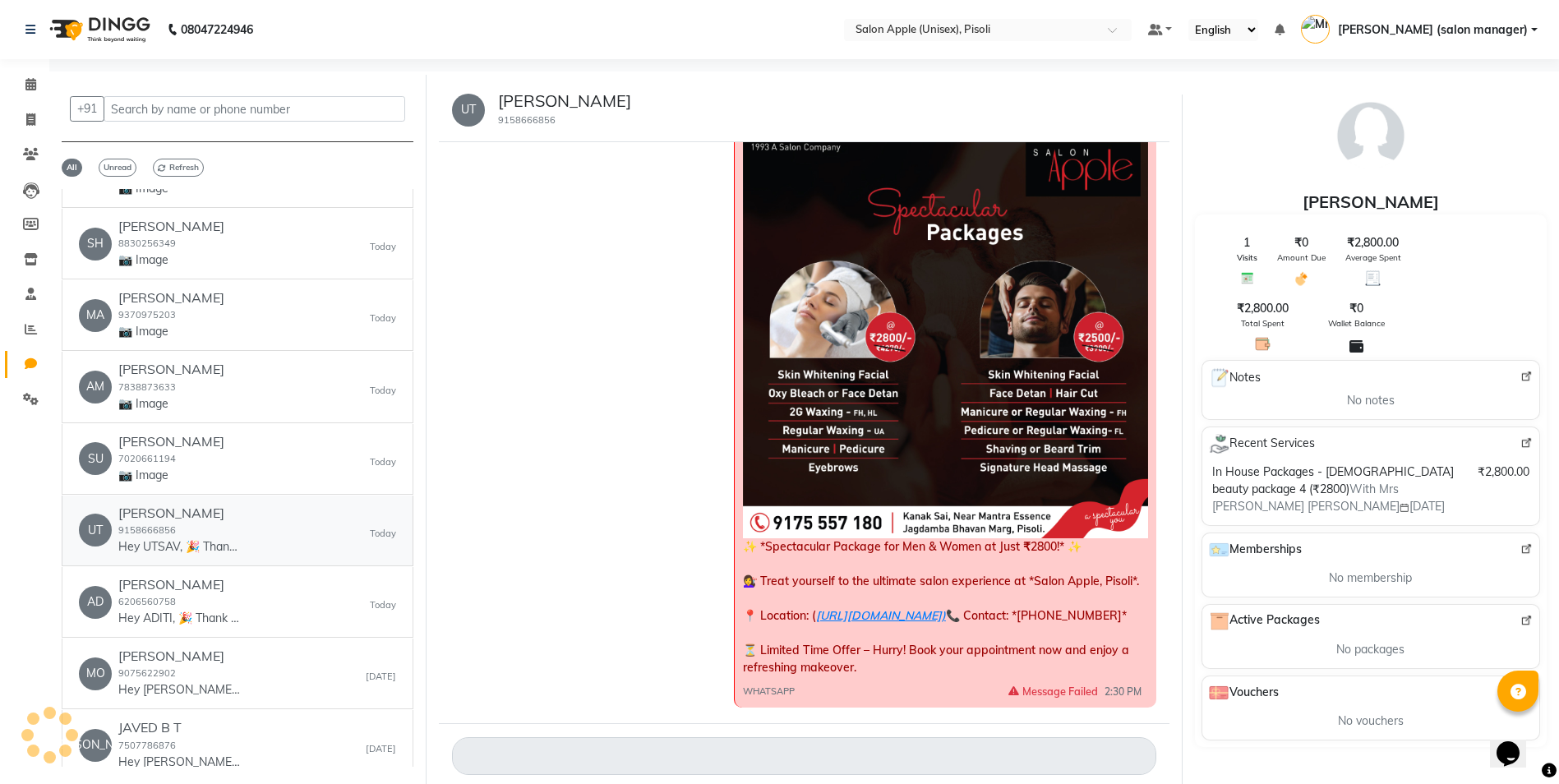
scroll to position [1953, 0]
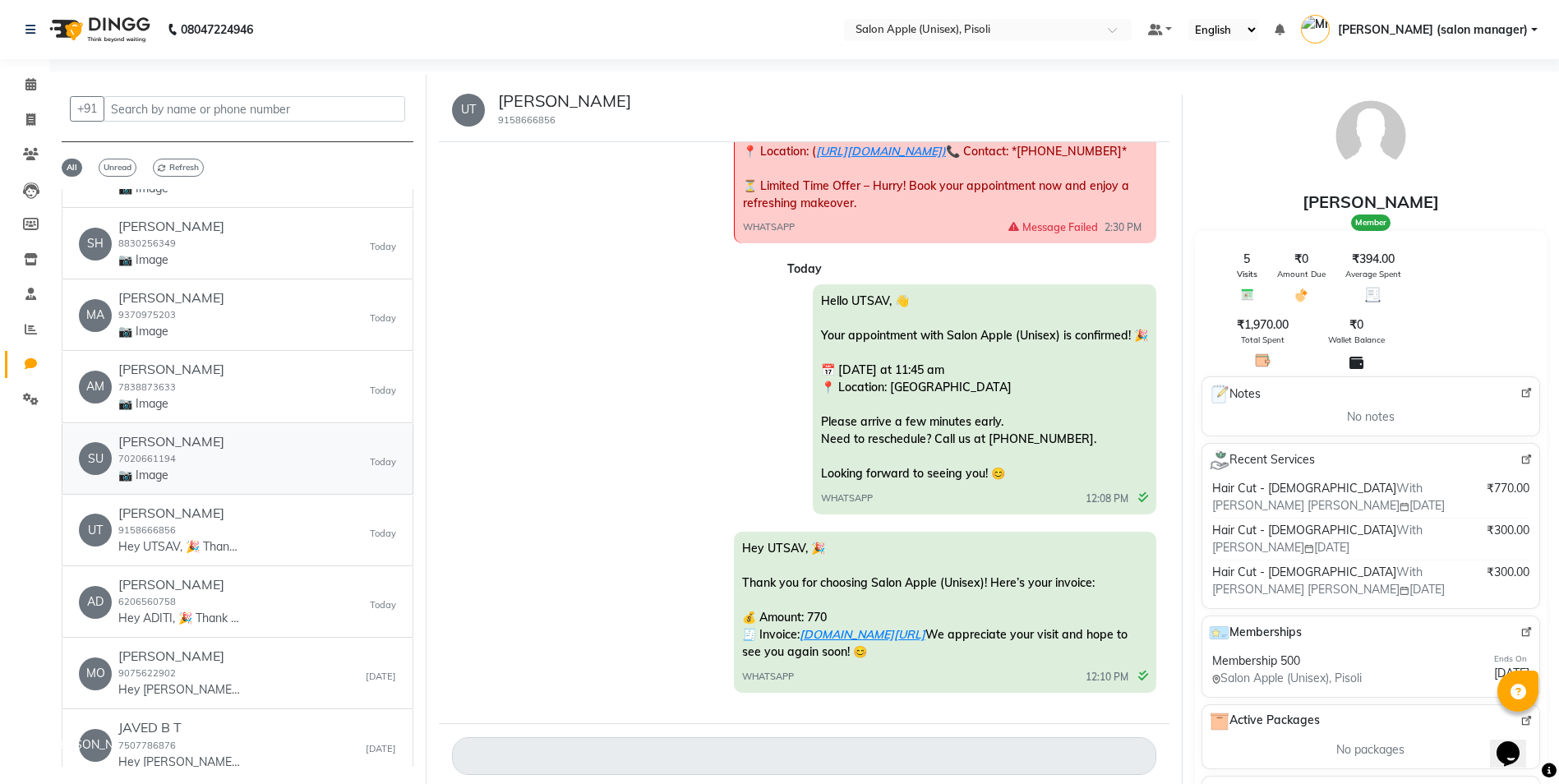
click at [276, 451] on div "[PERSON_NAME] 7020661194 📷 Image [DATE]" at bounding box center [237, 459] width 318 height 51
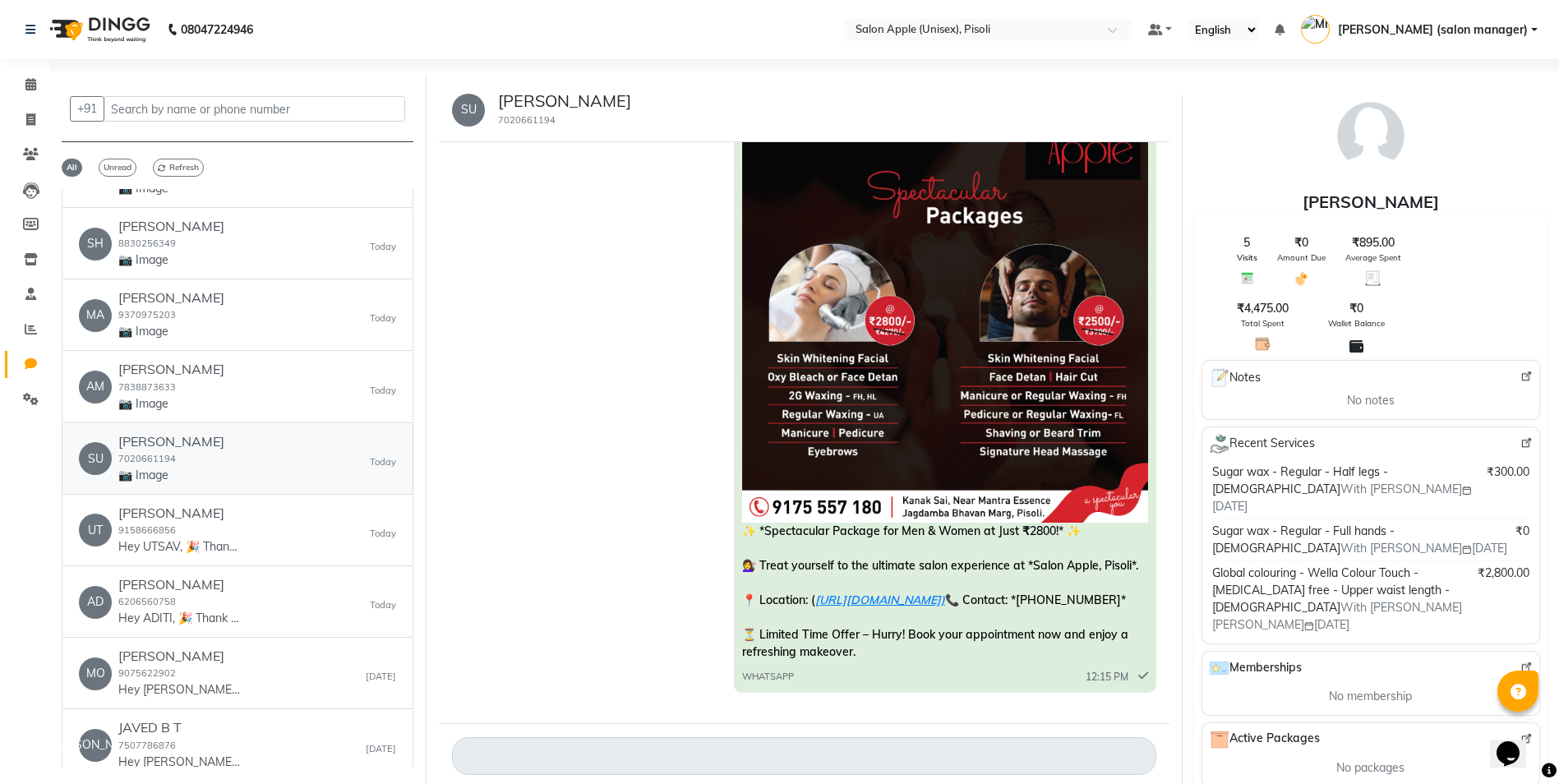
scroll to position [838, 0]
click at [253, 379] on div "AM [PERSON_NAME] 7838873633 📷 Image [DATE]" at bounding box center [237, 387] width 318 height 51
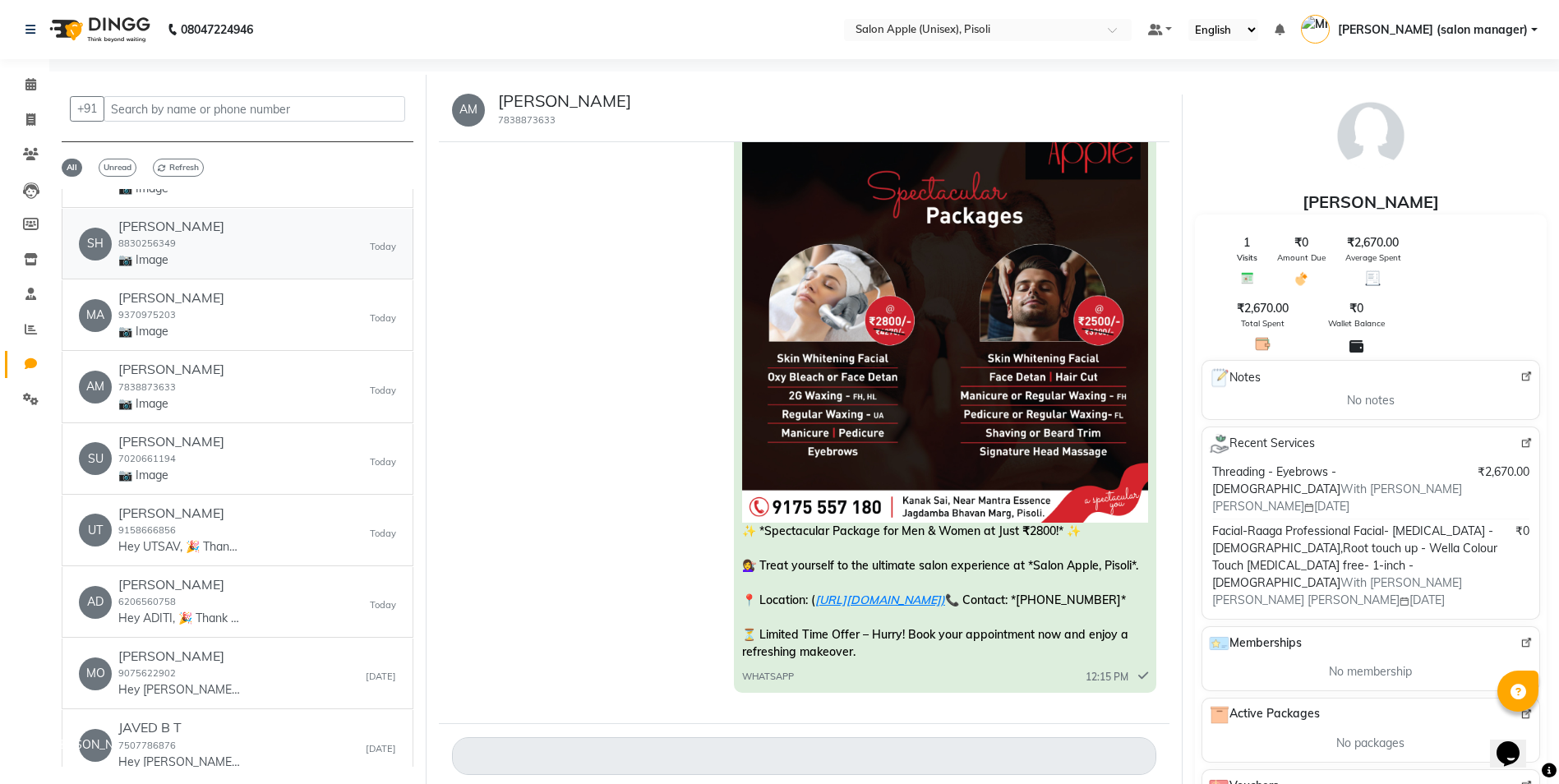
click at [245, 242] on div "SH [PERSON_NAME] 8830256349 📷 Image [DATE]" at bounding box center [237, 244] width 318 height 51
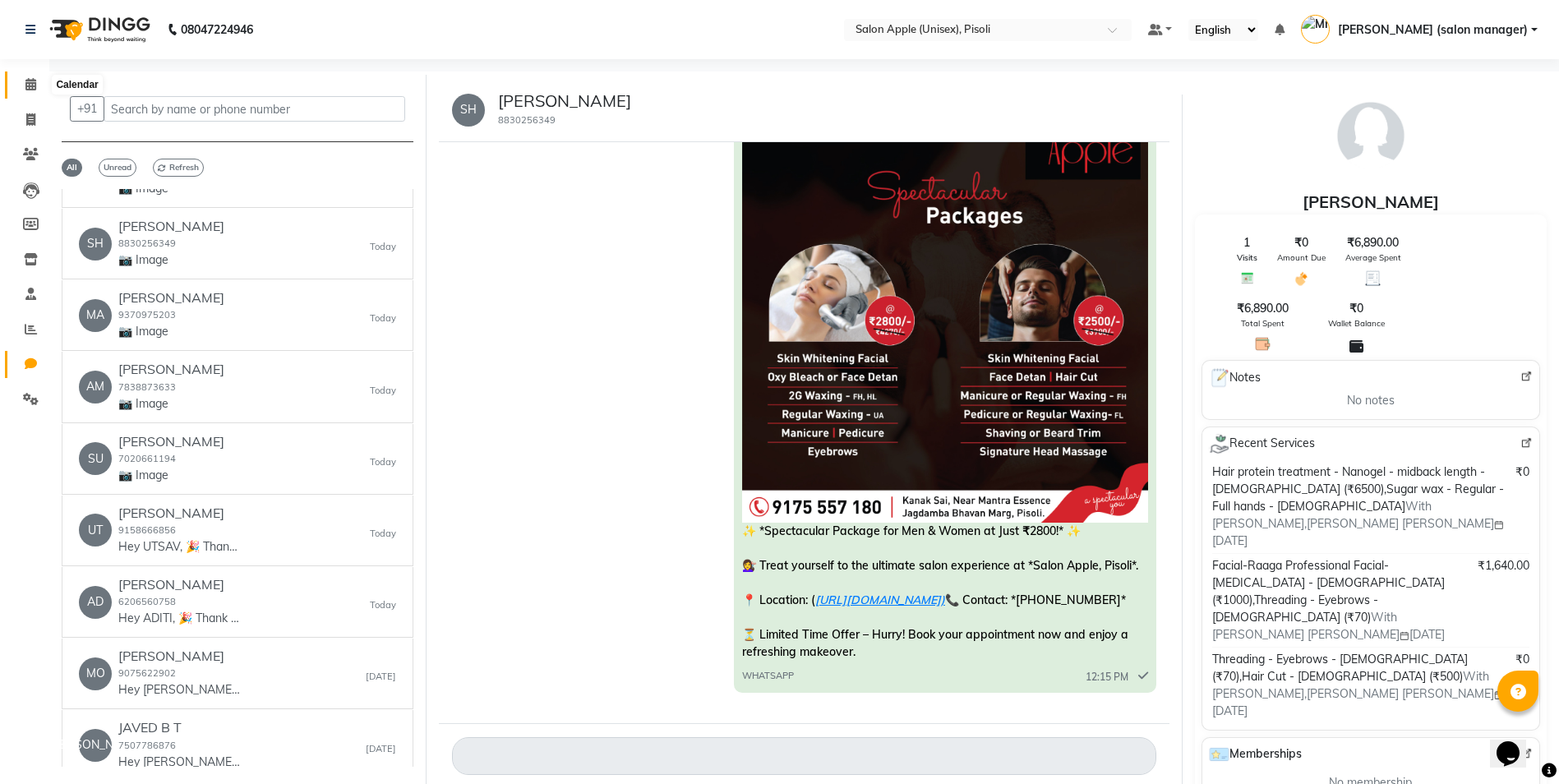
click at [27, 84] on icon at bounding box center [30, 83] width 10 height 12
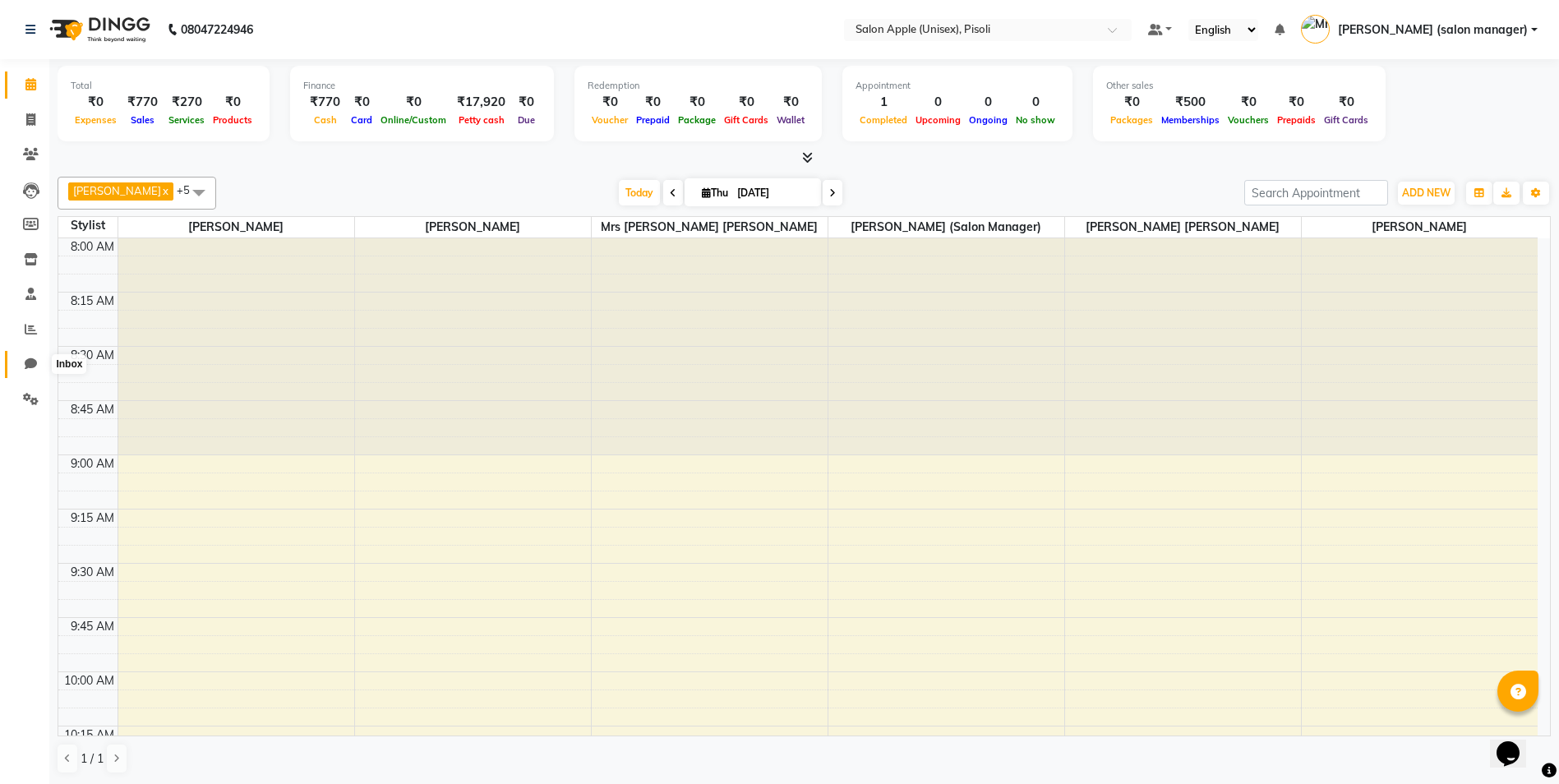
click at [23, 360] on span at bounding box center [31, 364] width 29 height 19
select select "100"
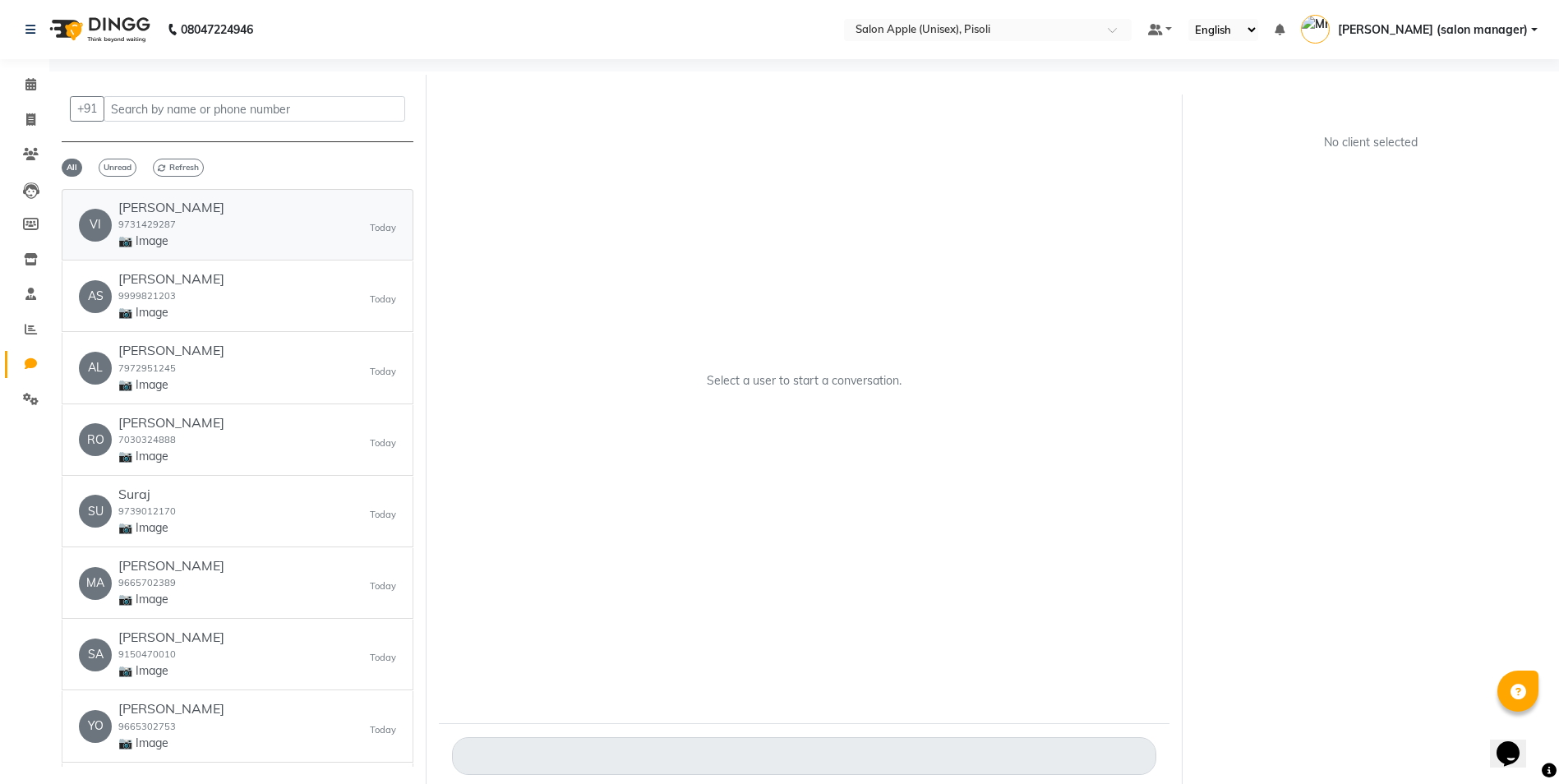
click at [325, 228] on div "VI [PERSON_NAME] 9731429287 📷 Image [DATE]" at bounding box center [237, 225] width 318 height 51
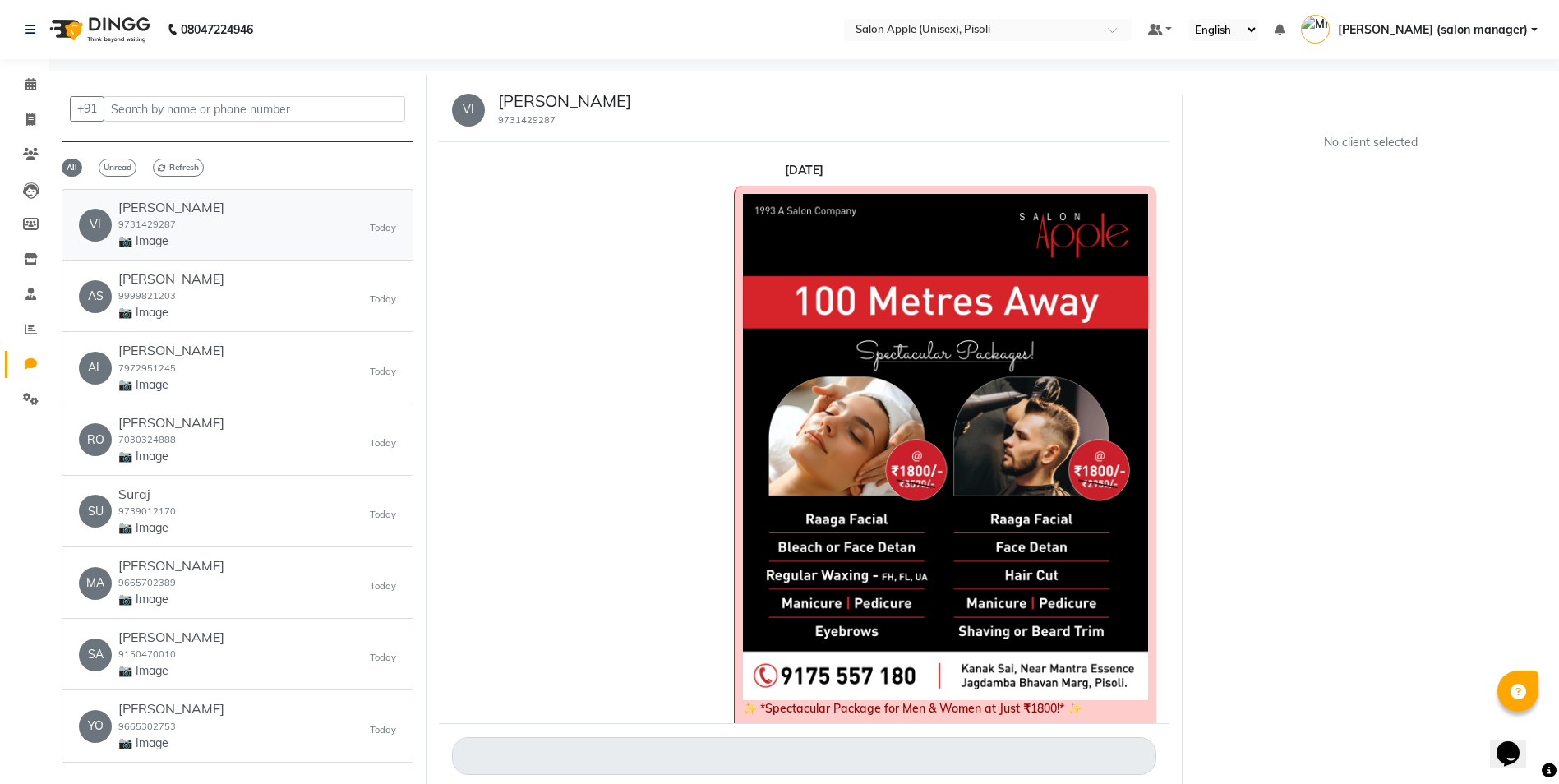
scroll to position [405, 0]
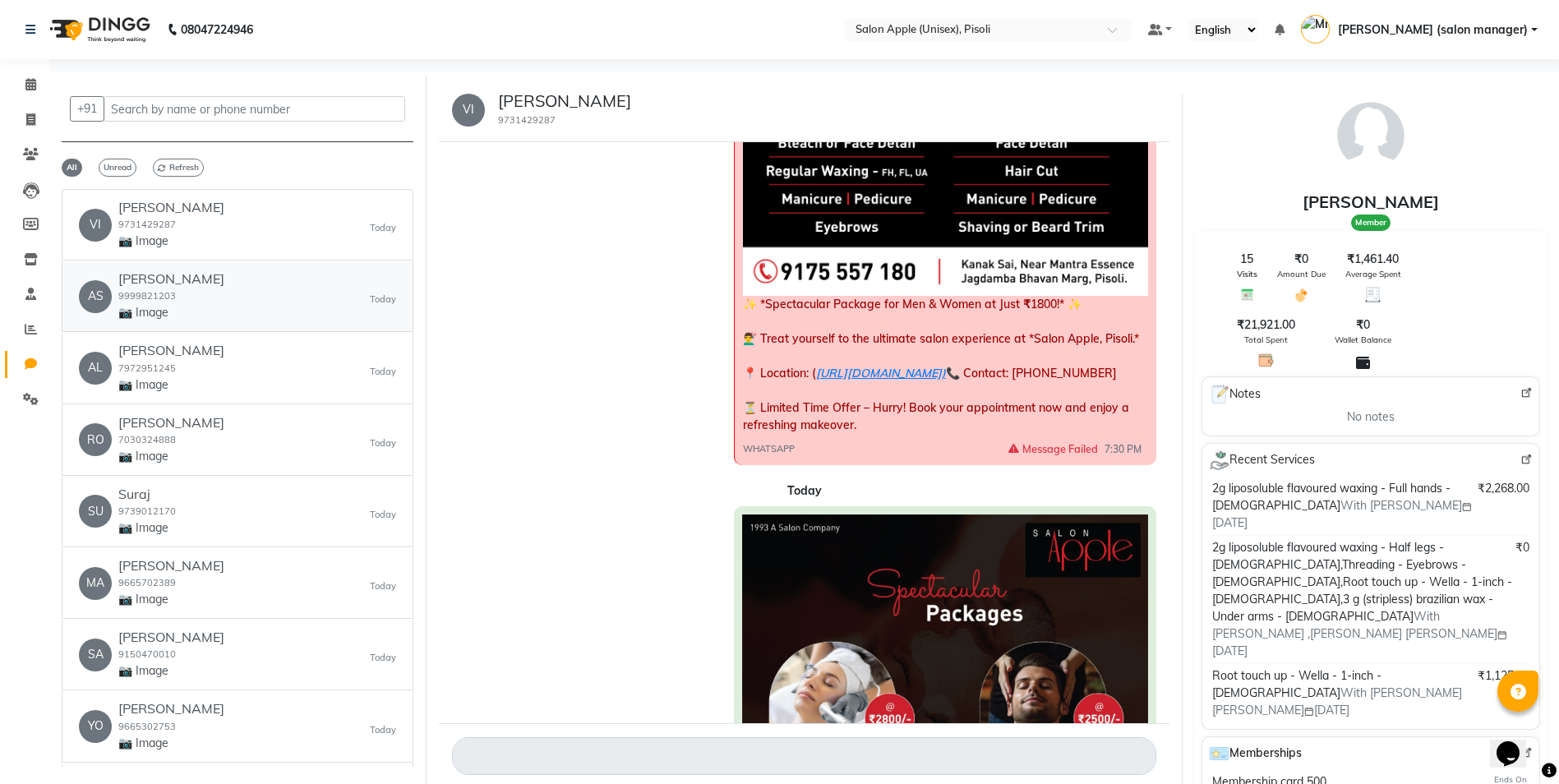
click at [267, 296] on div "AS [PERSON_NAME] 9999821203 📷 Image [DATE]" at bounding box center [237, 297] width 318 height 51
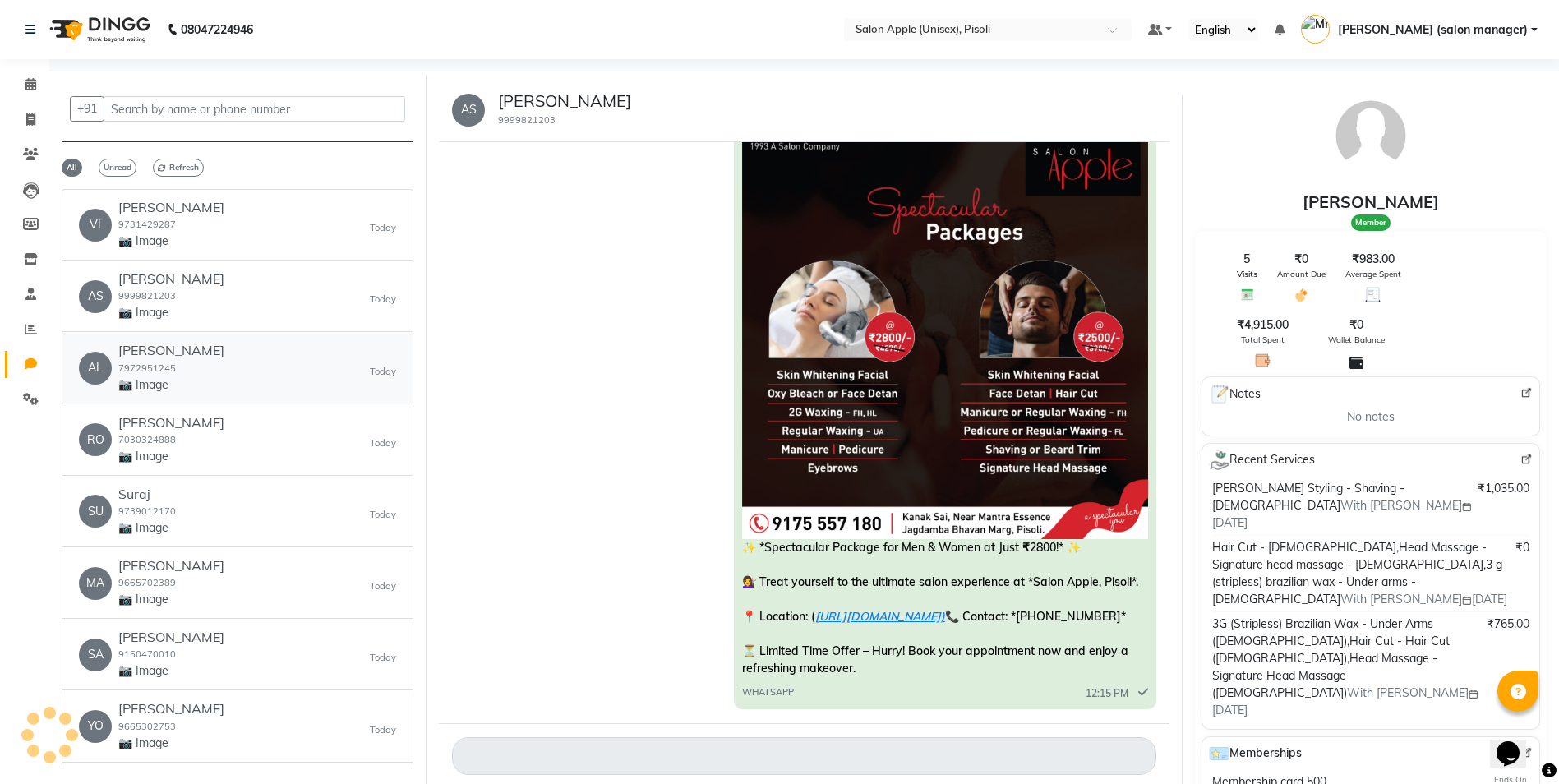
click at [257, 377] on div "AL [PERSON_NAME] B 7972951245 📷 Image [DATE]" at bounding box center [237, 368] width 318 height 51
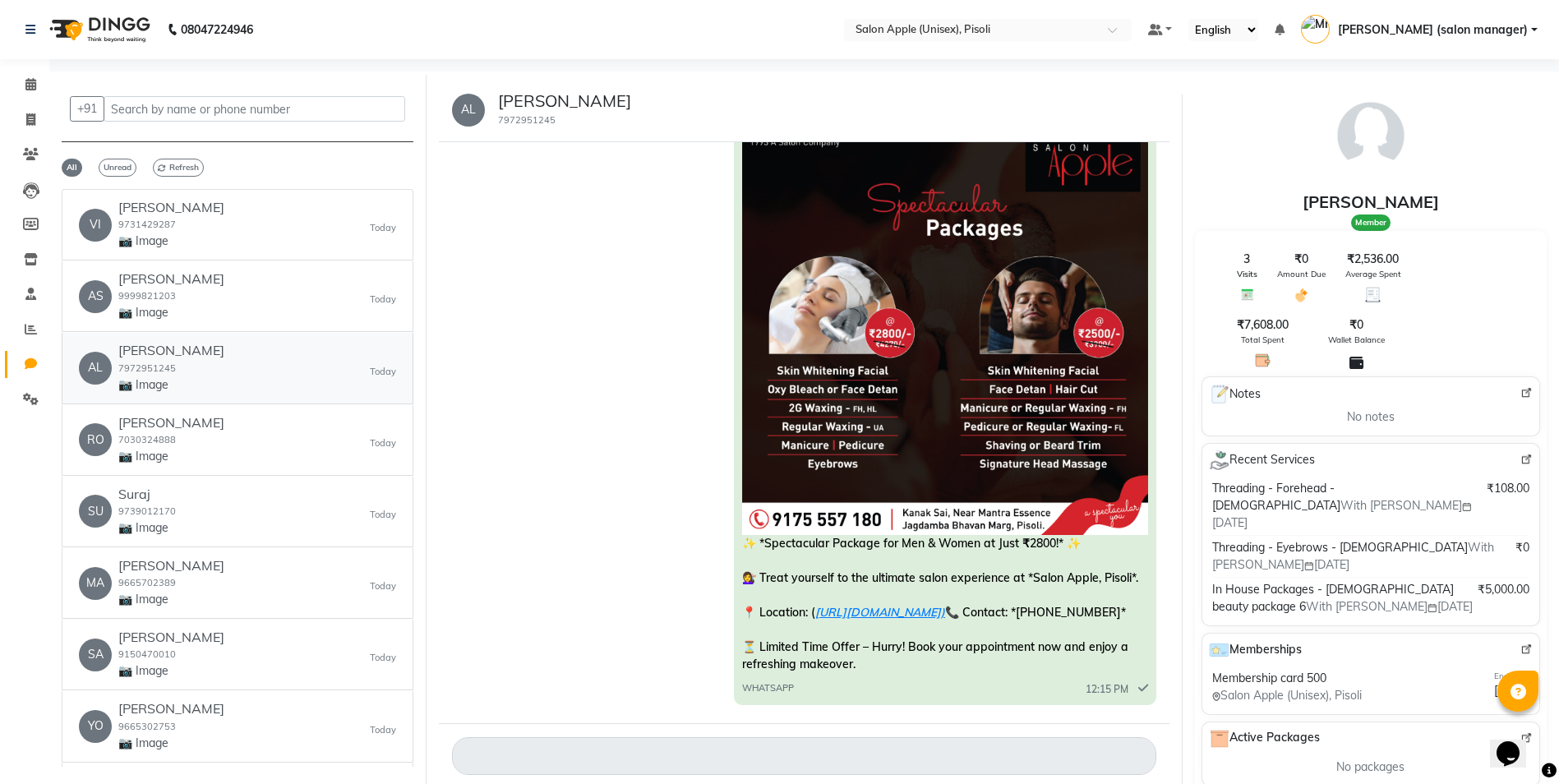
scroll to position [754, 0]
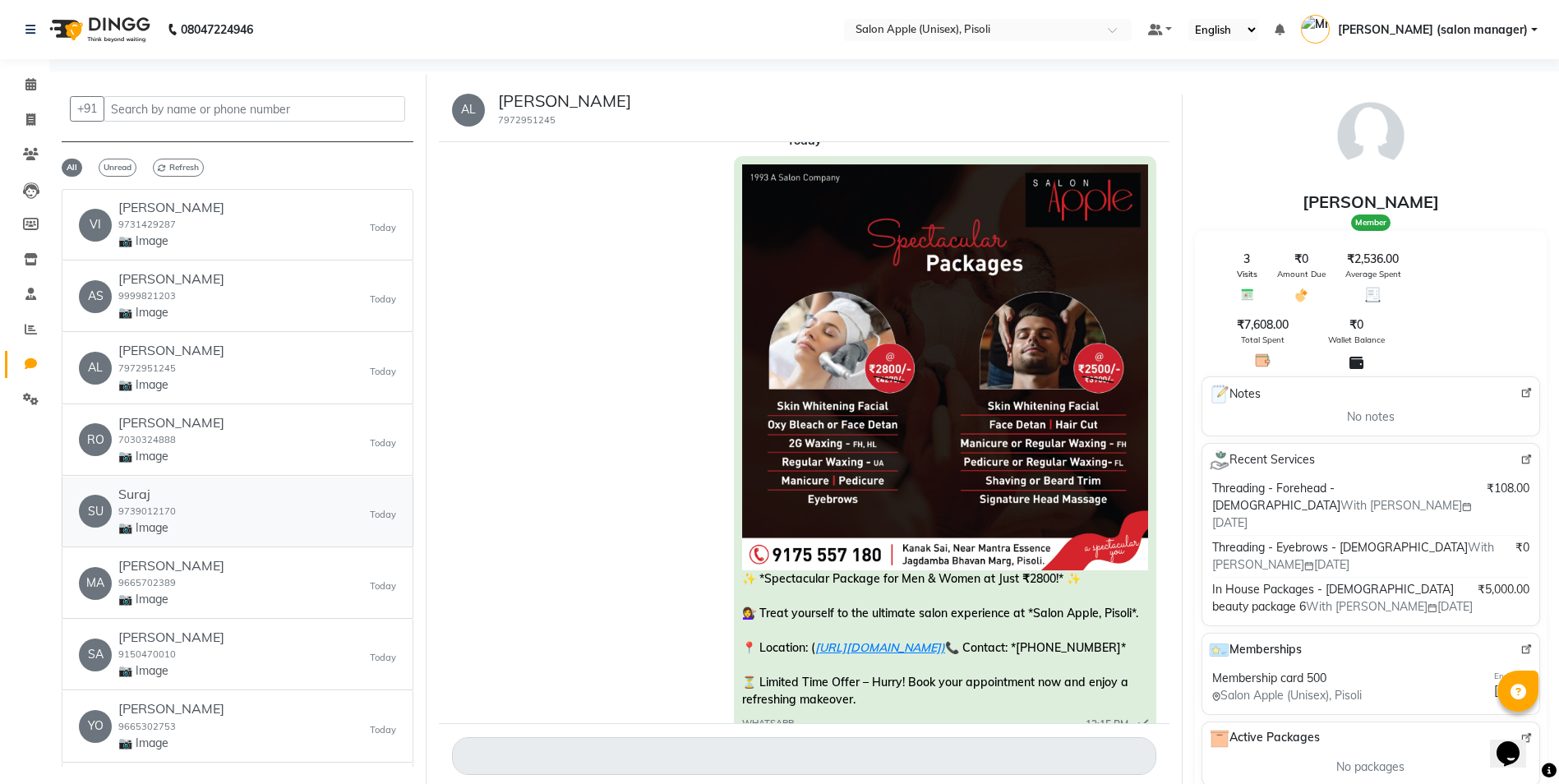
click at [202, 510] on div "SU Suraj 9739012170 📷 Image [DATE]" at bounding box center [237, 511] width 318 height 51
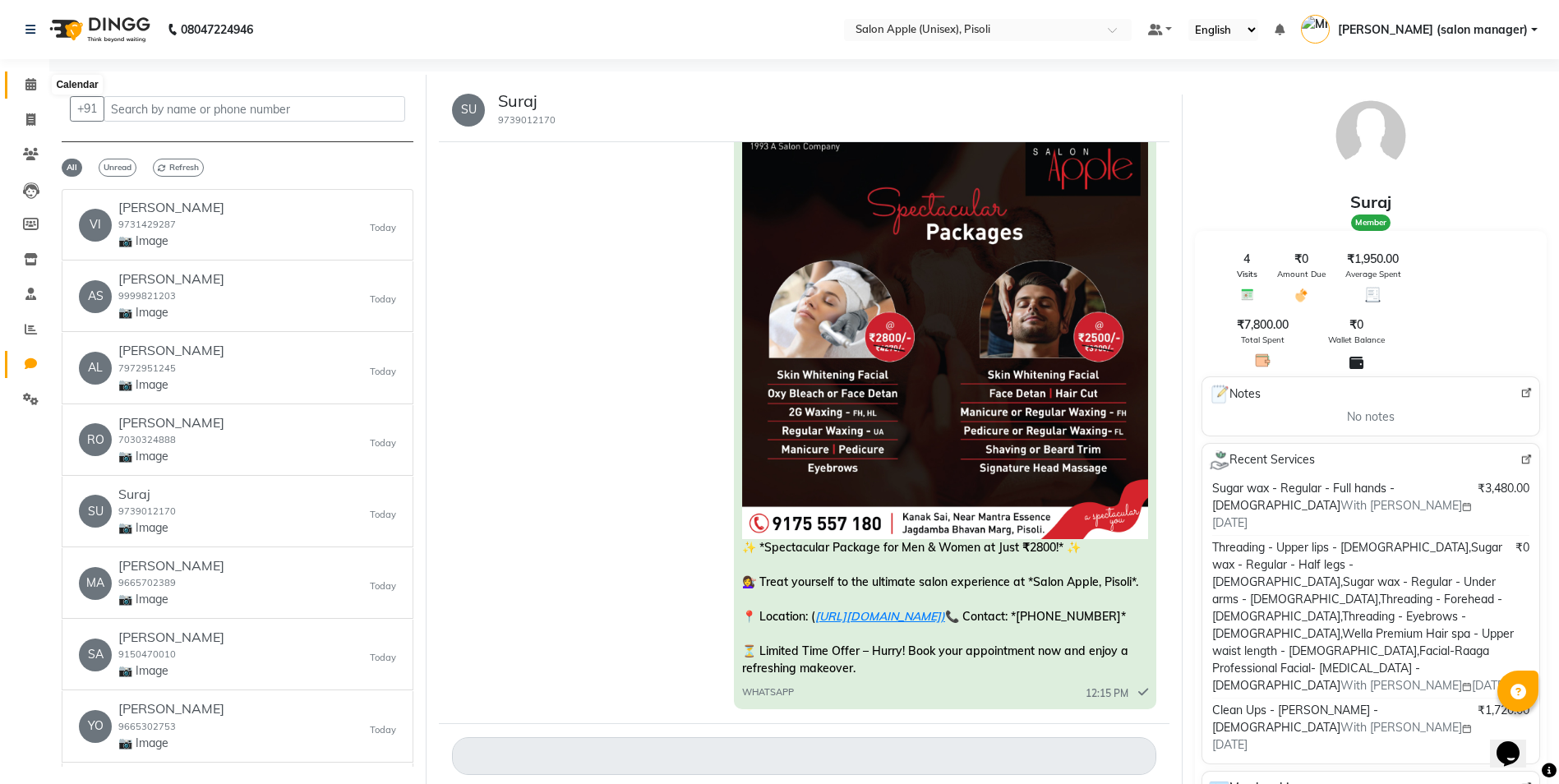
click at [30, 89] on icon at bounding box center [30, 83] width 10 height 12
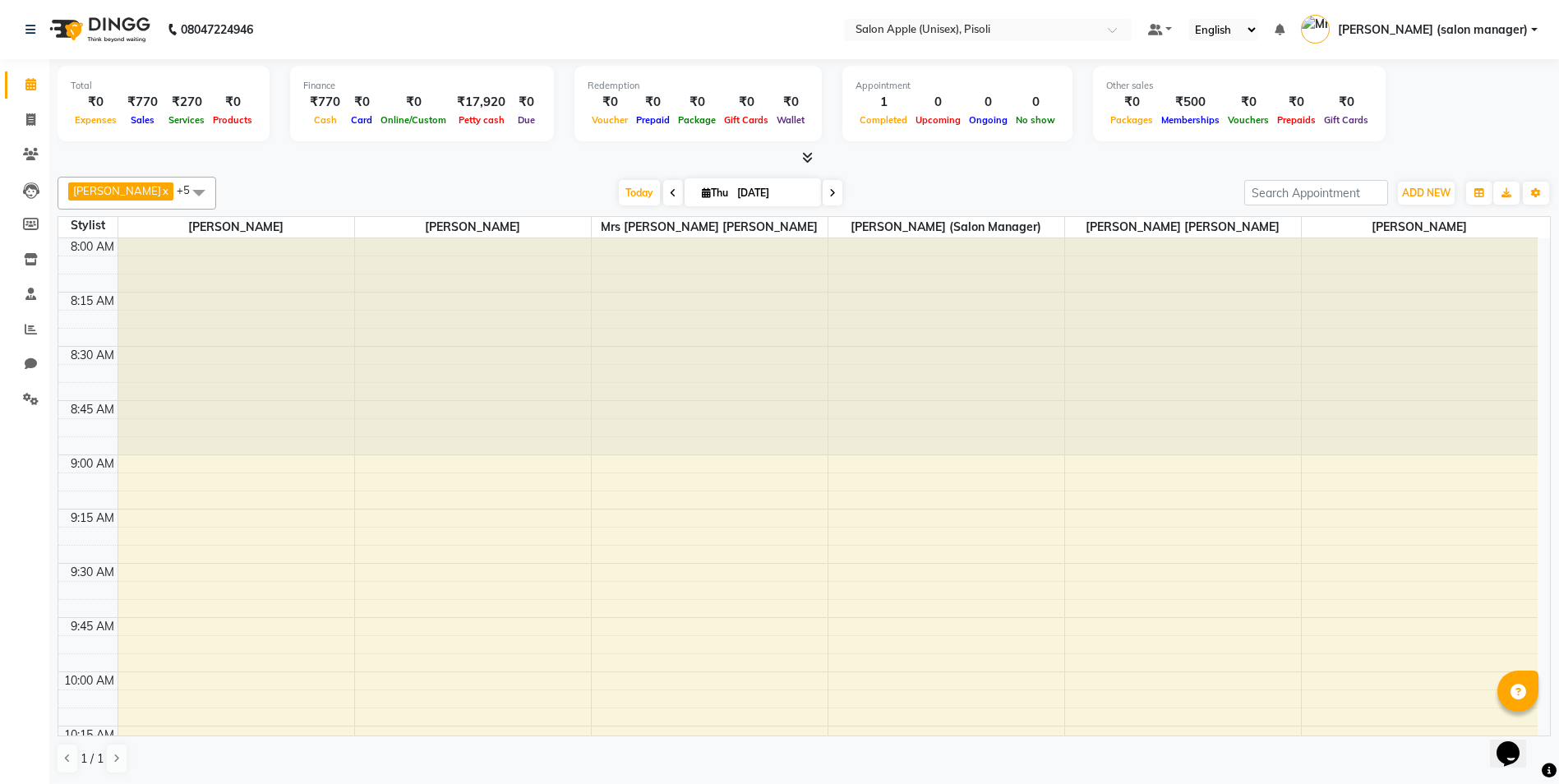
click at [809, 157] on icon at bounding box center [807, 156] width 10 height 12
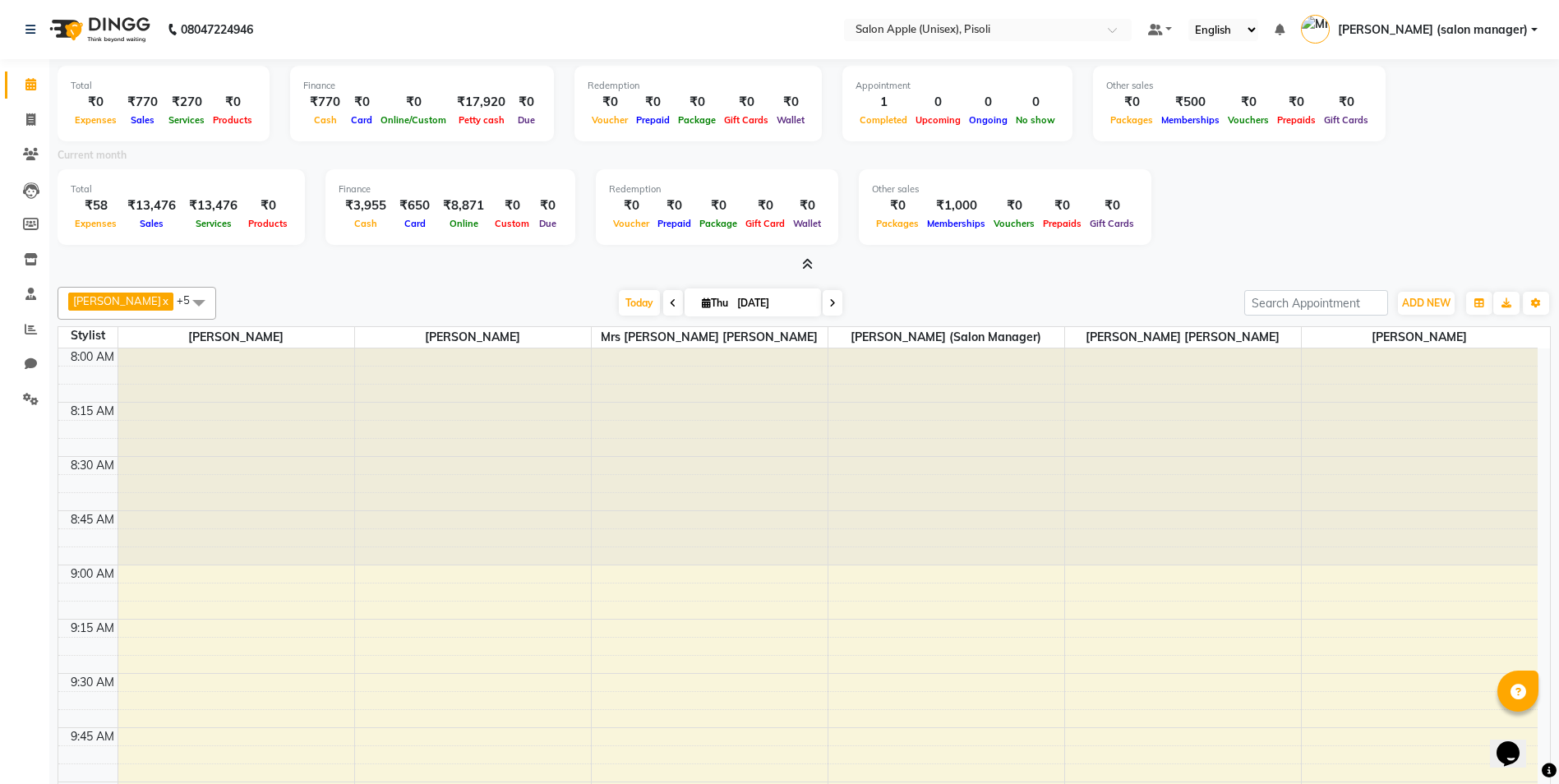
click at [1058, 287] on div "[PERSON_NAME] x [PERSON_NAME] x VIDYA [PERSON_NAME] x [PERSON_NAME] (salon mana…" at bounding box center [804, 303] width 1493 height 33
click at [808, 263] on icon at bounding box center [807, 263] width 10 height 12
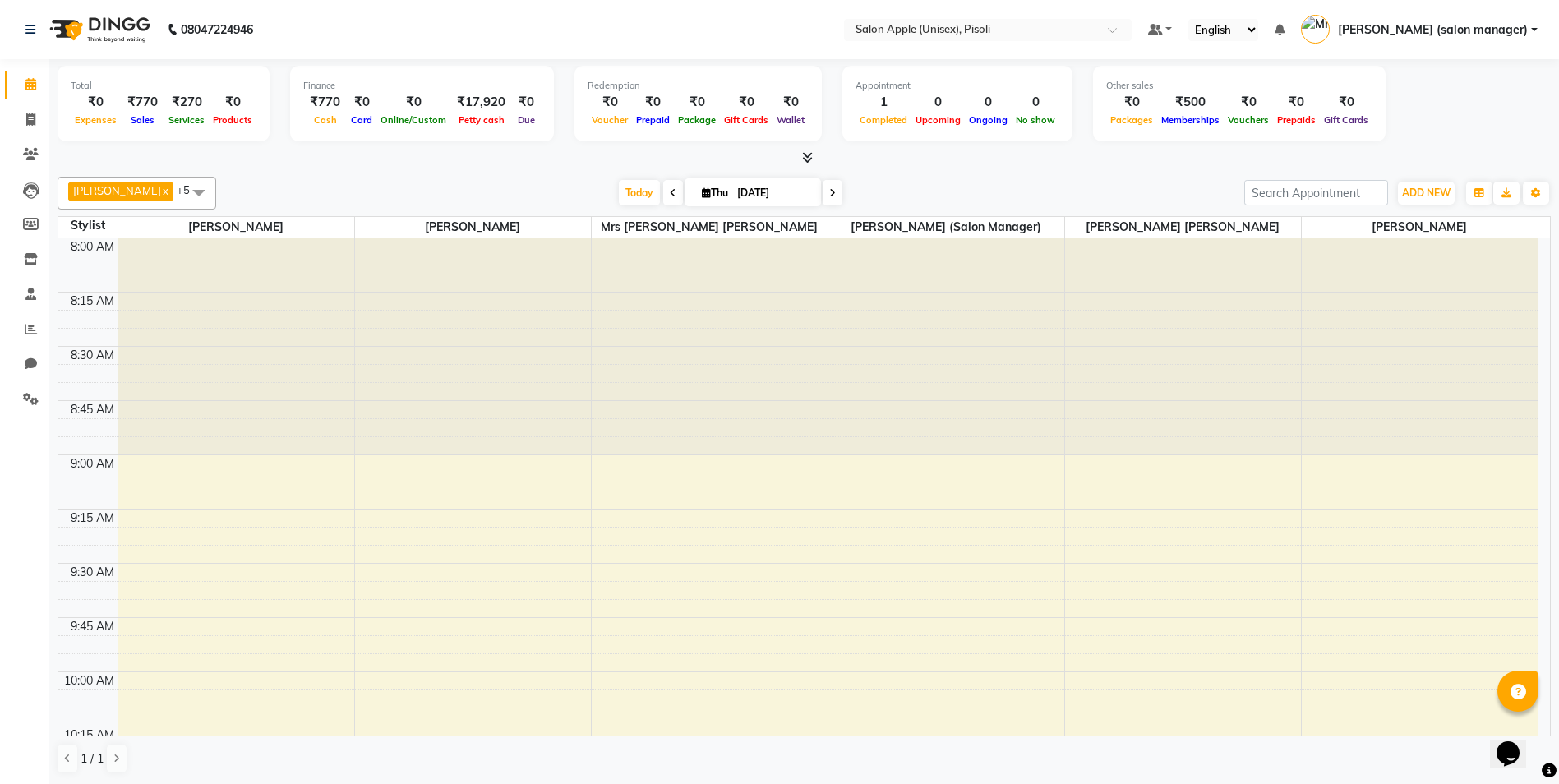
click at [895, 190] on div "[DATE] [DATE]" at bounding box center [731, 193] width 1012 height 24
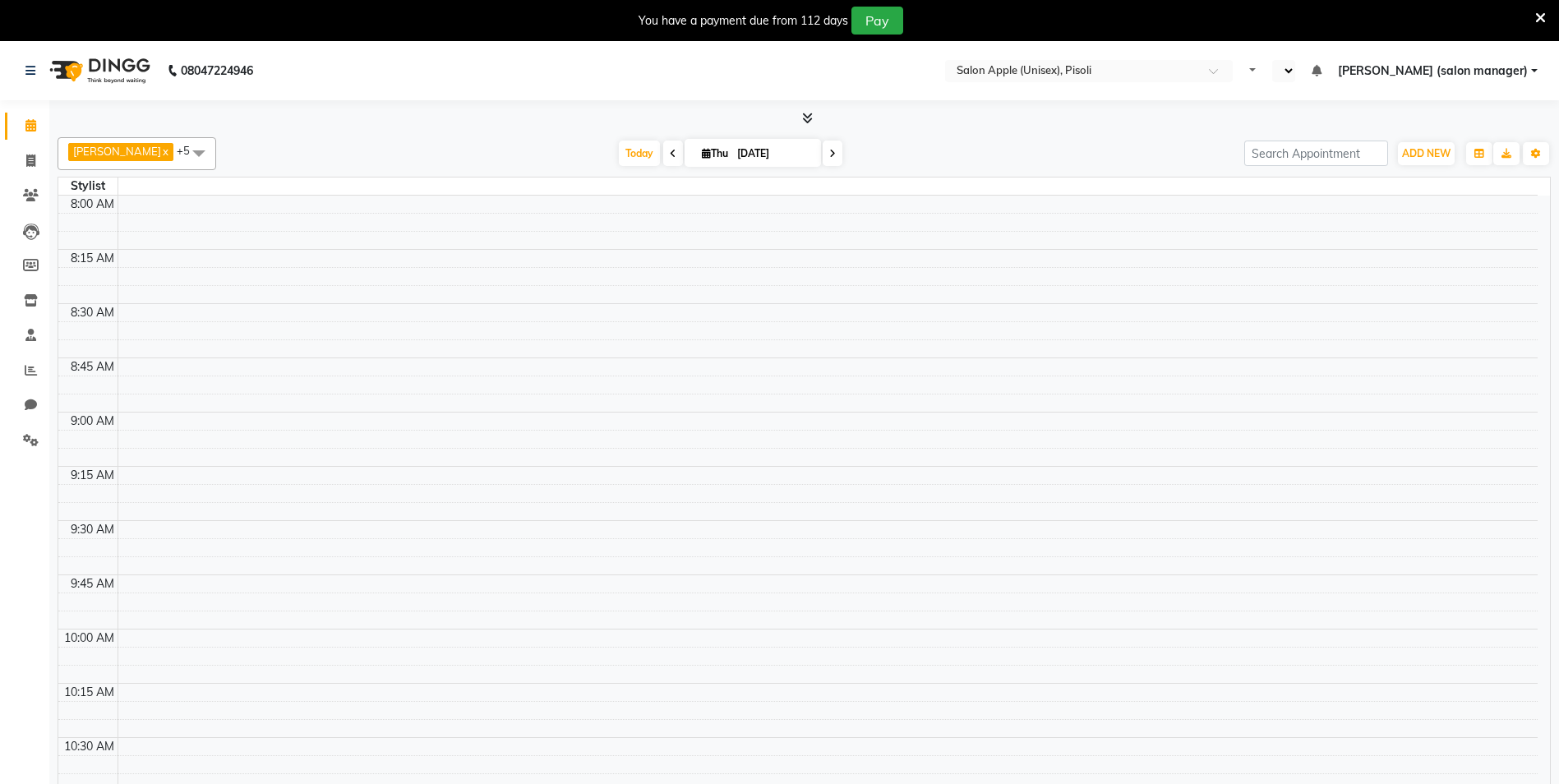
select select "en"
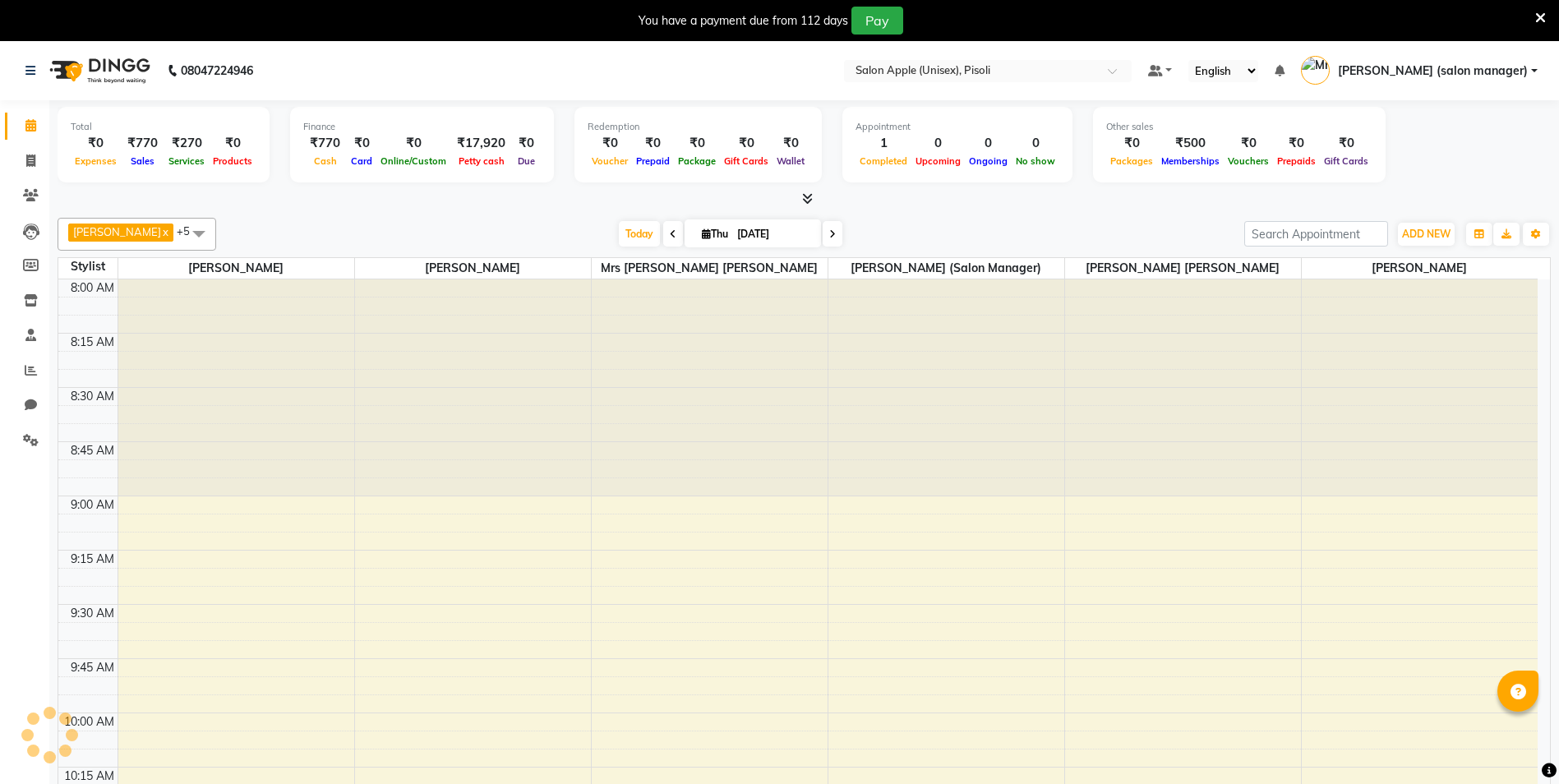
scroll to position [868, 0]
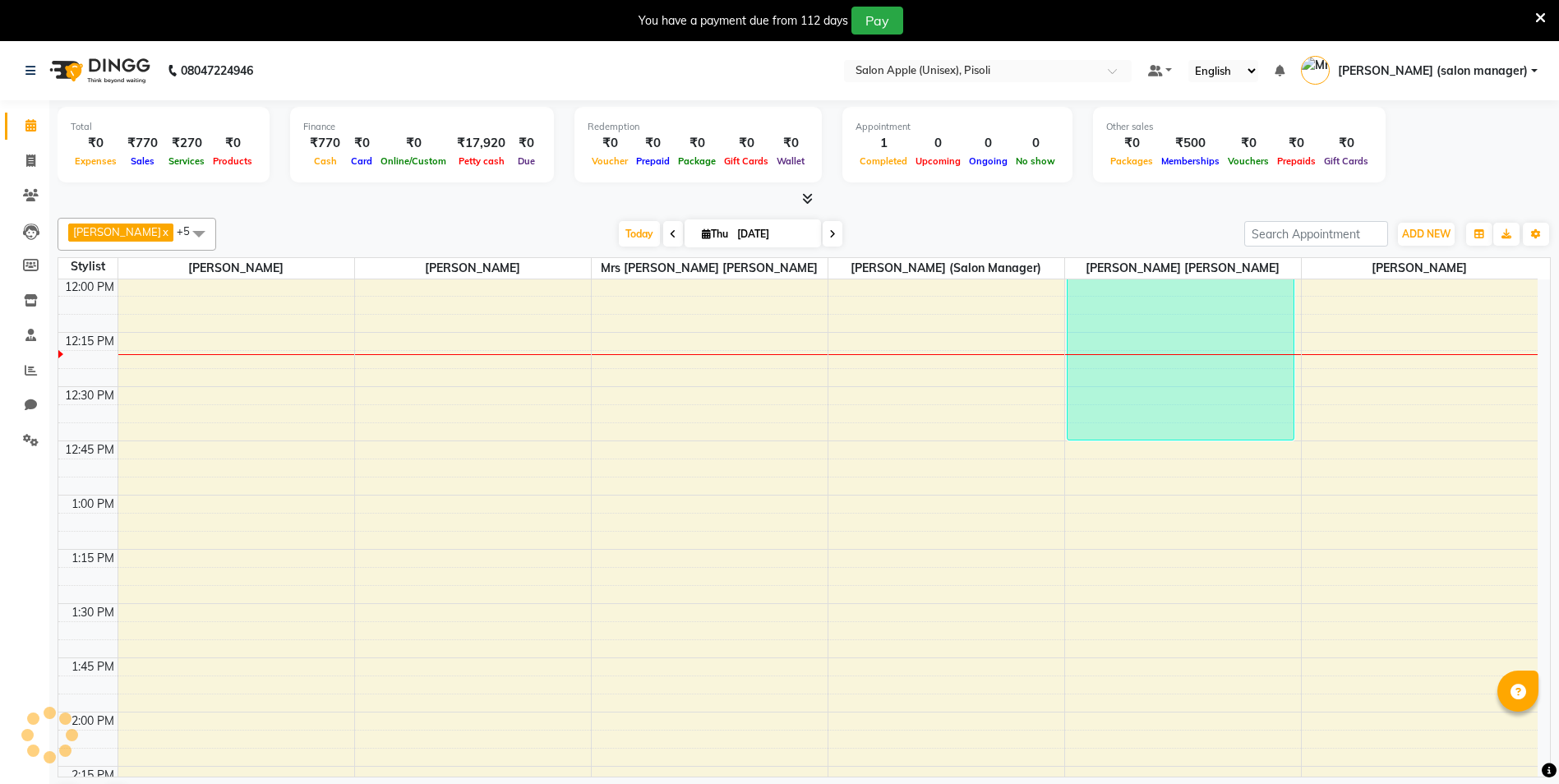
click at [1538, 20] on icon at bounding box center [1540, 18] width 10 height 15
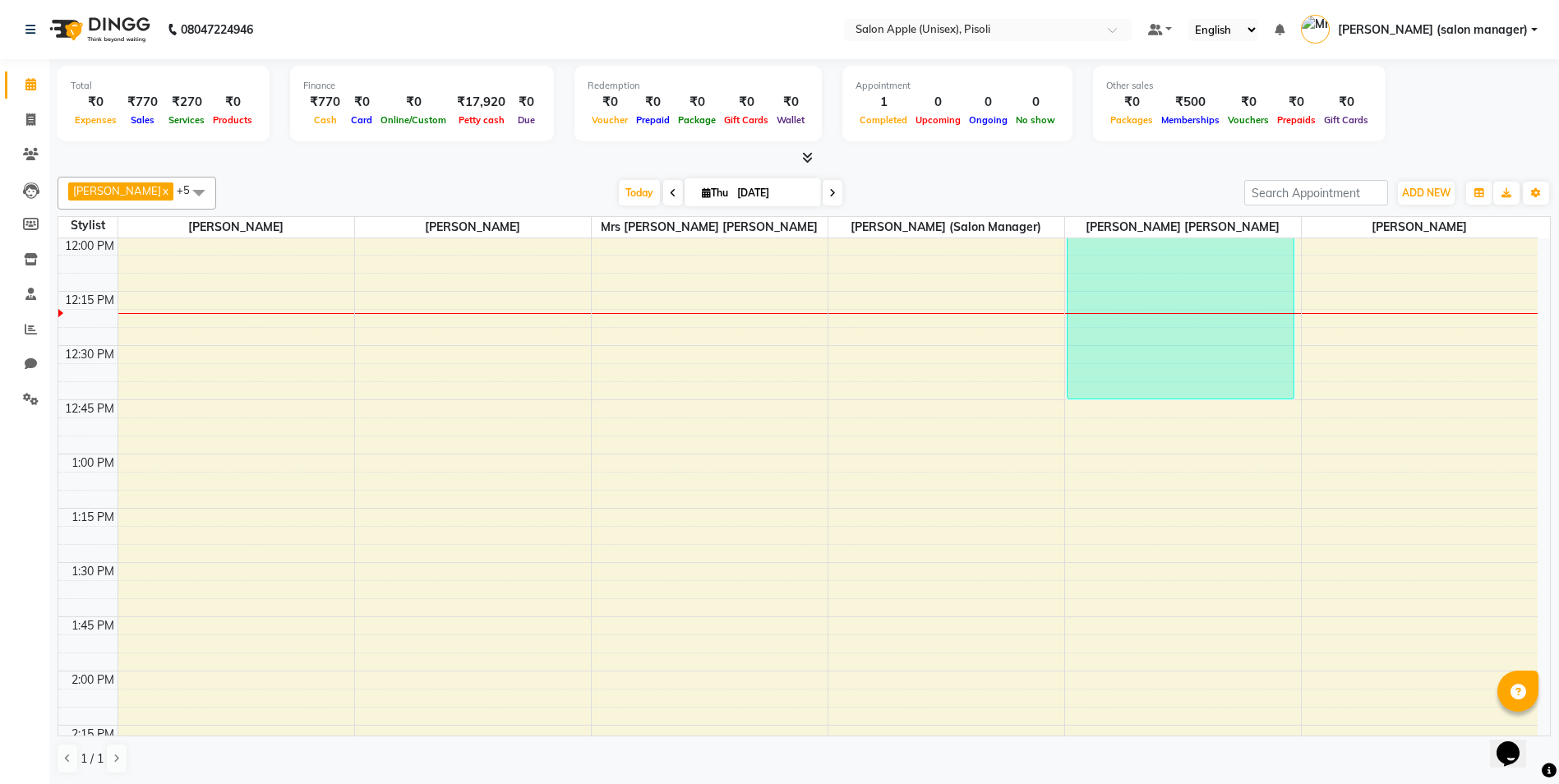
scroll to position [0, 0]
click at [34, 153] on icon at bounding box center [31, 154] width 16 height 12
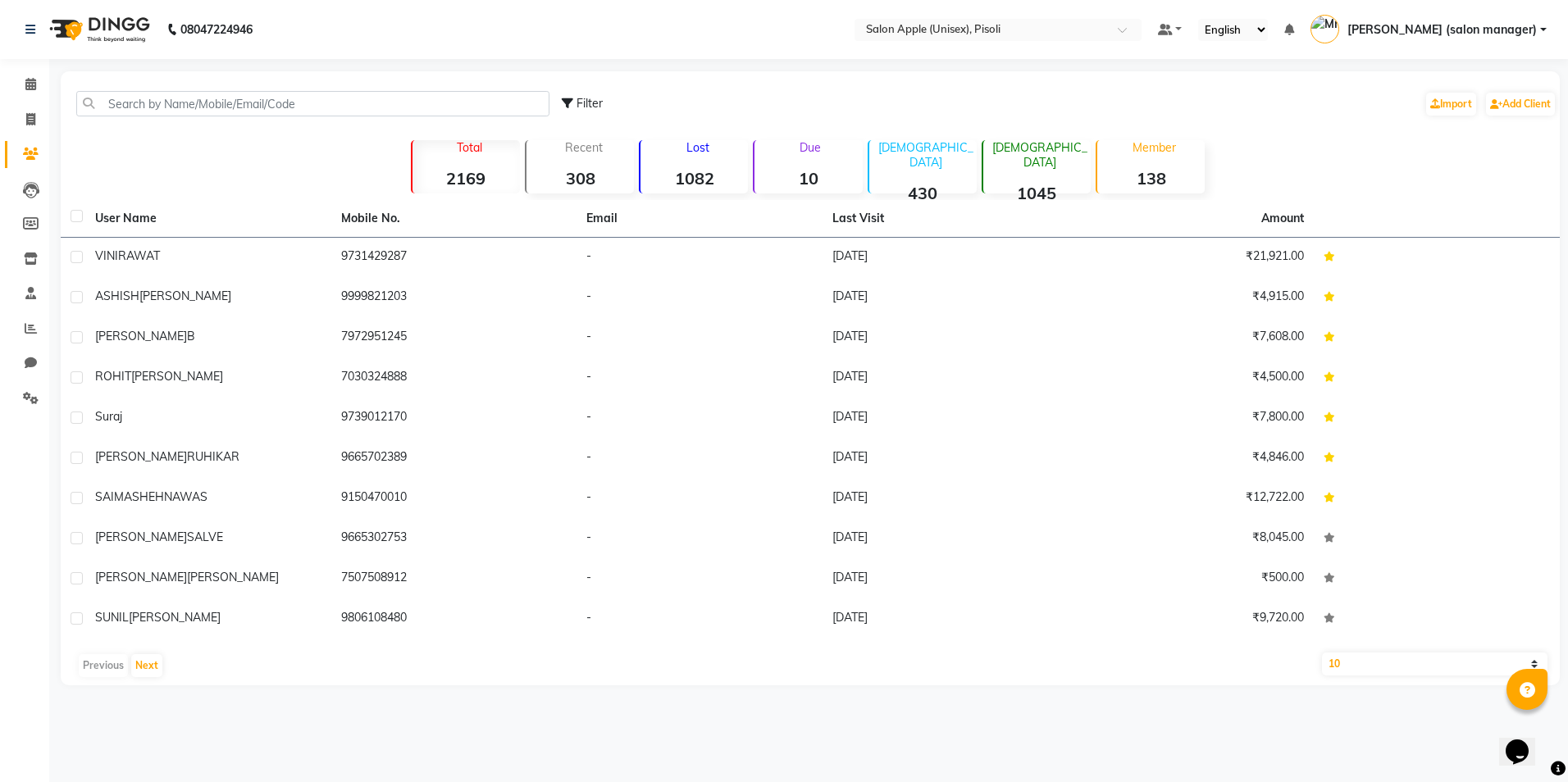
click at [695, 178] on strong "1082" at bounding box center [693, 178] width 107 height 21
click at [810, 150] on p "Due" at bounding box center [809, 148] width 104 height 15
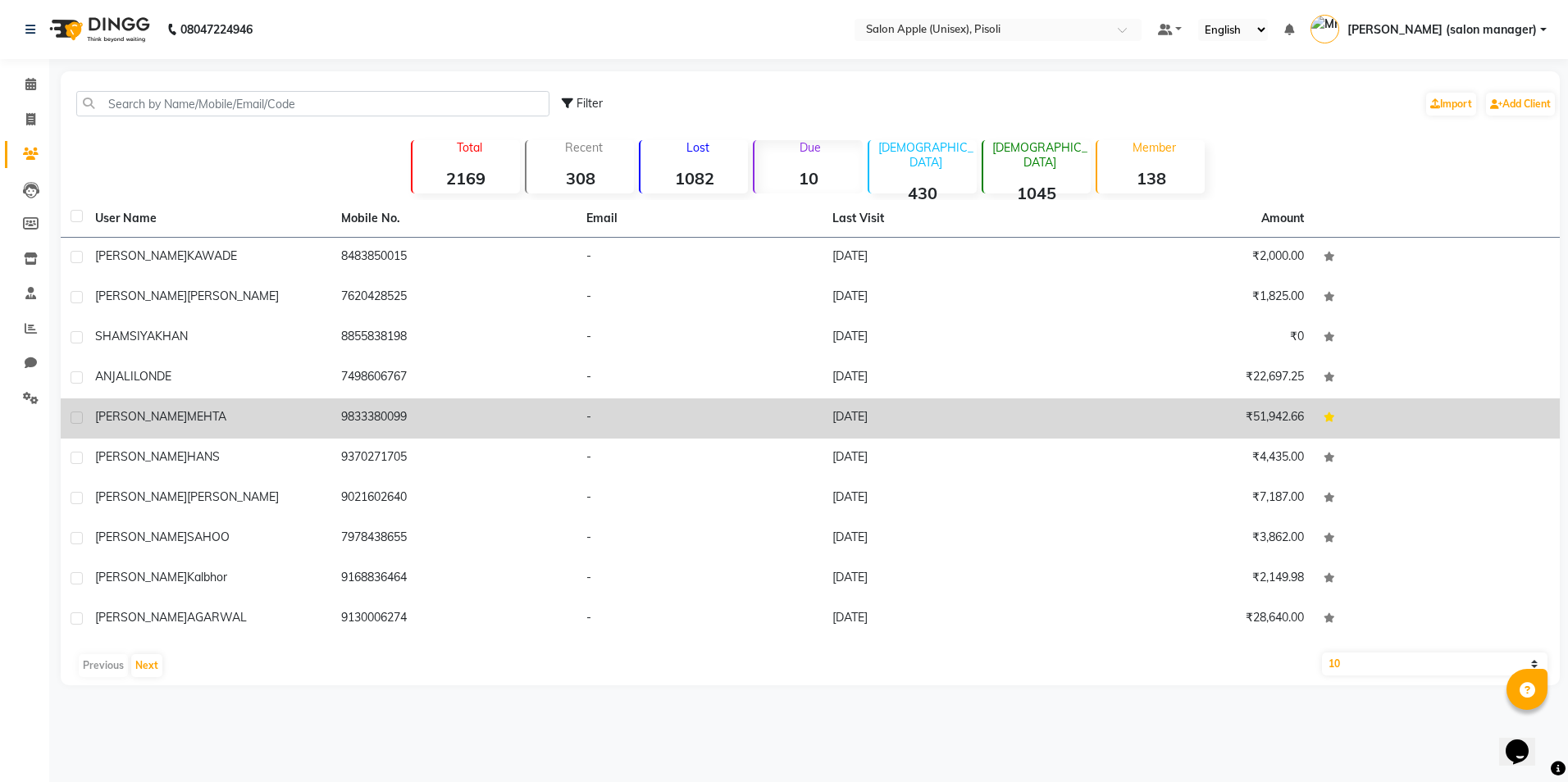
click at [743, 417] on td "-" at bounding box center [699, 418] width 246 height 40
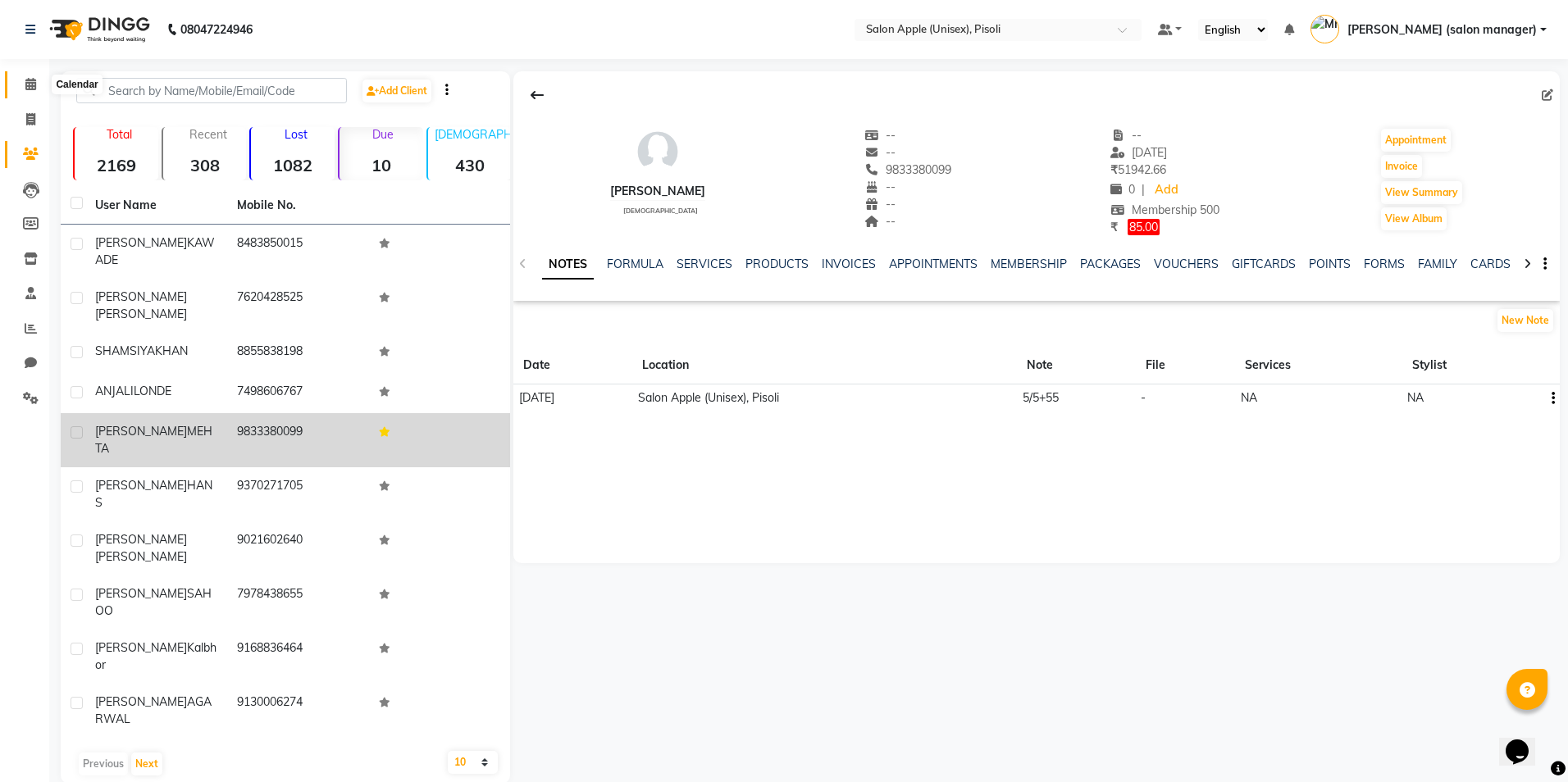
click at [27, 86] on icon at bounding box center [30, 83] width 10 height 12
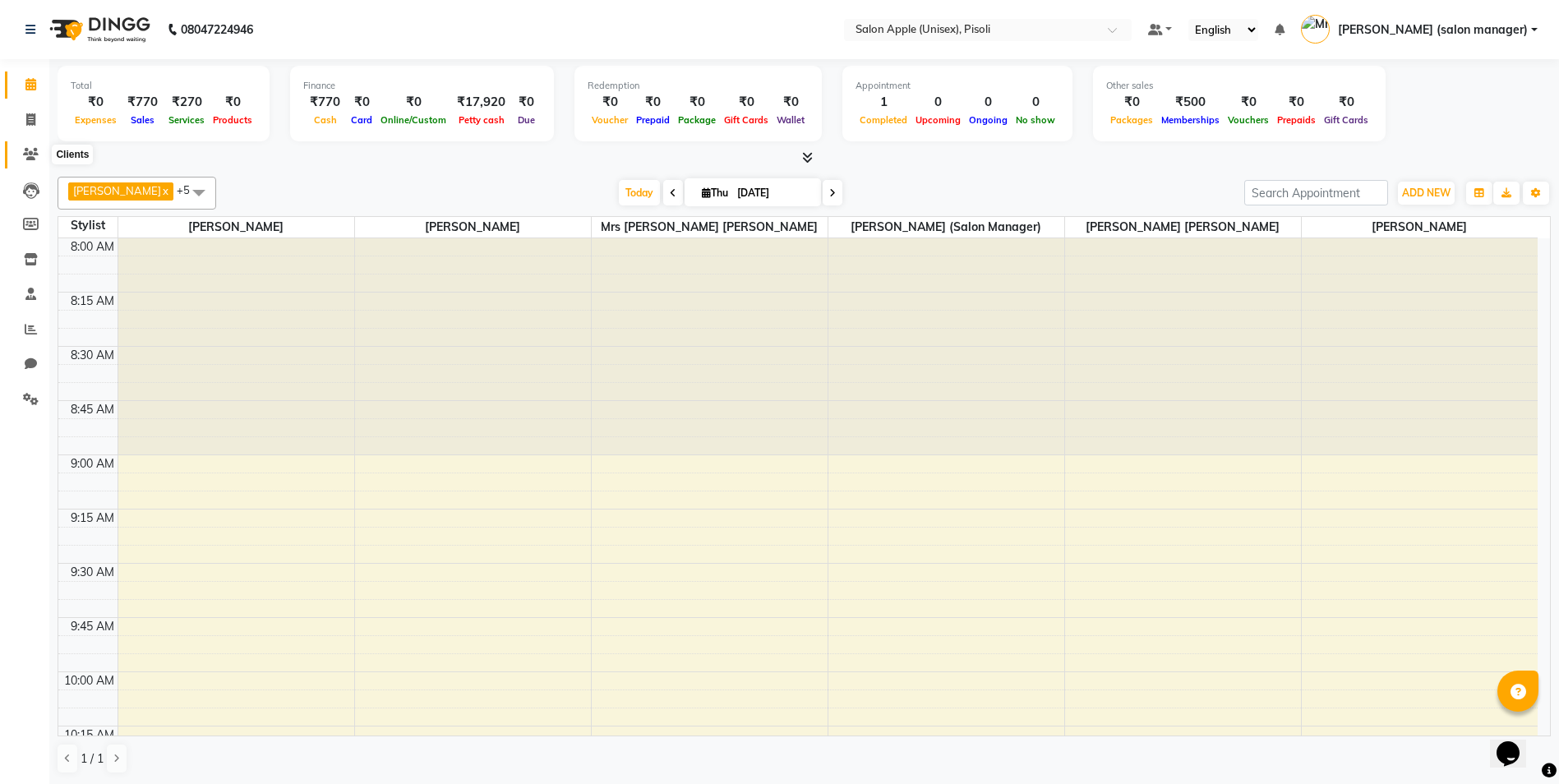
click at [35, 152] on icon at bounding box center [31, 154] width 16 height 12
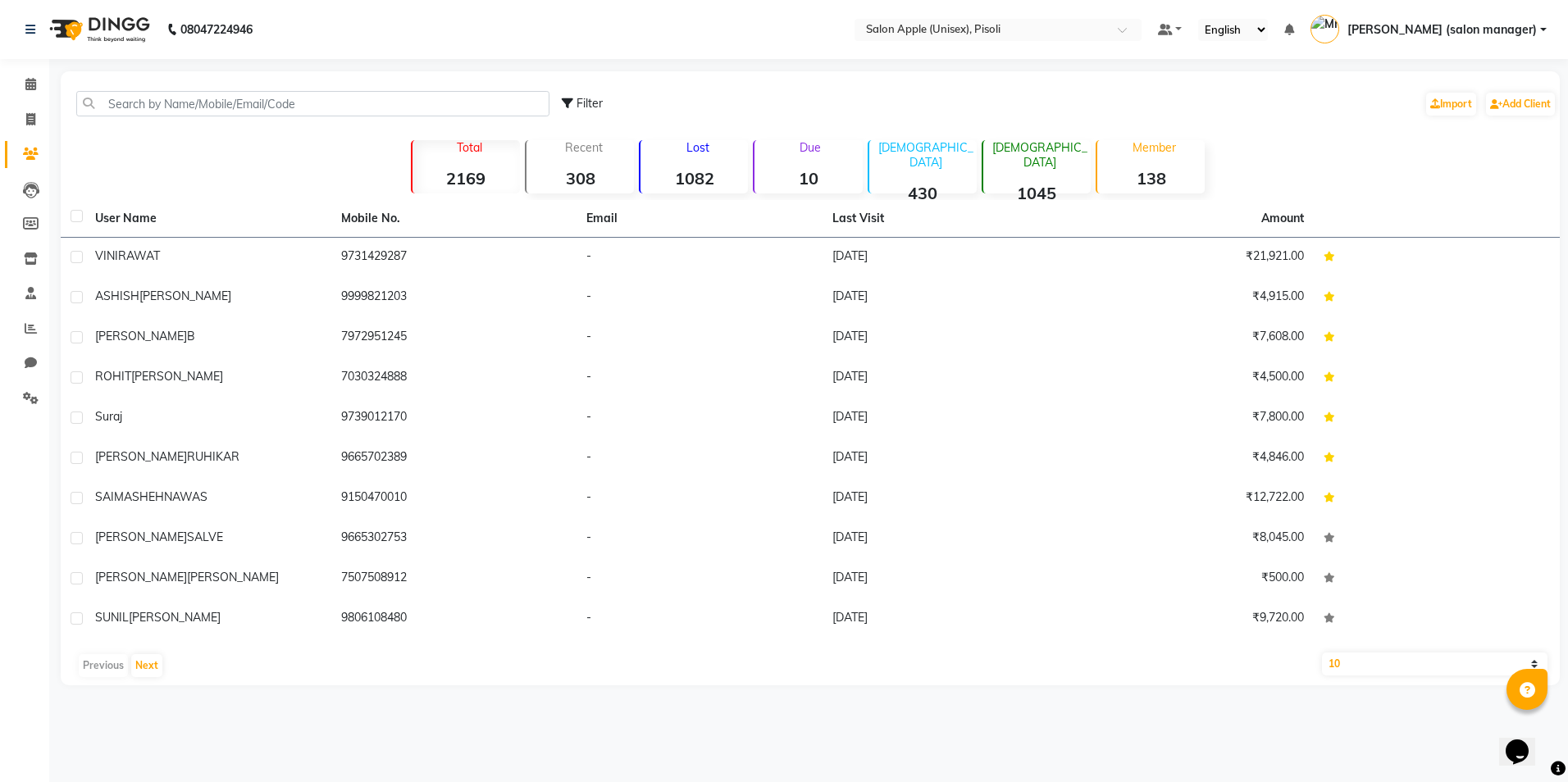
click at [706, 150] on p "Lost" at bounding box center [697, 148] width 101 height 15
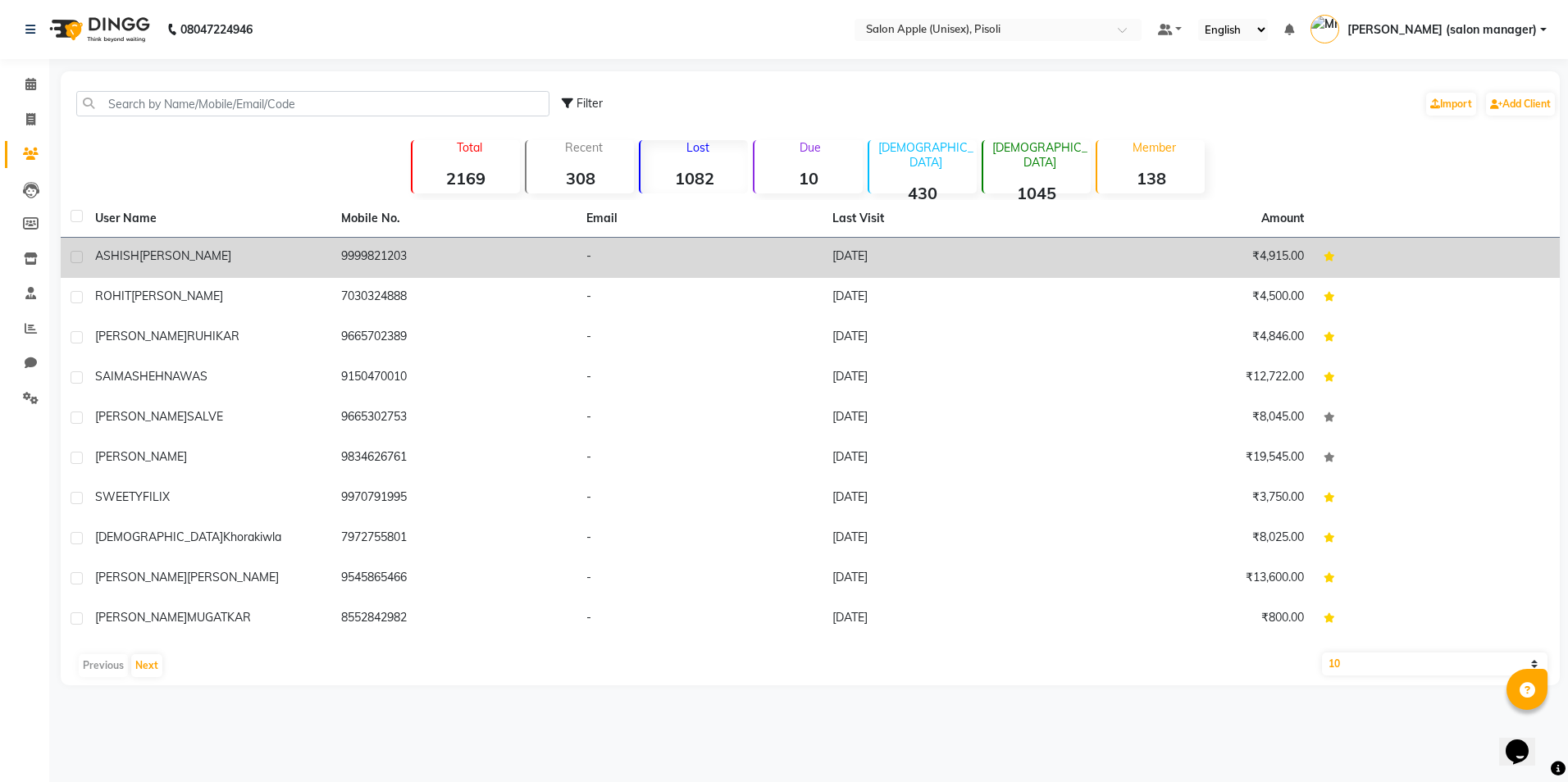
click at [434, 251] on td "9999821203" at bounding box center [453, 257] width 246 height 40
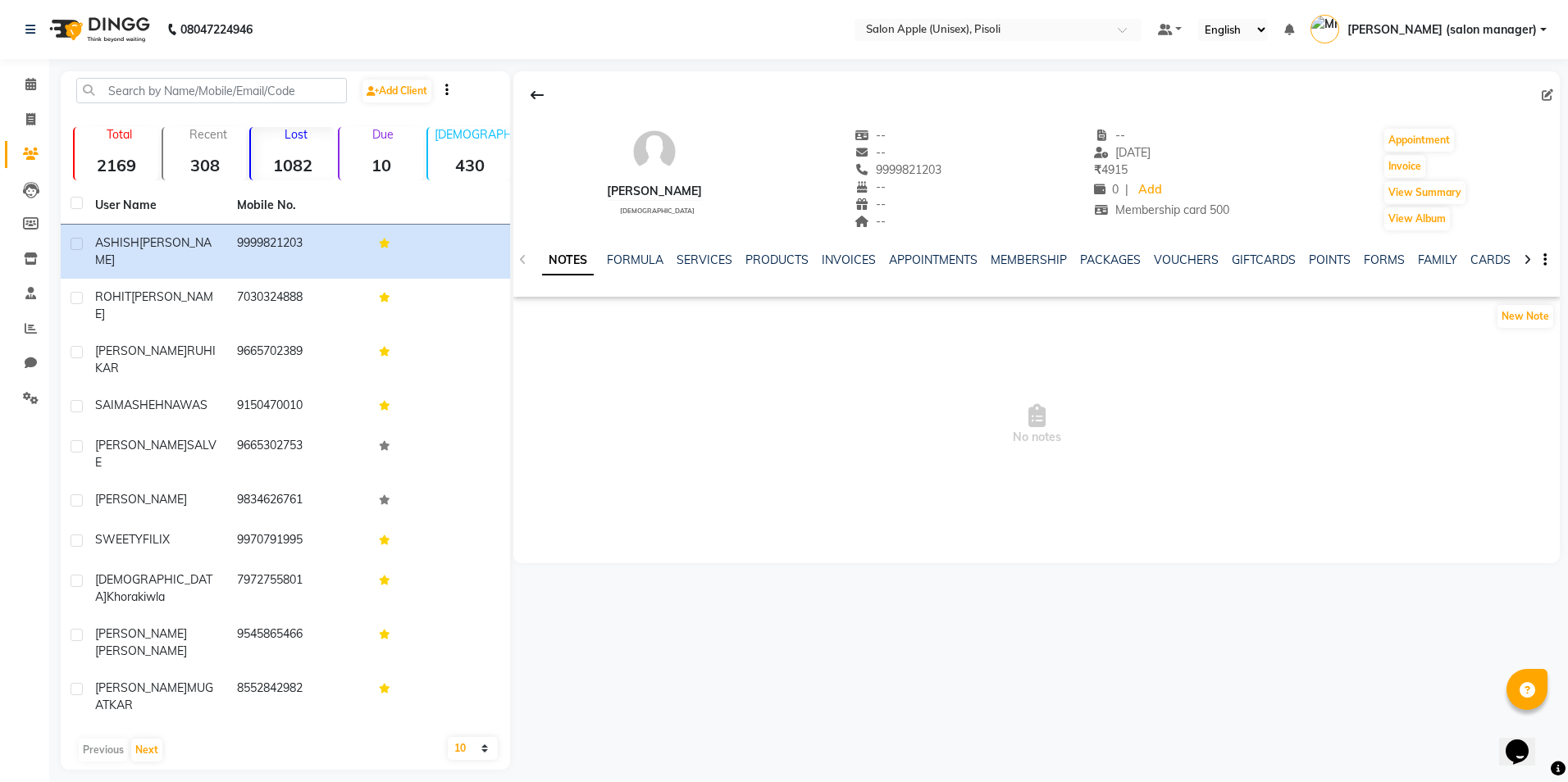
click at [302, 132] on p "Lost" at bounding box center [295, 135] width 77 height 15
click at [145, 738] on button "Next" at bounding box center [146, 749] width 31 height 23
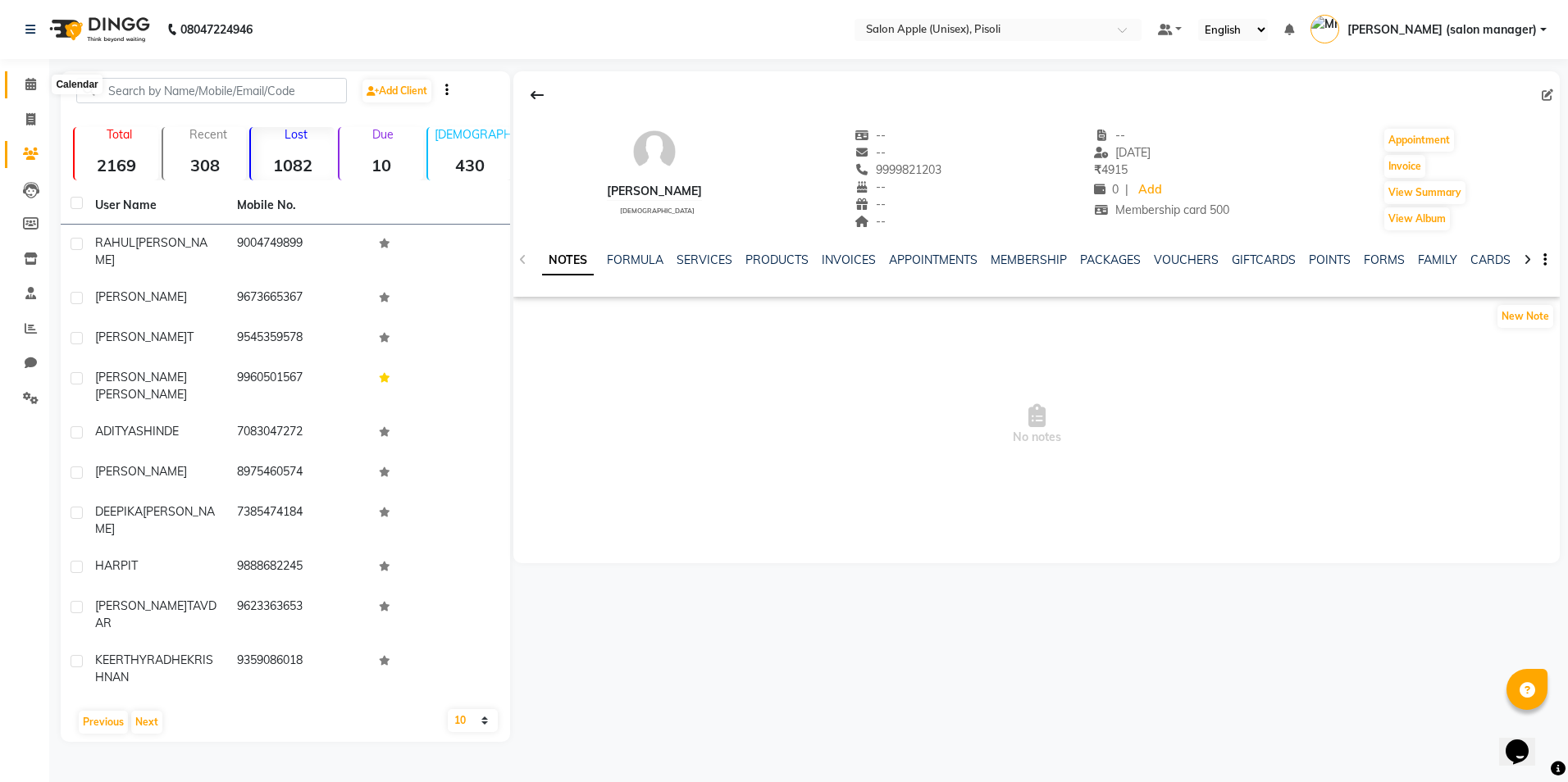
click at [27, 81] on icon at bounding box center [30, 83] width 10 height 12
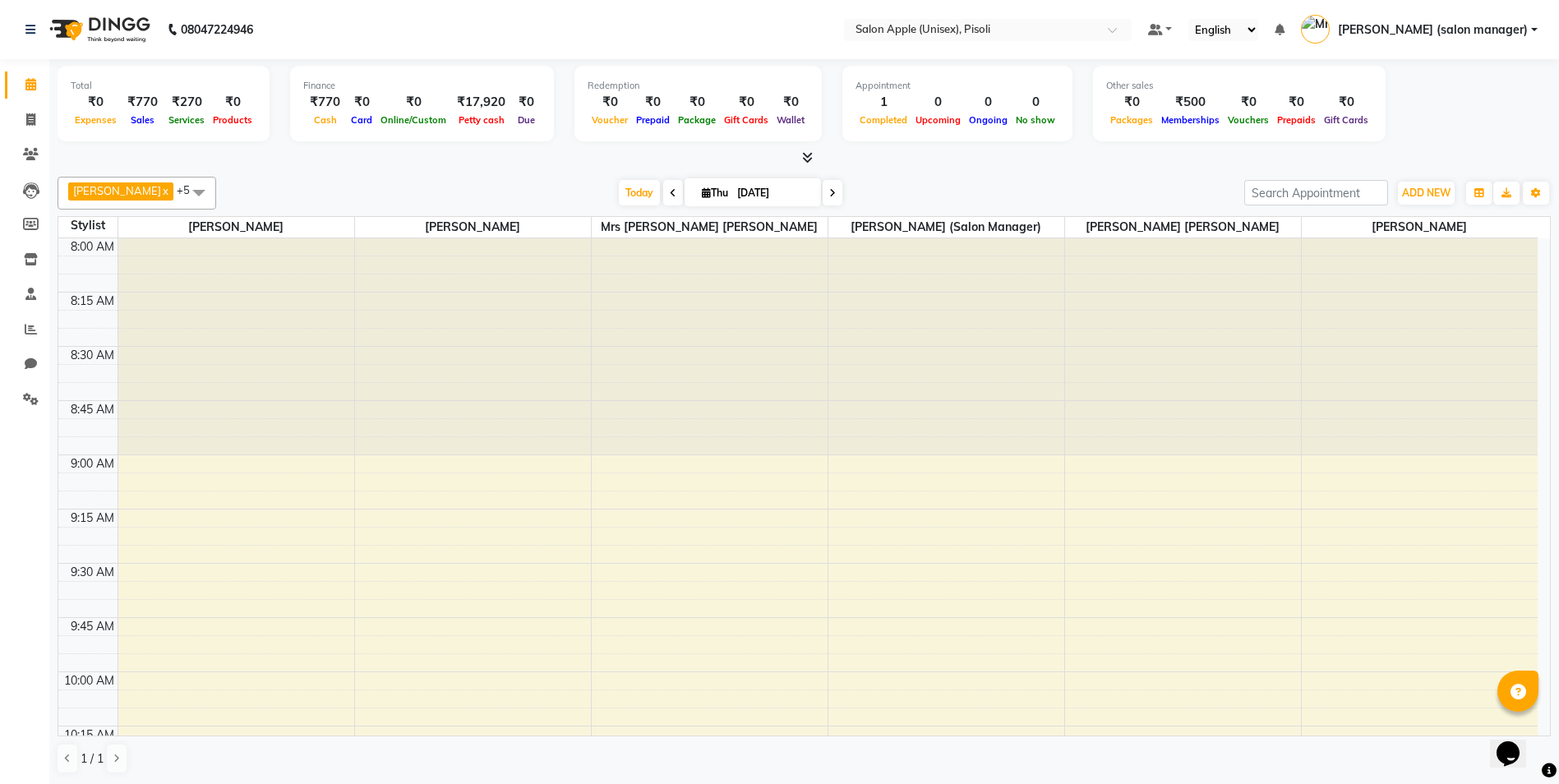
click at [804, 157] on icon at bounding box center [807, 156] width 10 height 12
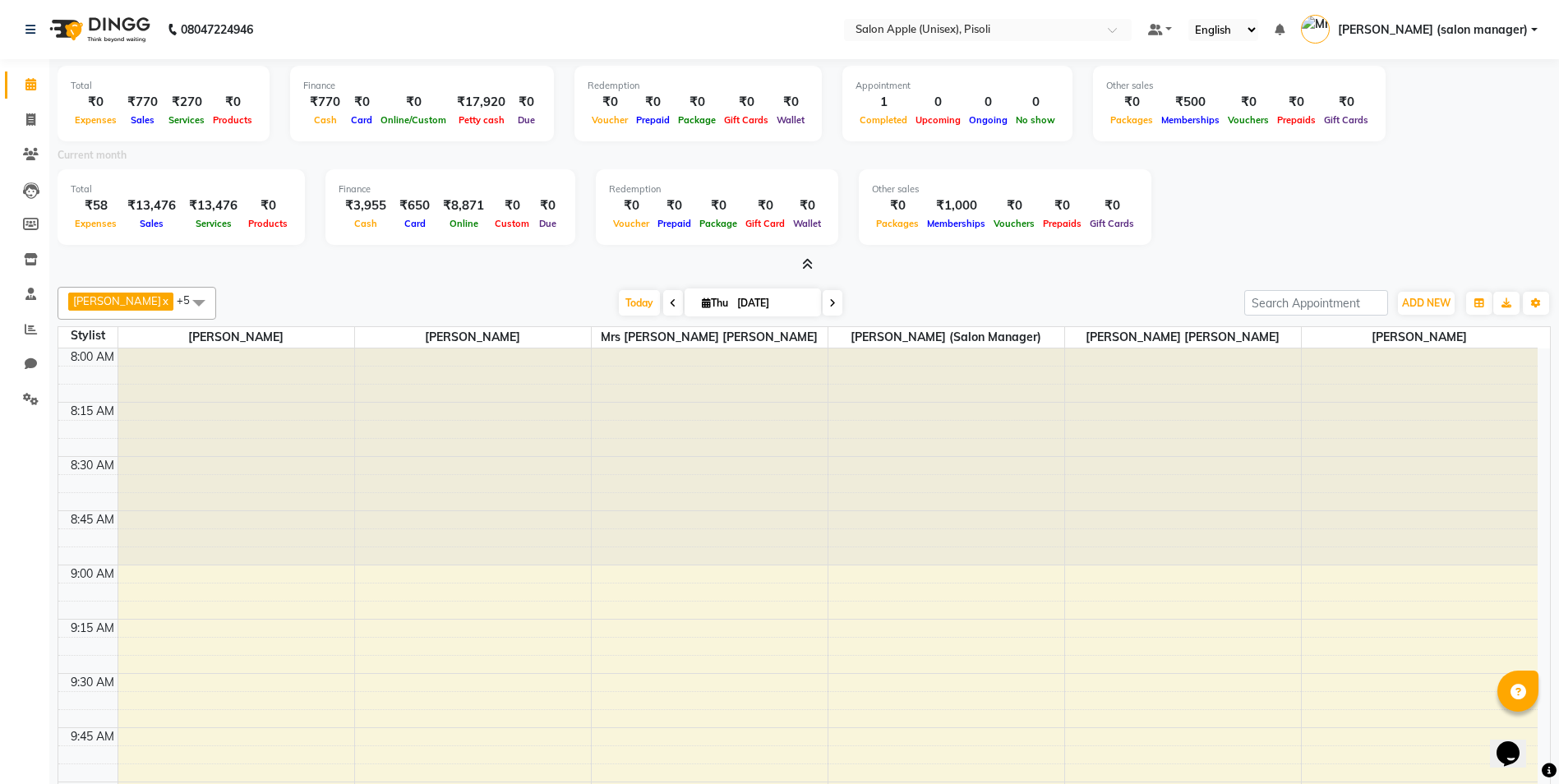
click at [808, 265] on icon at bounding box center [807, 263] width 10 height 12
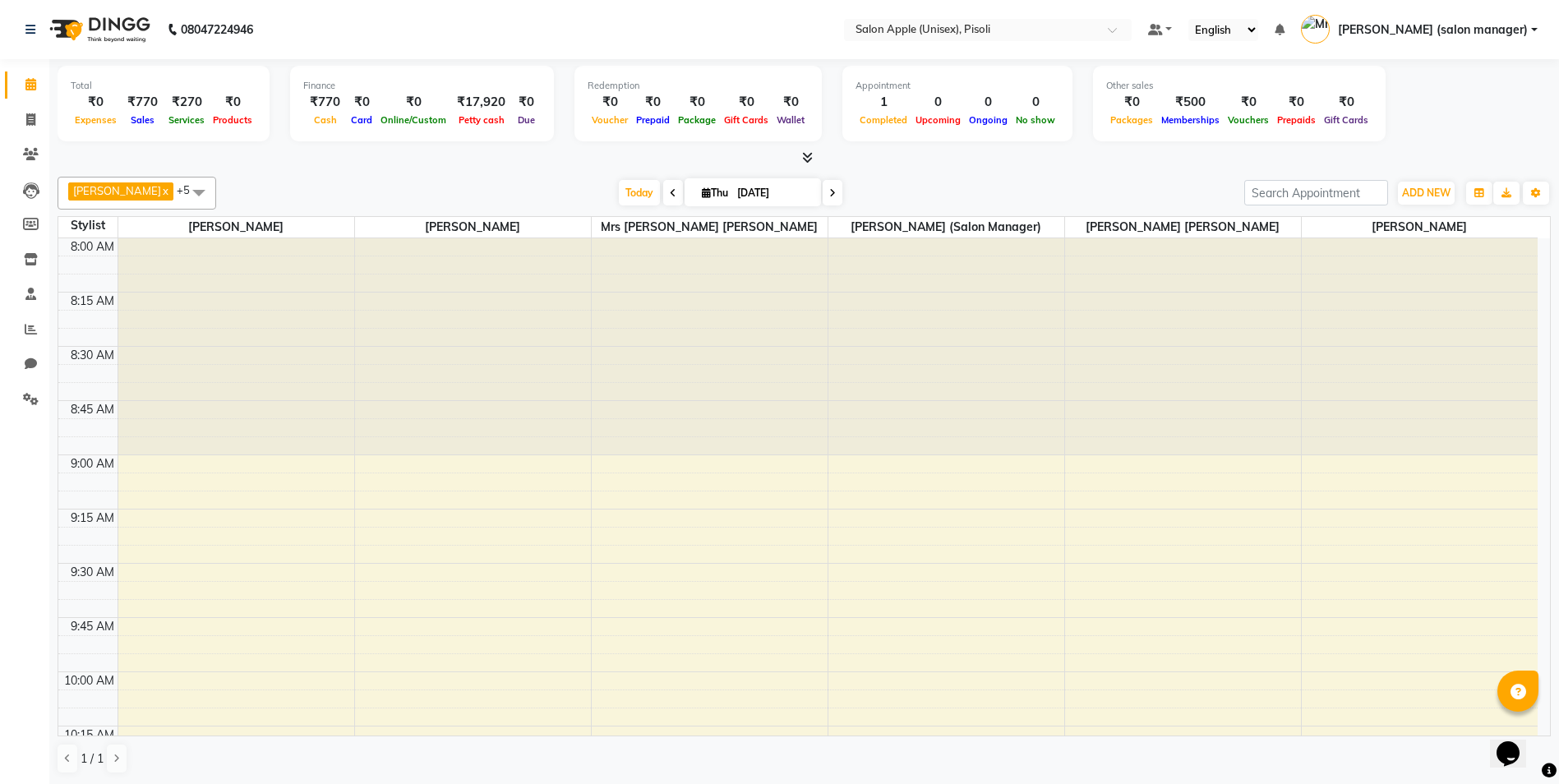
click at [473, 157] on div at bounding box center [804, 158] width 1493 height 17
click at [809, 157] on icon at bounding box center [807, 156] width 10 height 12
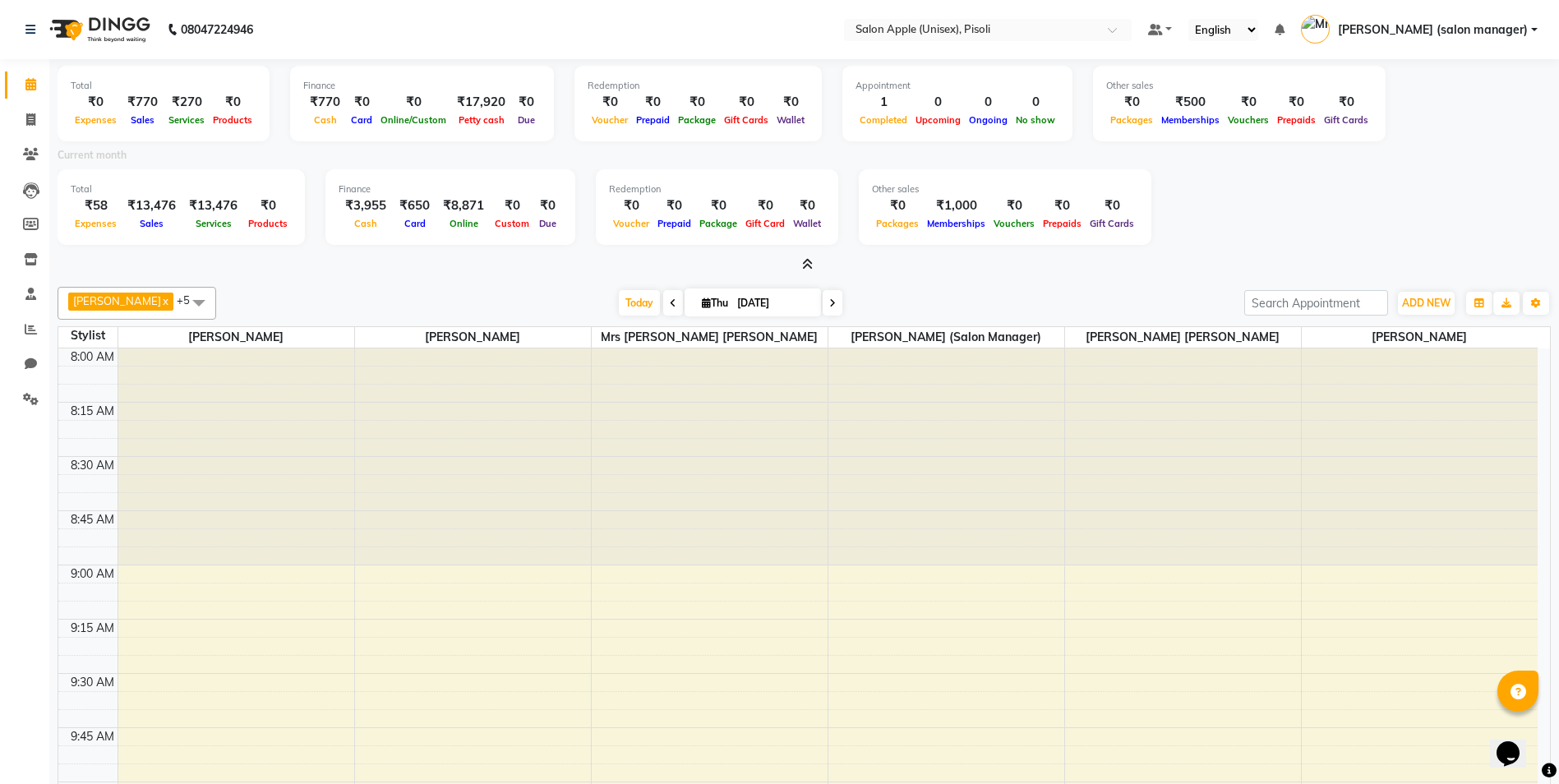
click at [804, 265] on icon at bounding box center [807, 263] width 10 height 12
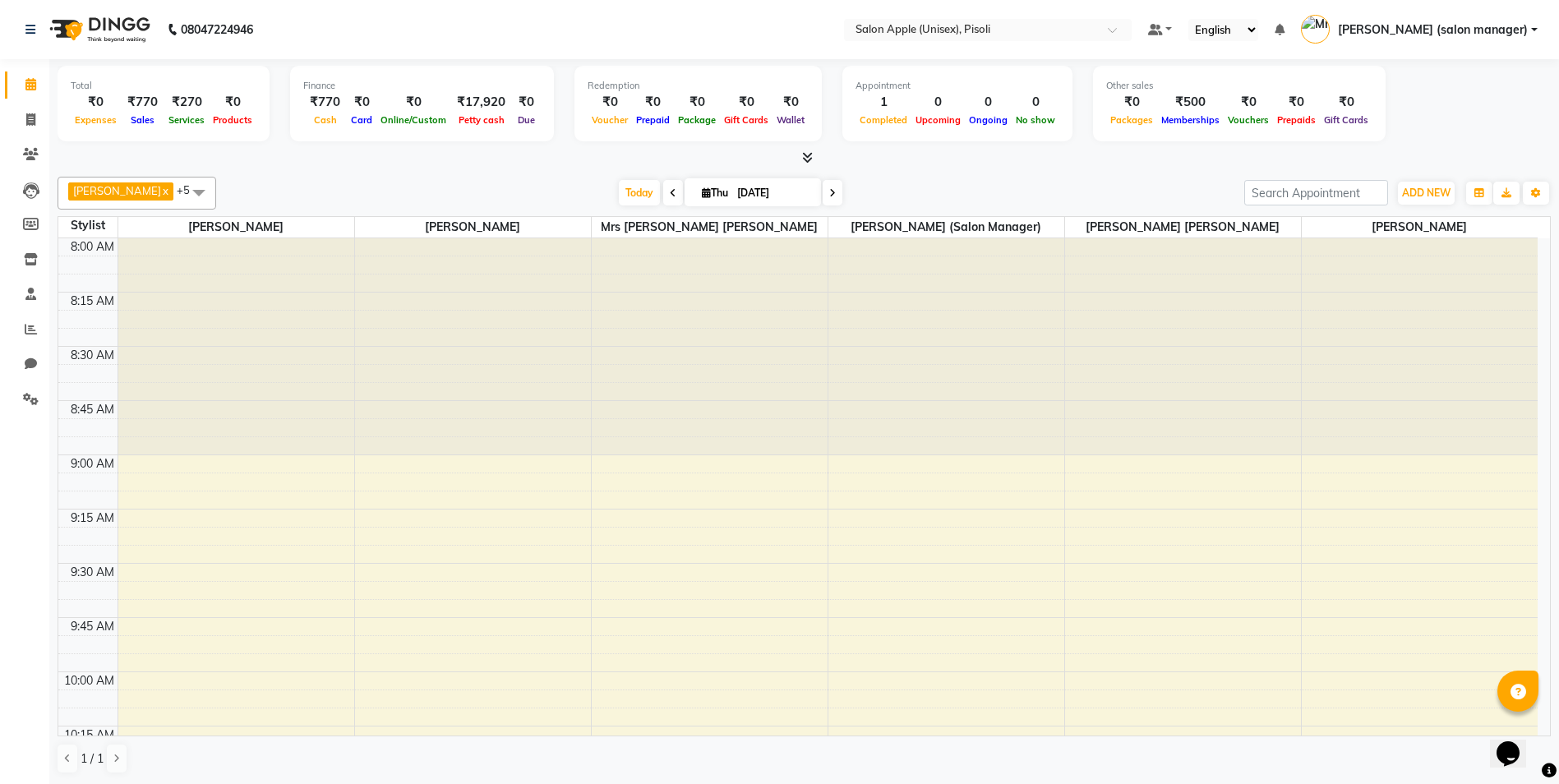
click at [932, 176] on div "[PERSON_NAME] x [PERSON_NAME] x VIDYA [PERSON_NAME] x [PERSON_NAME] (salon mana…" at bounding box center [804, 476] width 1493 height 611
click at [33, 85] on icon at bounding box center [30, 83] width 10 height 12
click at [807, 158] on icon at bounding box center [807, 156] width 10 height 12
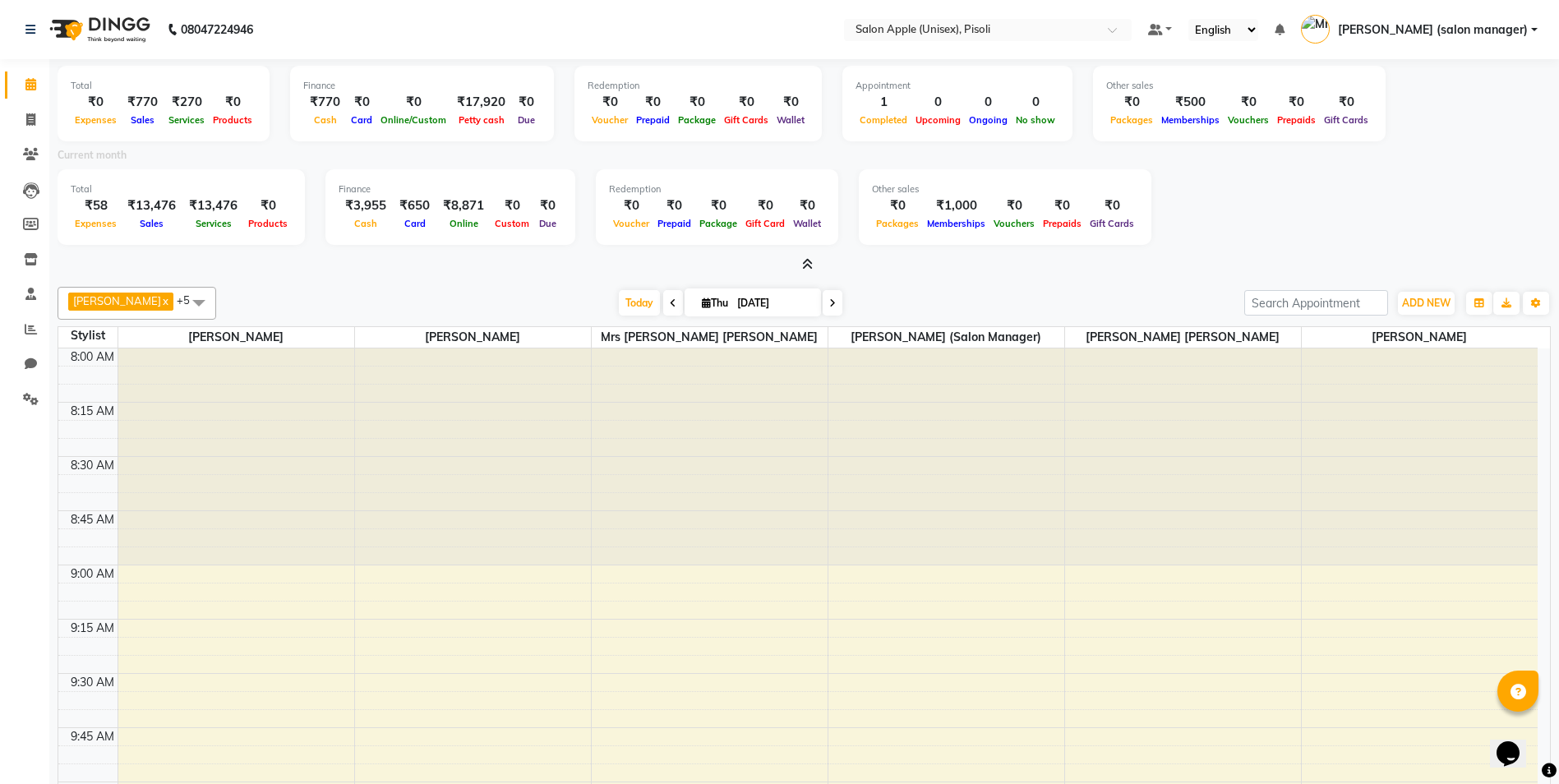
click at [810, 264] on icon at bounding box center [807, 263] width 10 height 12
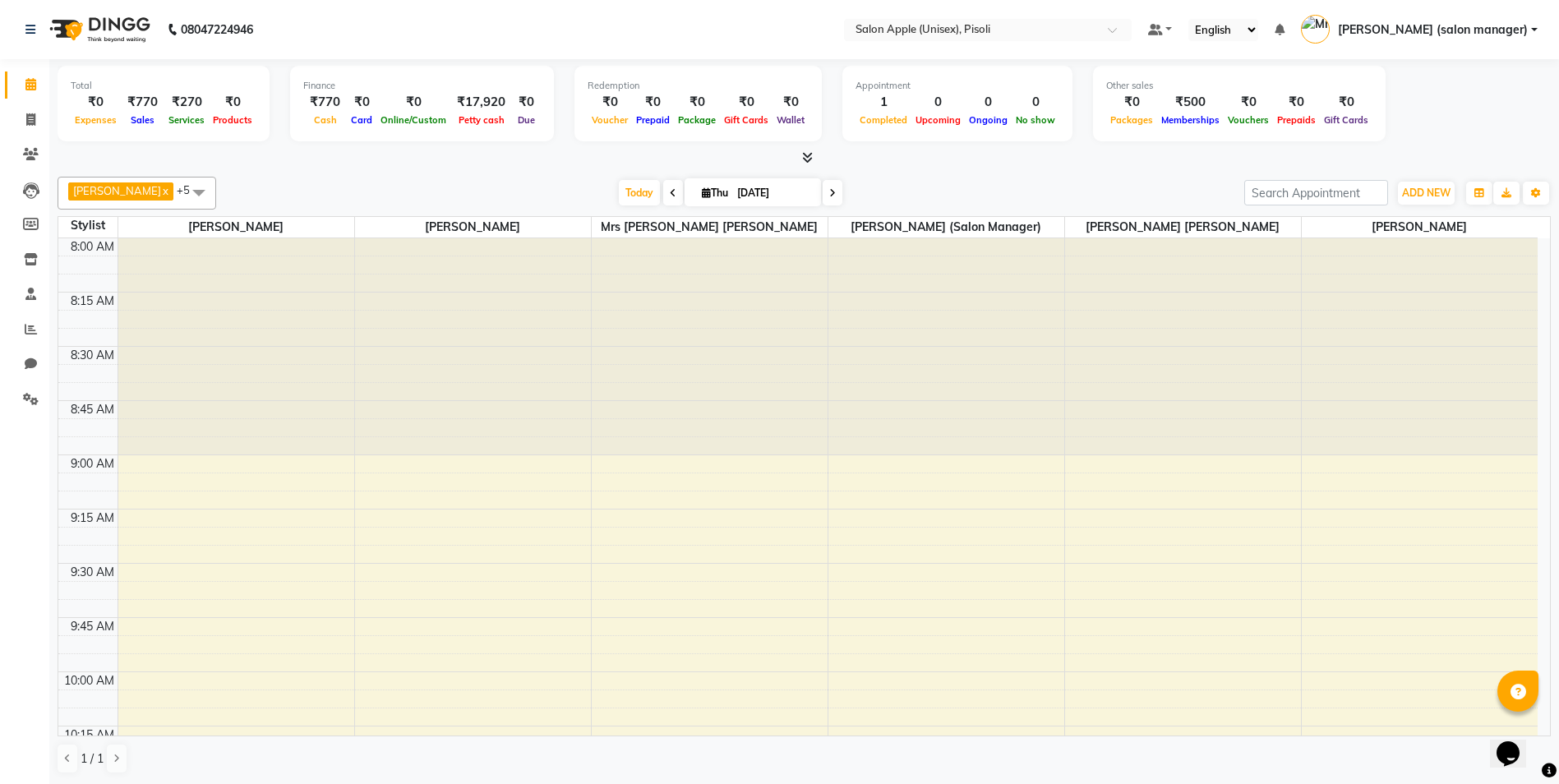
click at [808, 154] on icon at bounding box center [807, 156] width 10 height 12
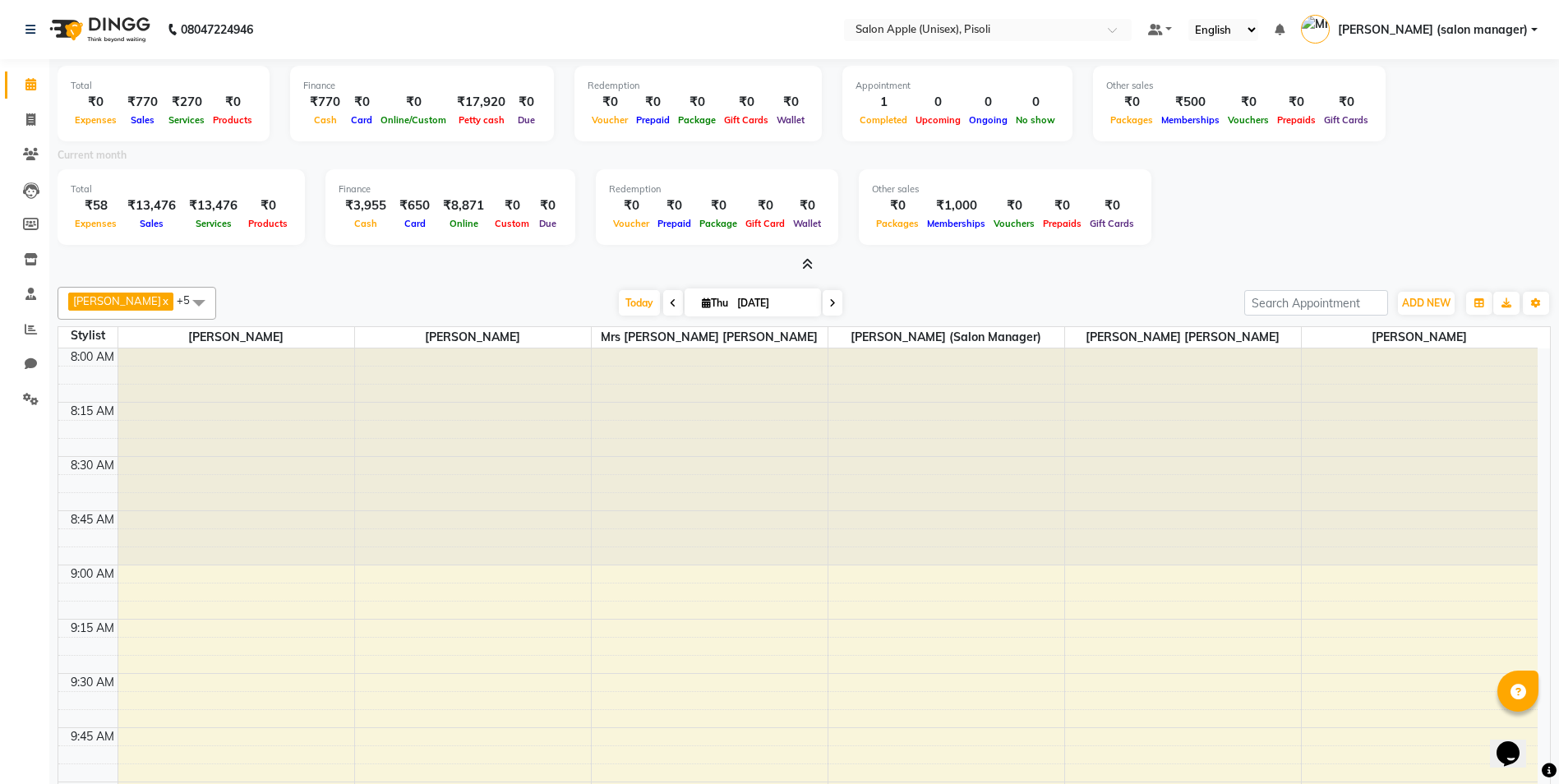
click at [811, 259] on icon at bounding box center [807, 263] width 10 height 12
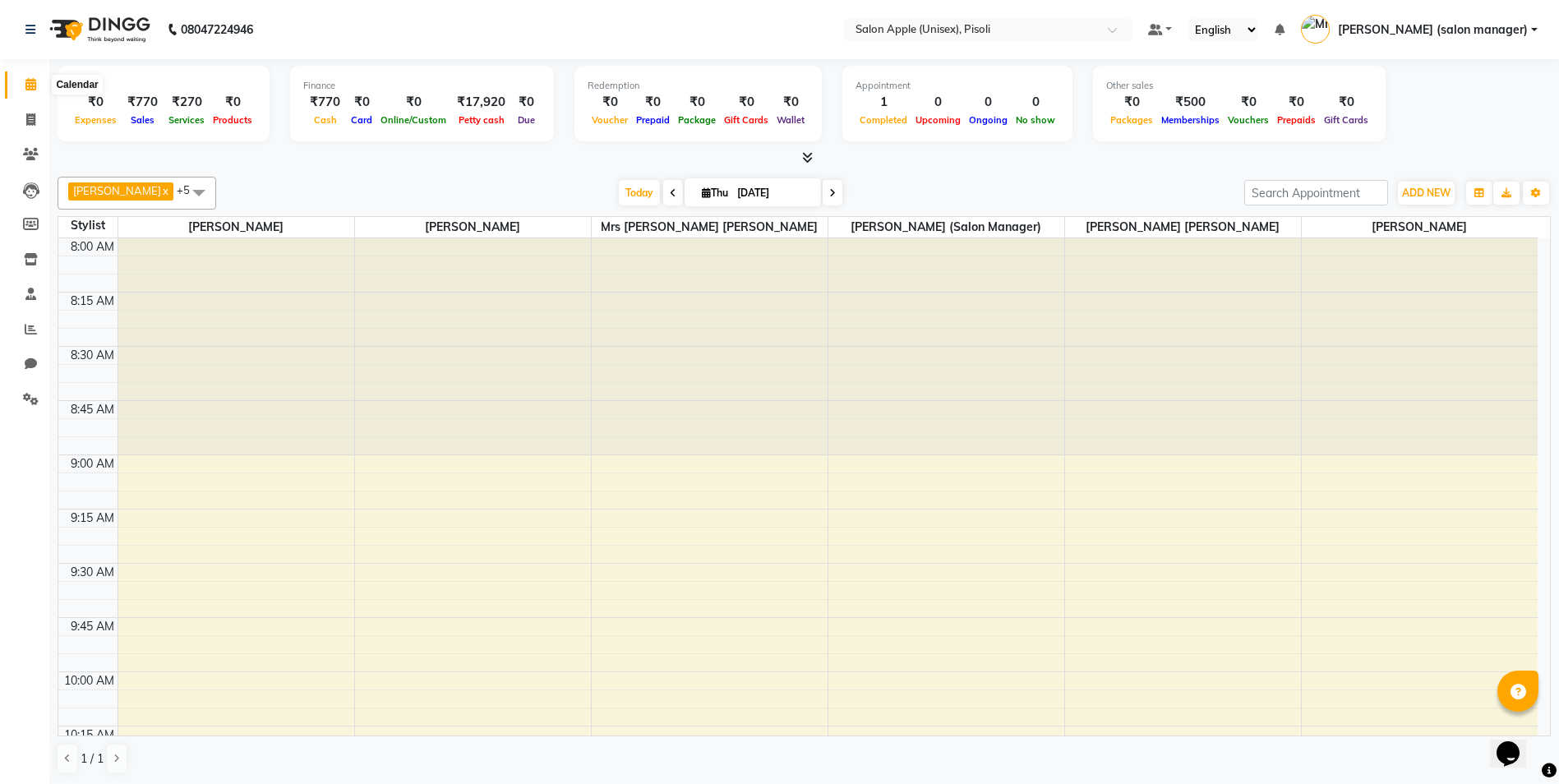
click at [30, 81] on icon at bounding box center [30, 83] width 10 height 12
click at [915, 170] on div "[PERSON_NAME] x [PERSON_NAME] x VIDYA [PERSON_NAME] x [PERSON_NAME] (salon mana…" at bounding box center [804, 476] width 1493 height 611
click at [808, 156] on icon at bounding box center [807, 156] width 10 height 12
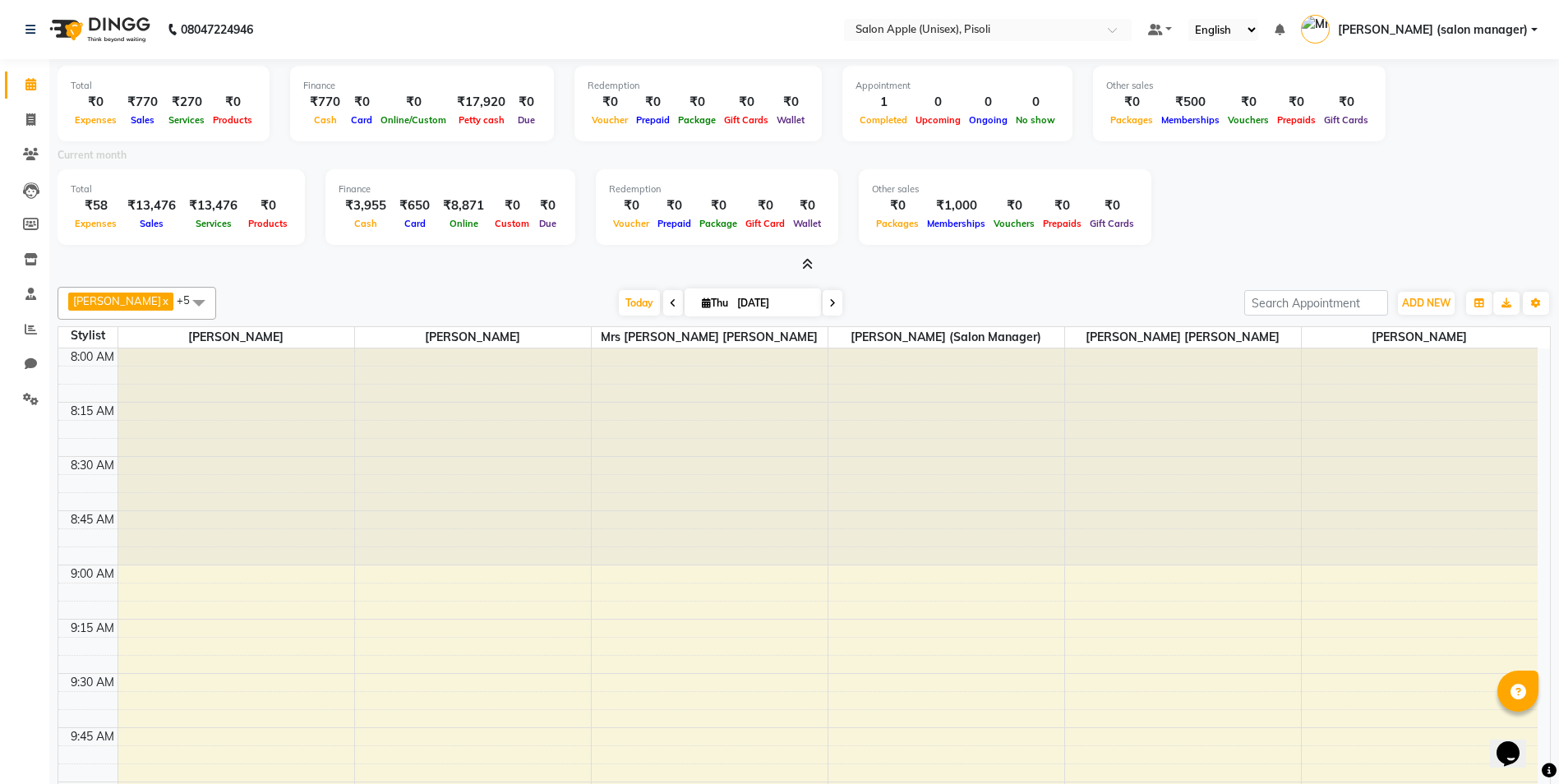
click at [809, 264] on icon at bounding box center [807, 263] width 10 height 12
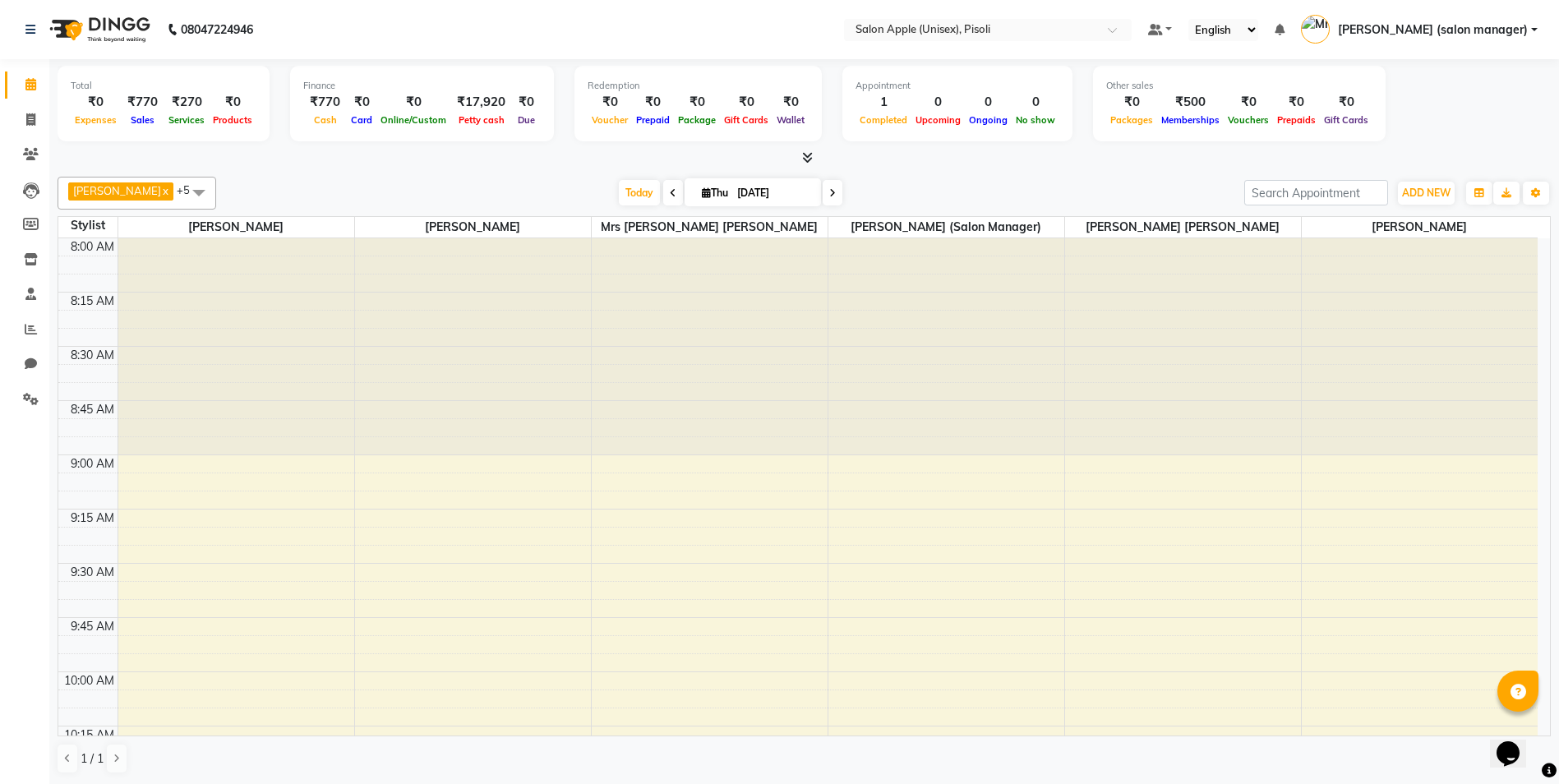
click at [376, 185] on div "[DATE] [DATE]" at bounding box center [731, 193] width 1012 height 24
